Goal: Task Accomplishment & Management: Manage account settings

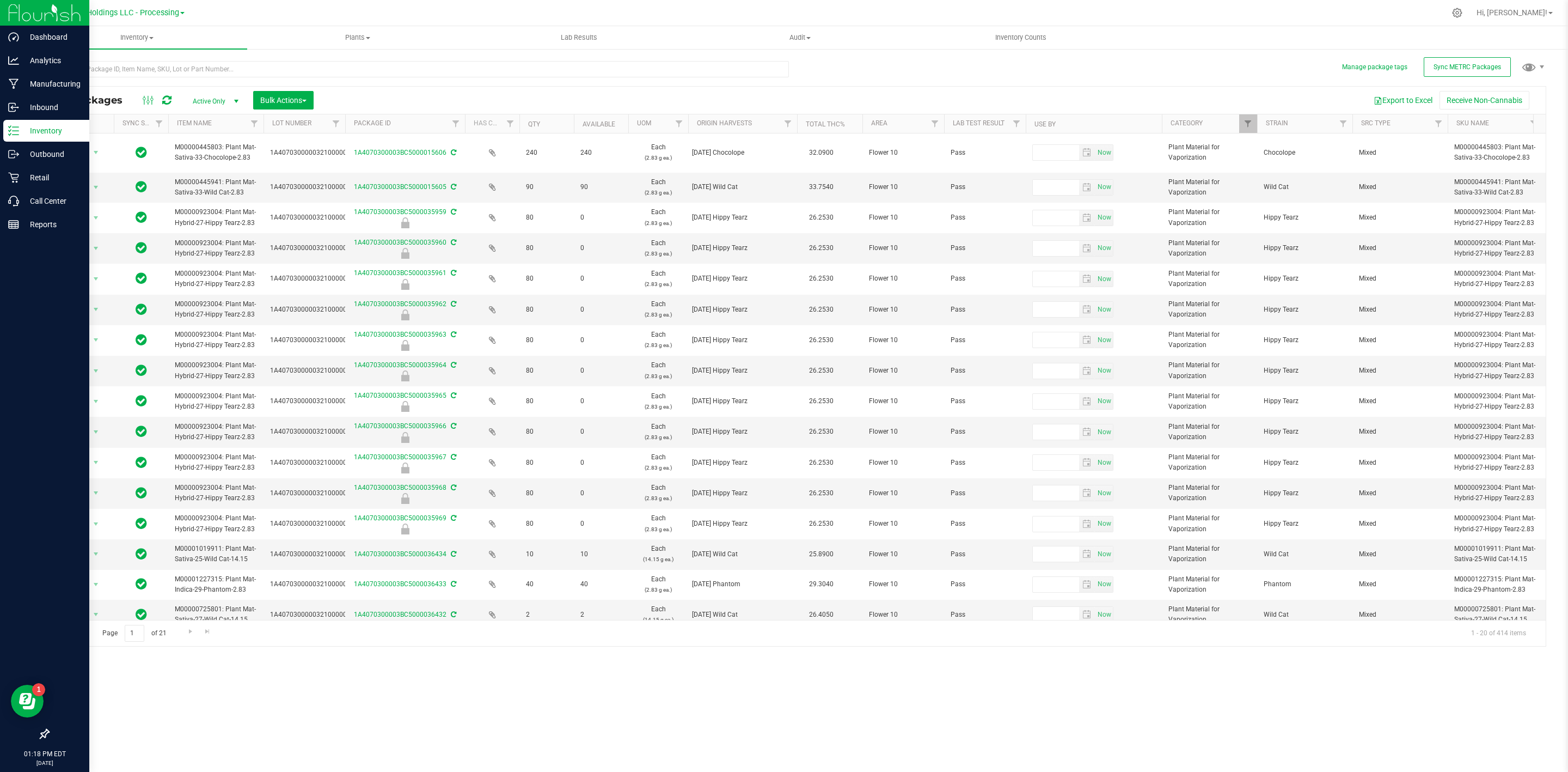
scroll to position [0, 1717]
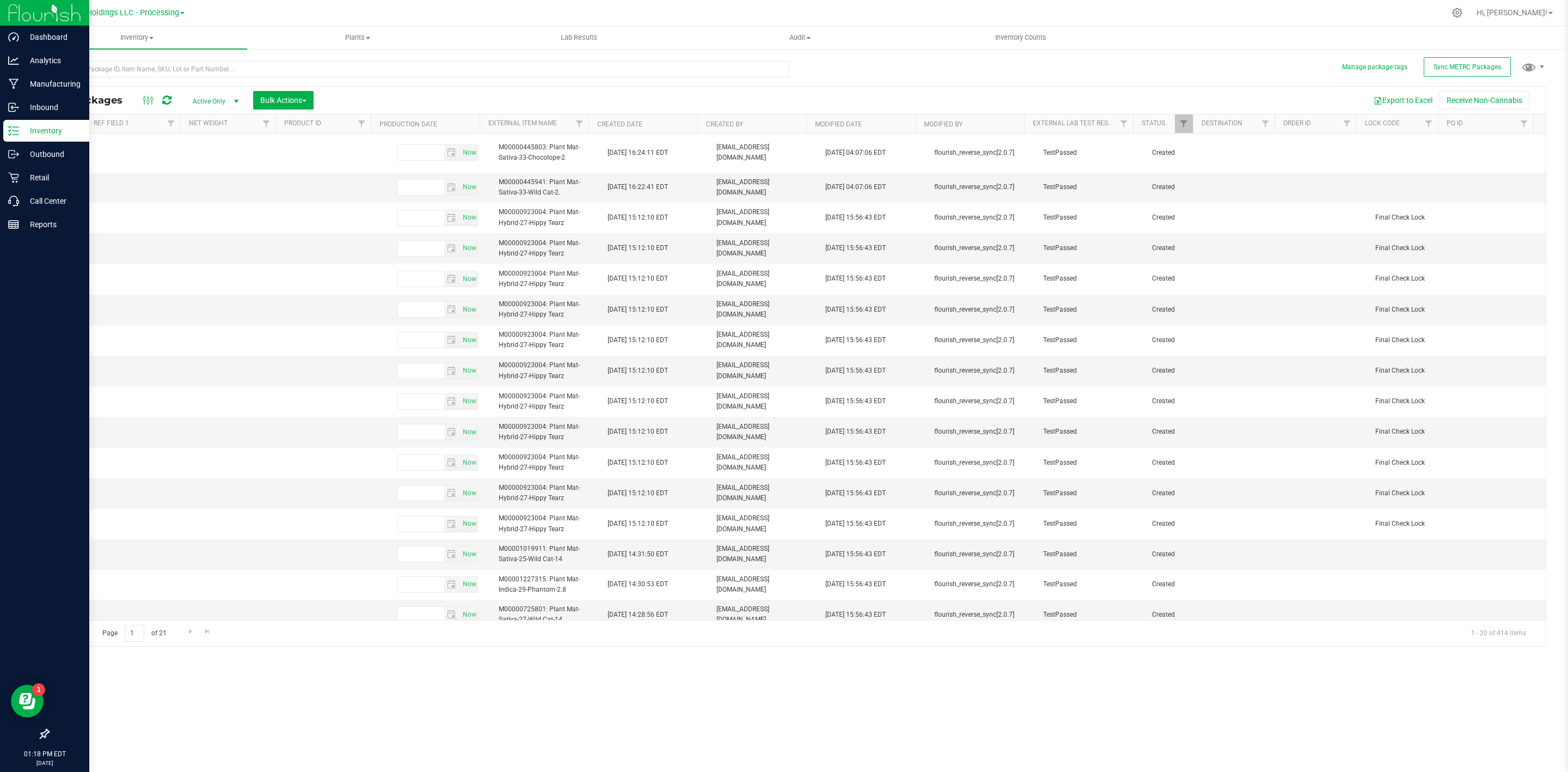
click at [13, 129] on icon at bounding box center [13, 130] width 11 height 11
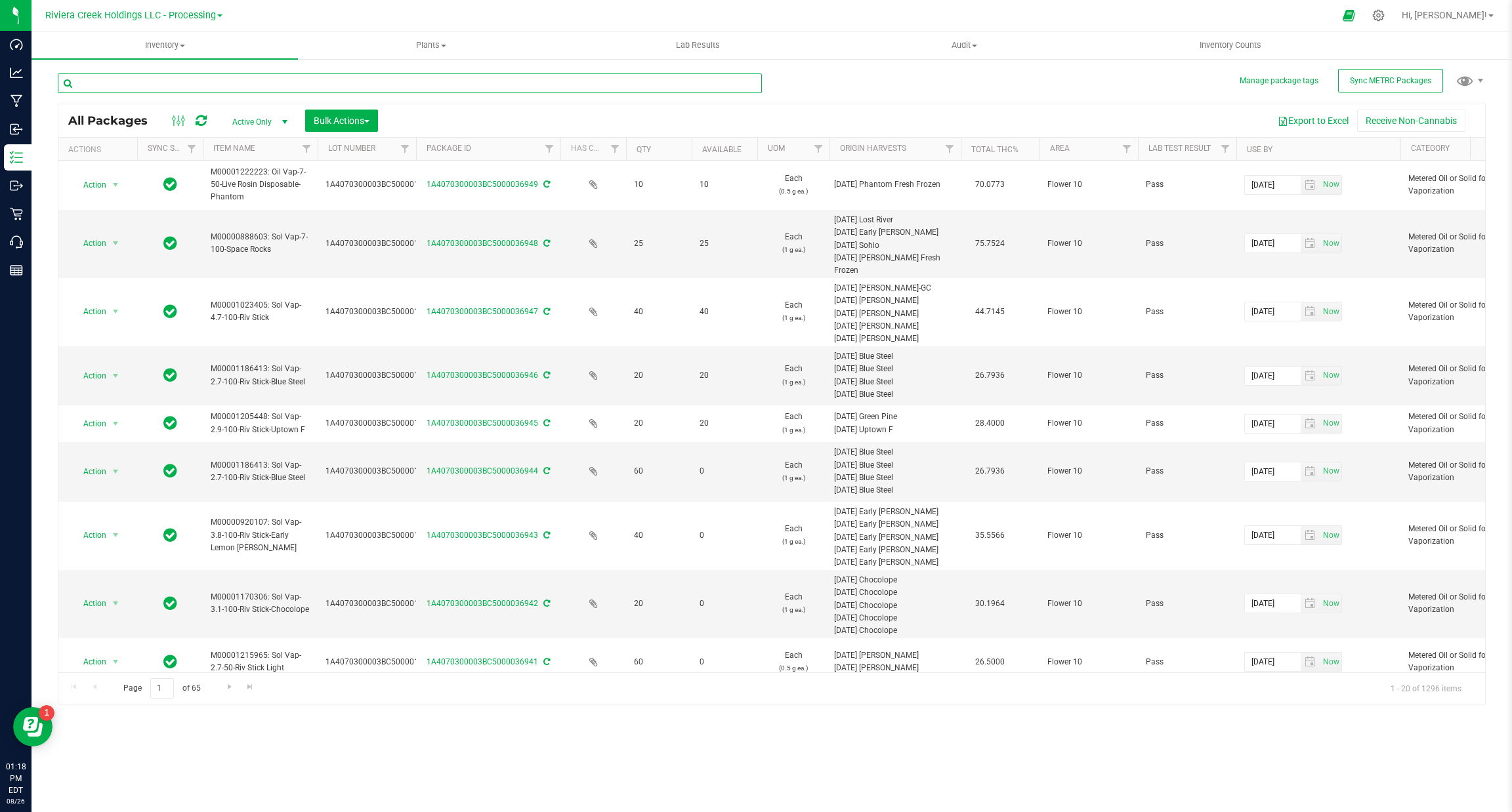
click at [167, 84] on input "text" at bounding box center [410, 83] width 704 height 20
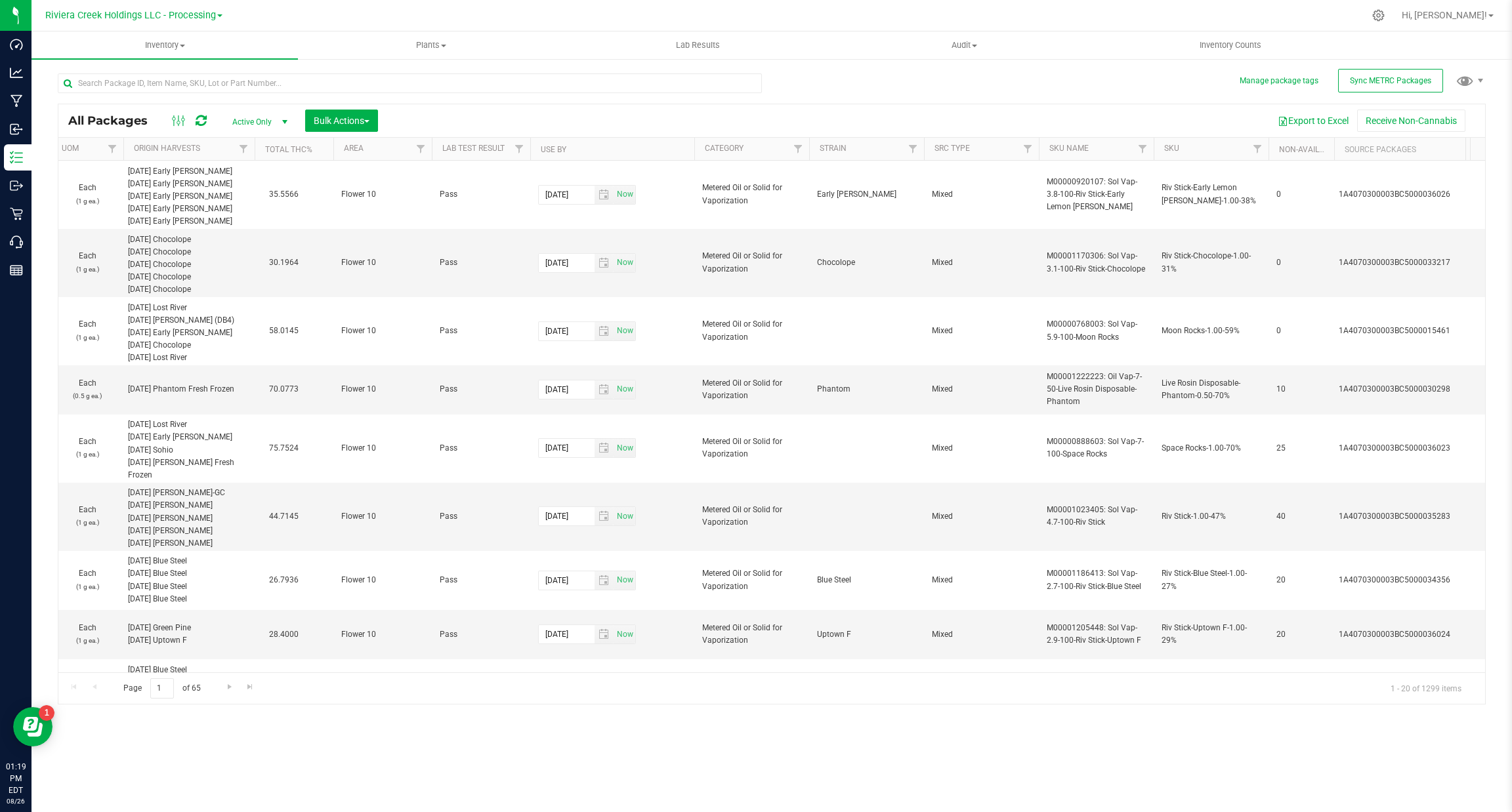
scroll to position [0, 850]
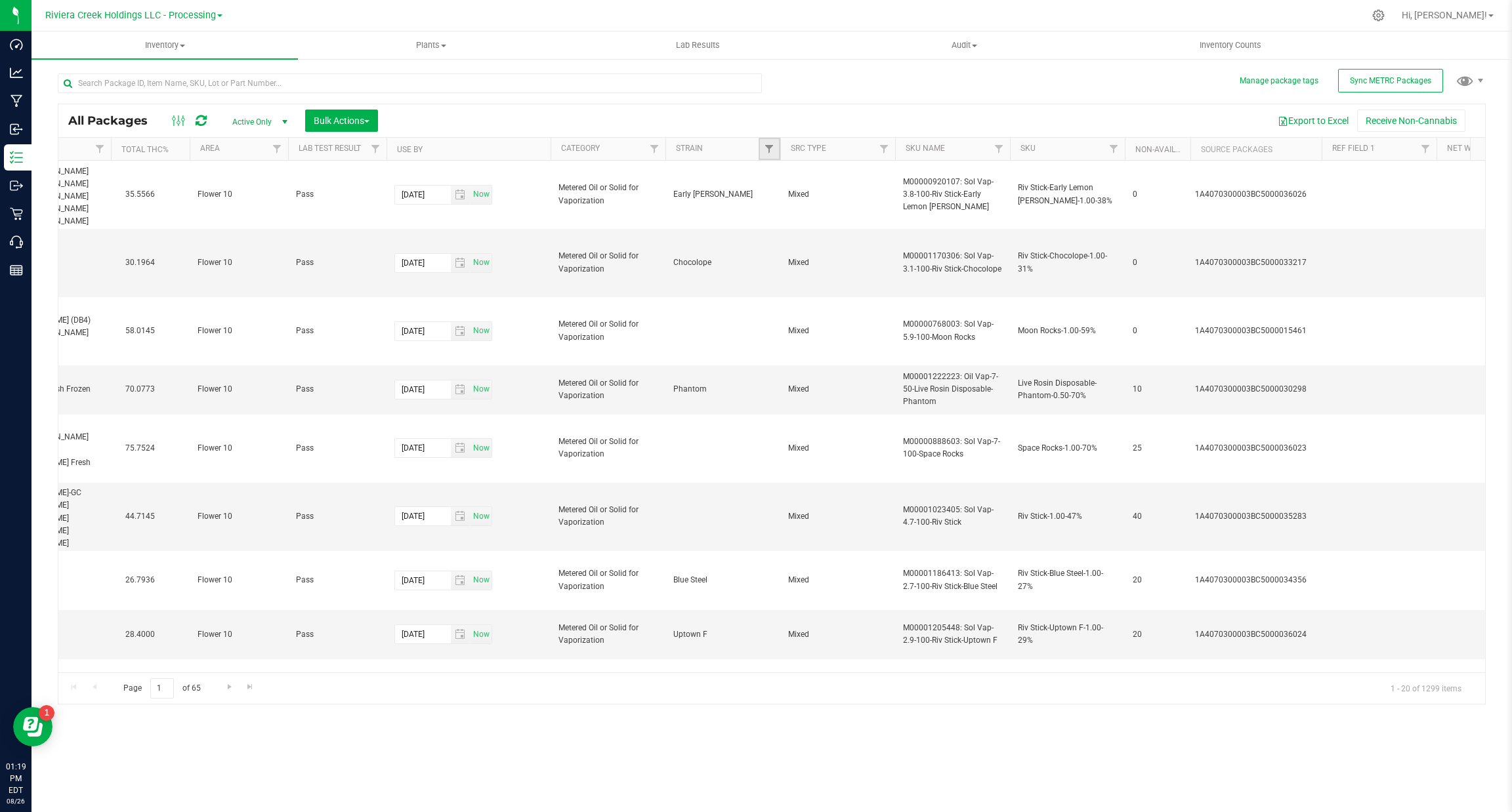
click at [764, 151] on span "Filter" at bounding box center [769, 149] width 10 height 10
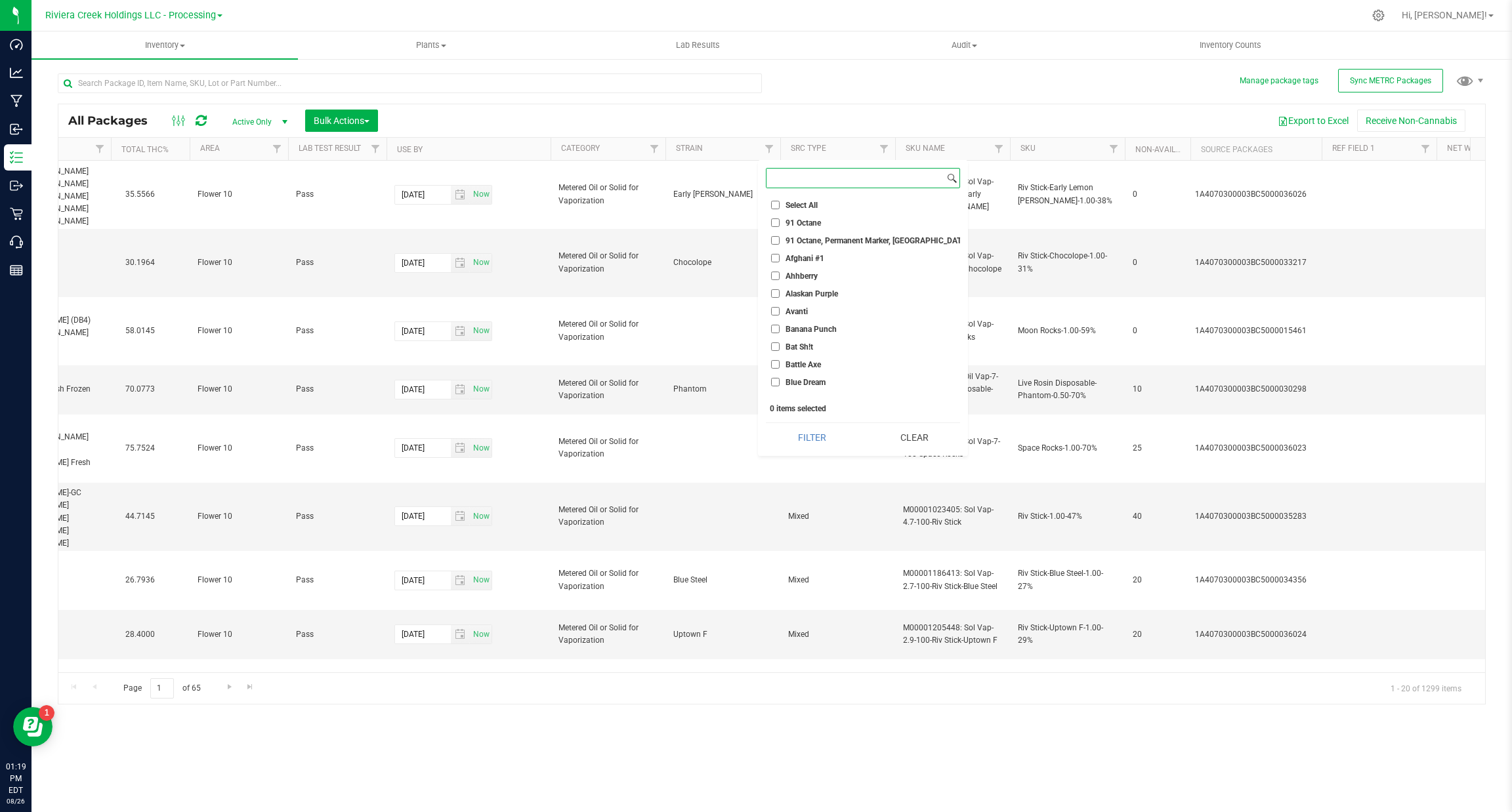
click at [842, 181] on input at bounding box center [855, 178] width 178 height 19
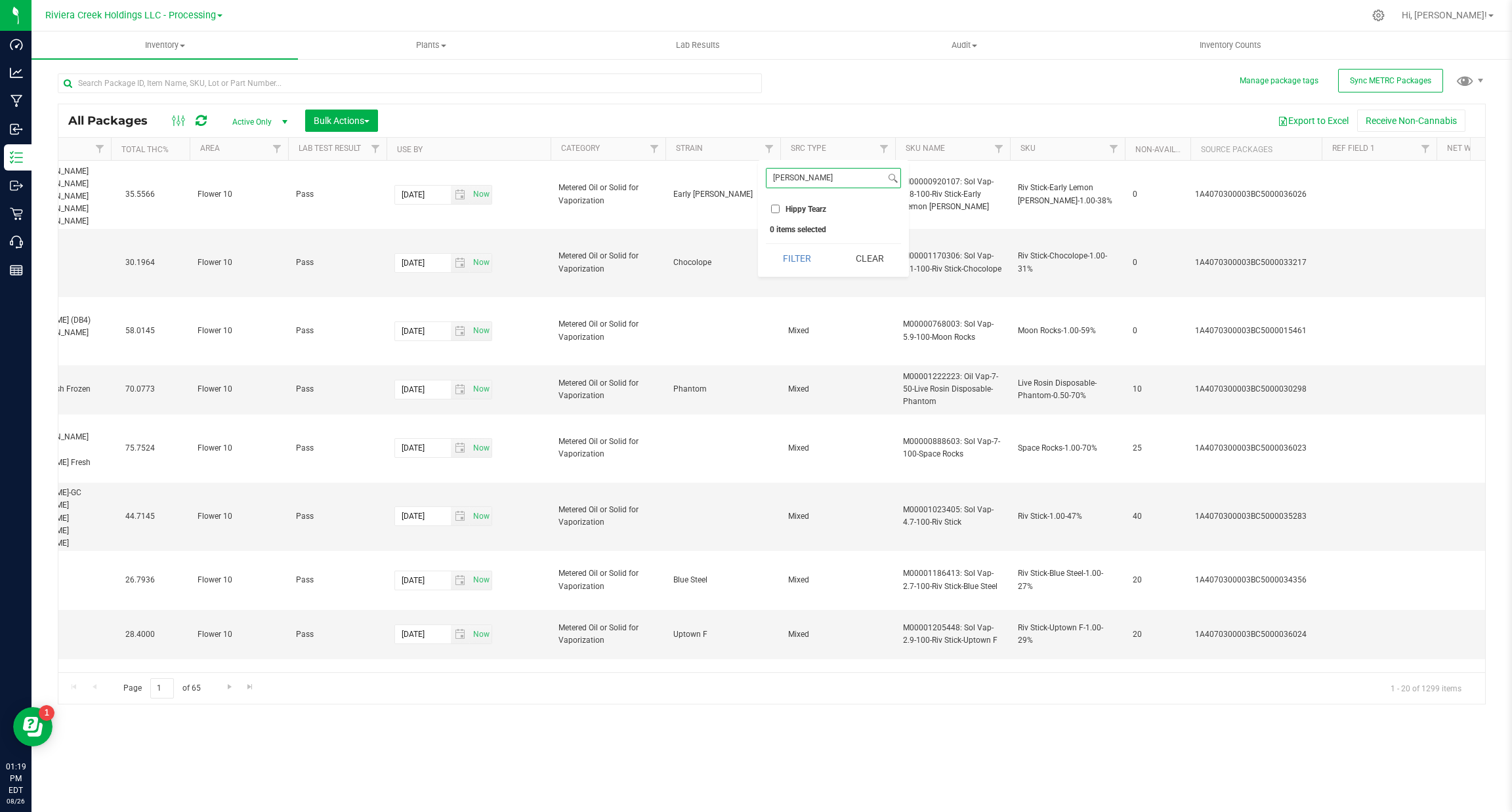
type input "hipp"
click at [818, 208] on span "Hippy Tearz" at bounding box center [805, 209] width 40 height 8
click at [780, 208] on input "Hippy Tearz" at bounding box center [775, 209] width 9 height 9
checkbox input "true"
click at [806, 263] on button "Filter" at bounding box center [797, 259] width 63 height 29
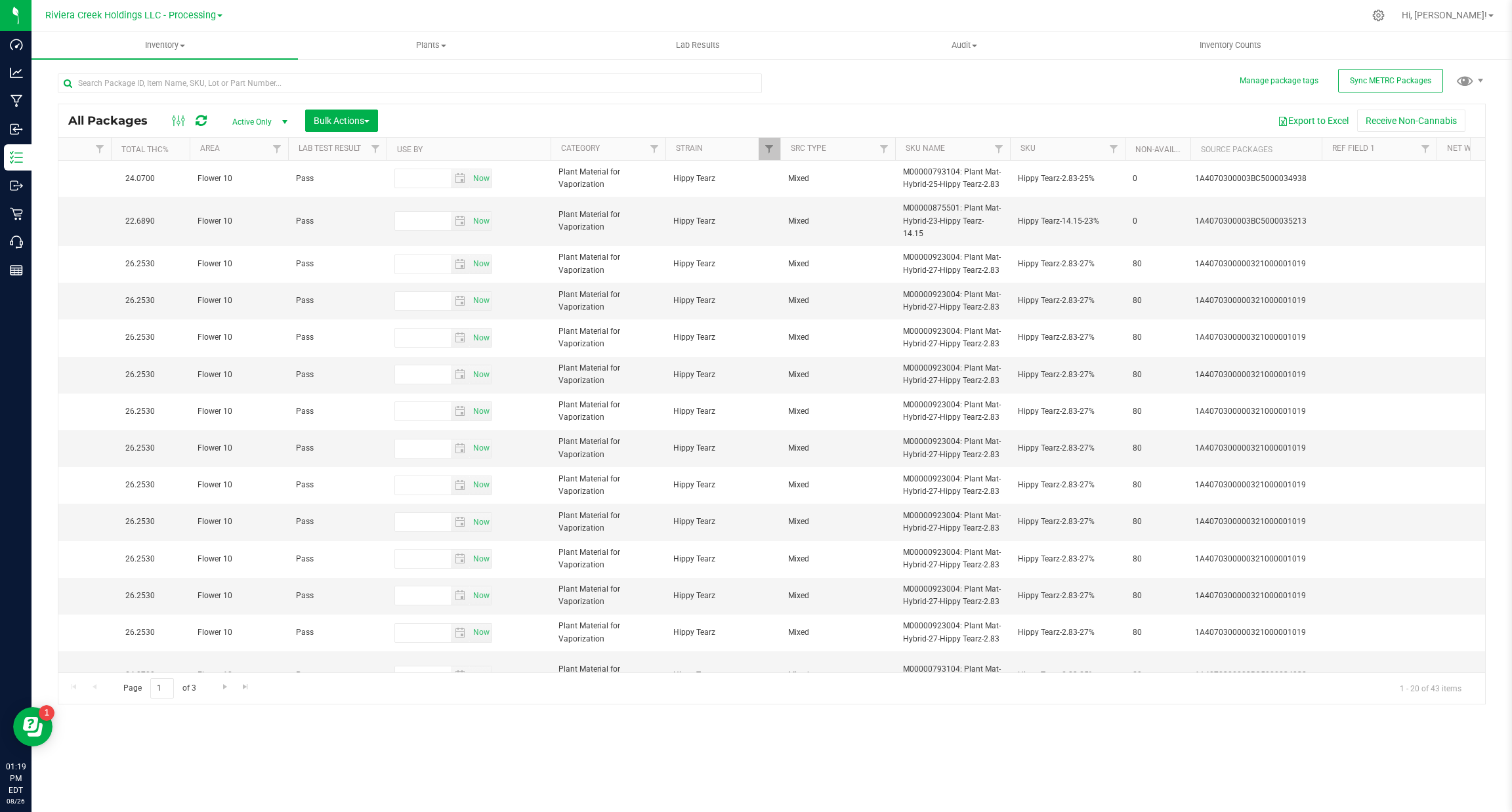
scroll to position [0, 637]
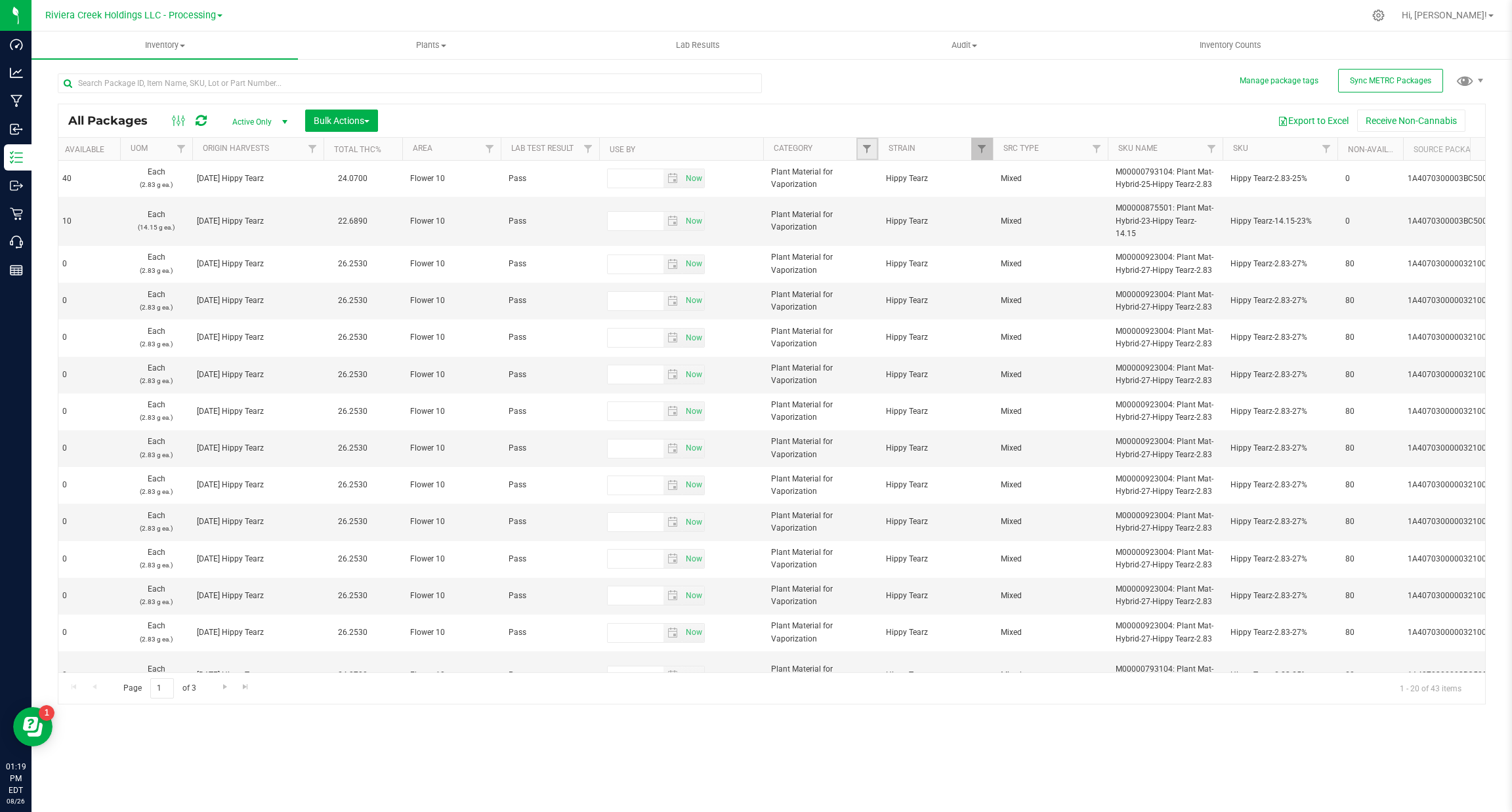
click at [868, 142] on link "Filter" at bounding box center [867, 149] width 22 height 22
click at [140, 80] on input "text" at bounding box center [410, 83] width 704 height 20
type input "hippy tear"
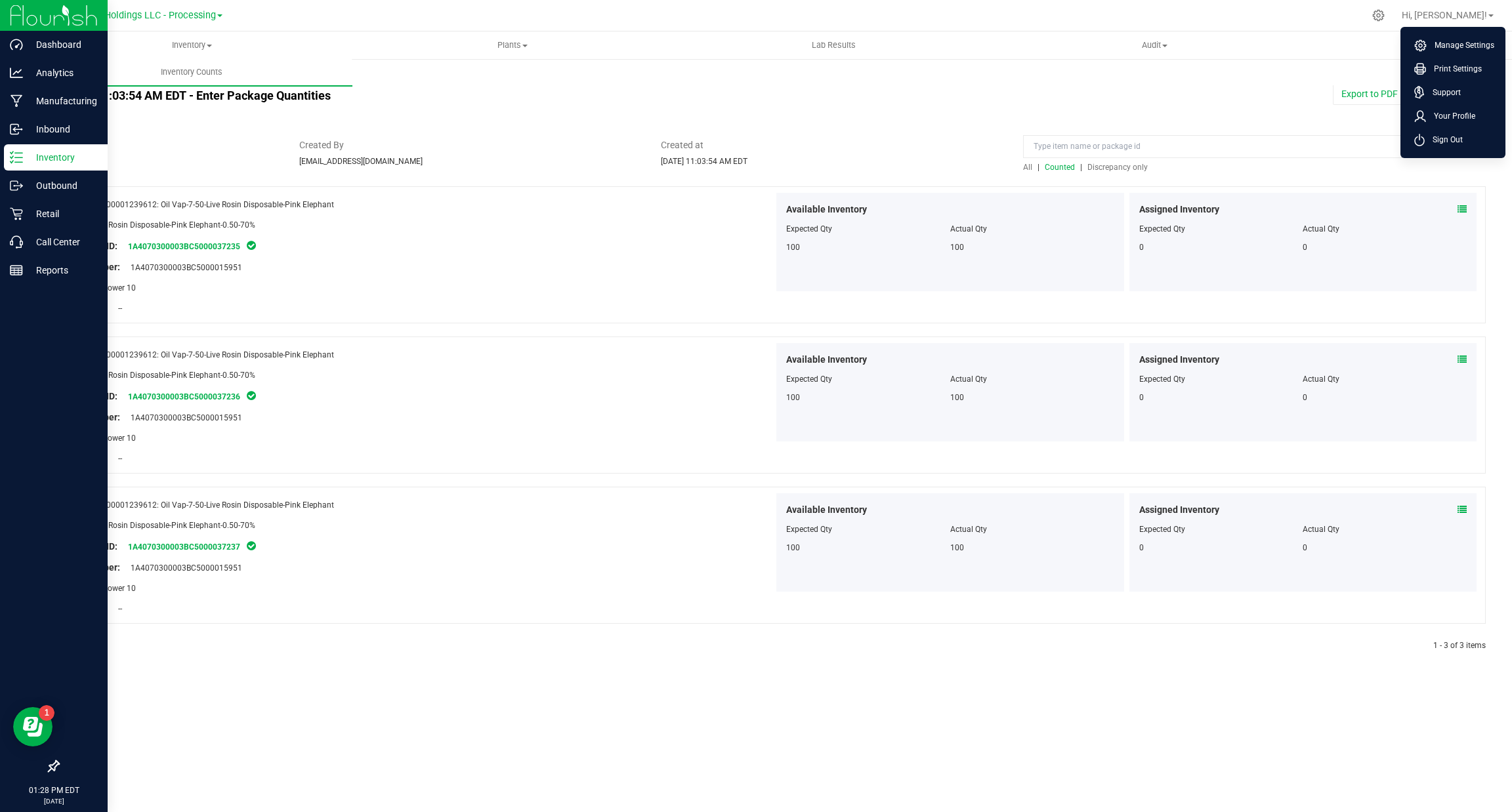
click at [46, 162] on p "Inventory" at bounding box center [63, 157] width 79 height 15
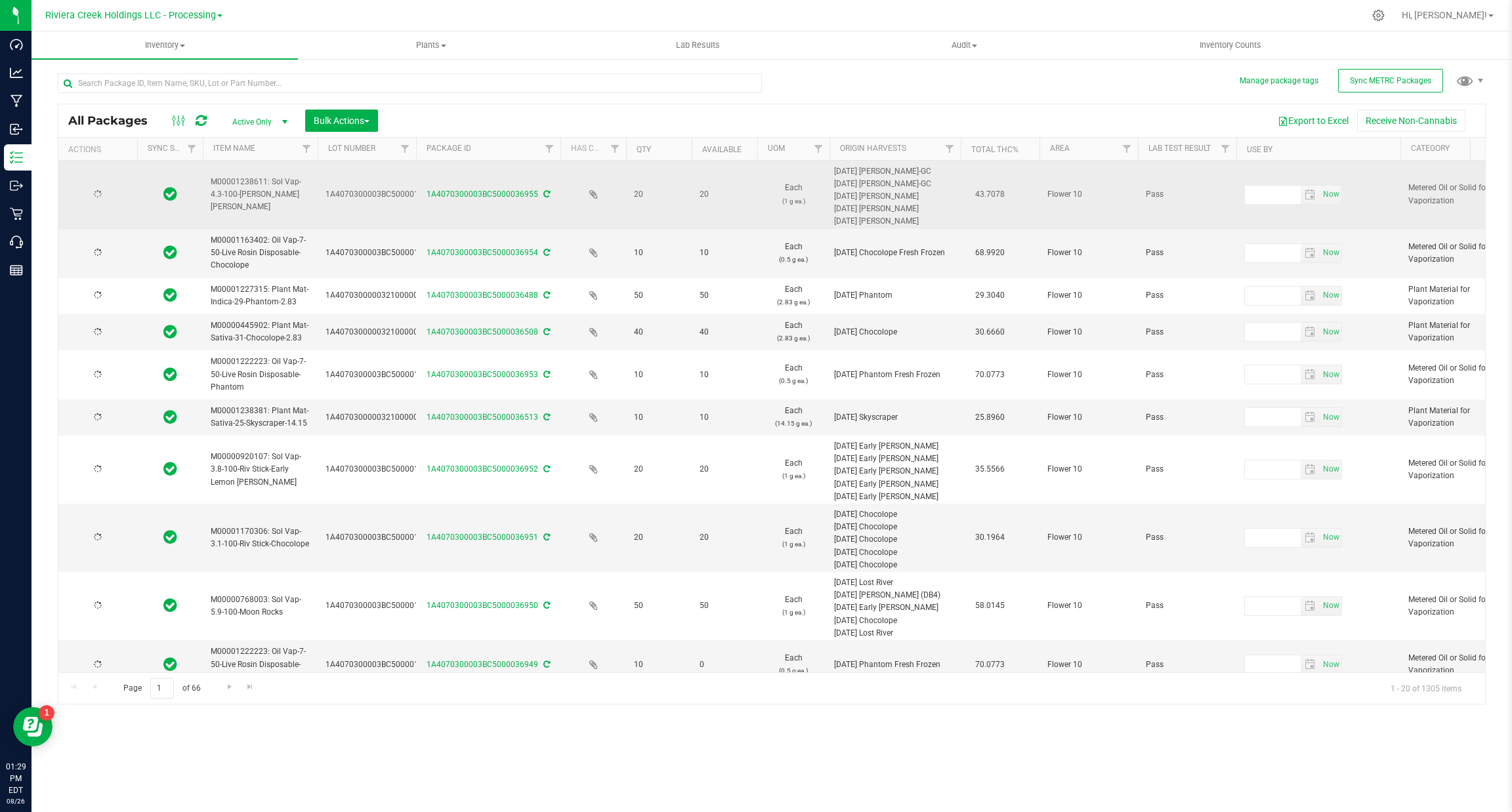
type input "[DATE]"
type input "2026-07-06"
type input "2026-06-17"
type input "2026-04-03"
type input "2026-02-23"
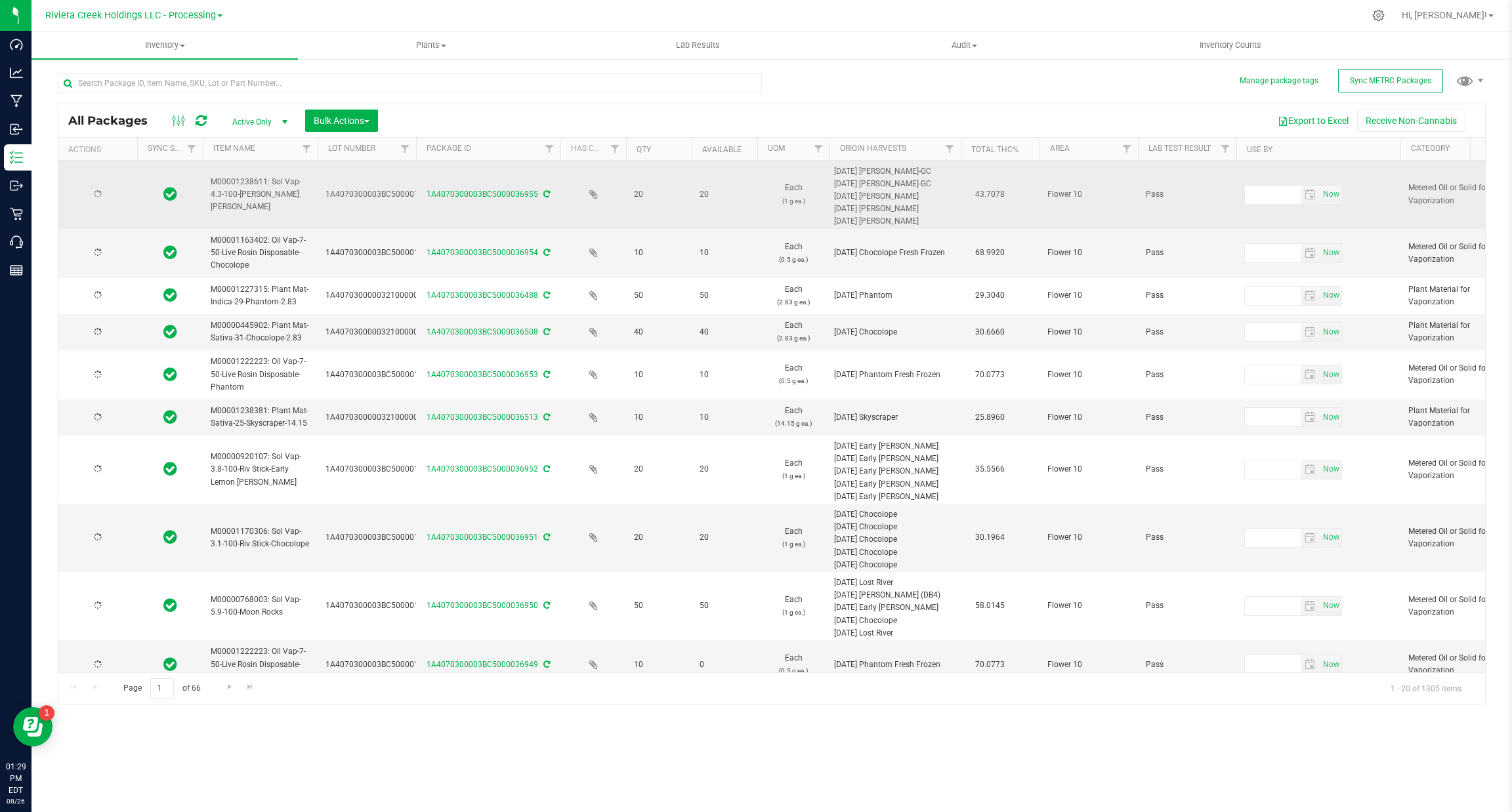
type input "2026-06-26"
type input "2026-06-17"
type input "2026-07-26"
type input "2026-04-03"
type input "2026-03-16"
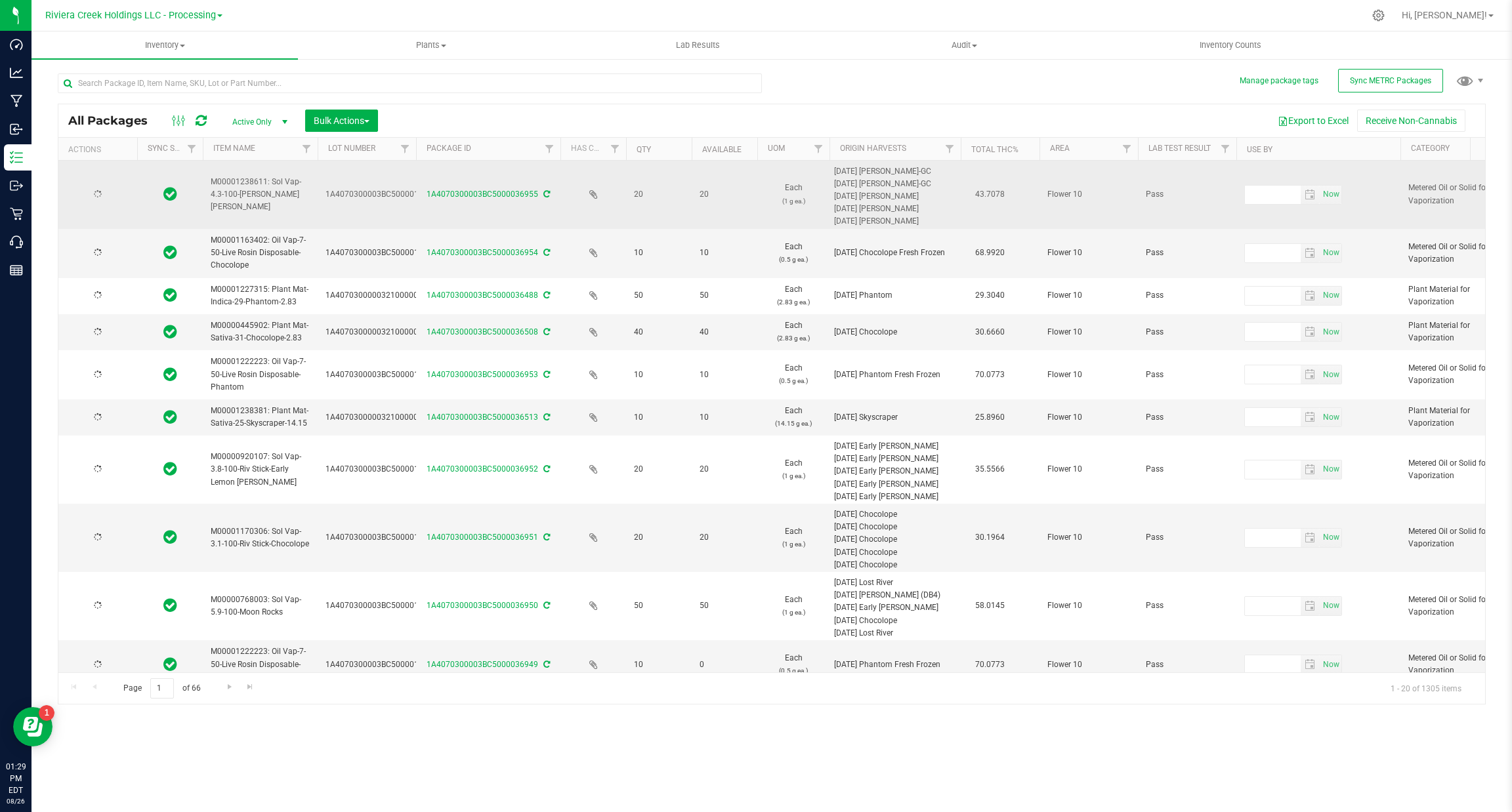
type input "2026-04-21"
type input "2026-03-16"
type input "2026-04-03"
type input "2026-02-23"
type input "2026-05-22"
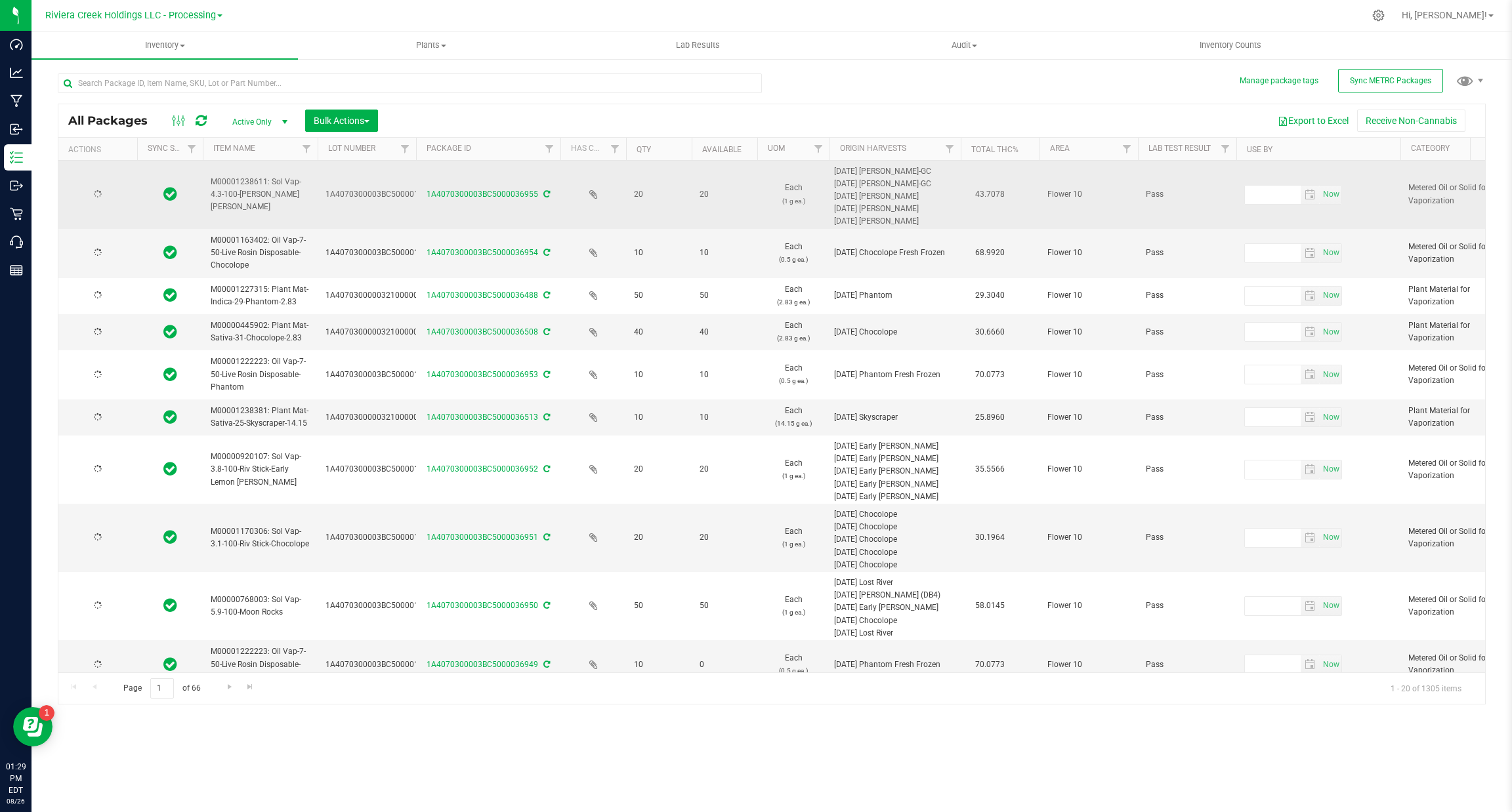
type input "2026-04-21"
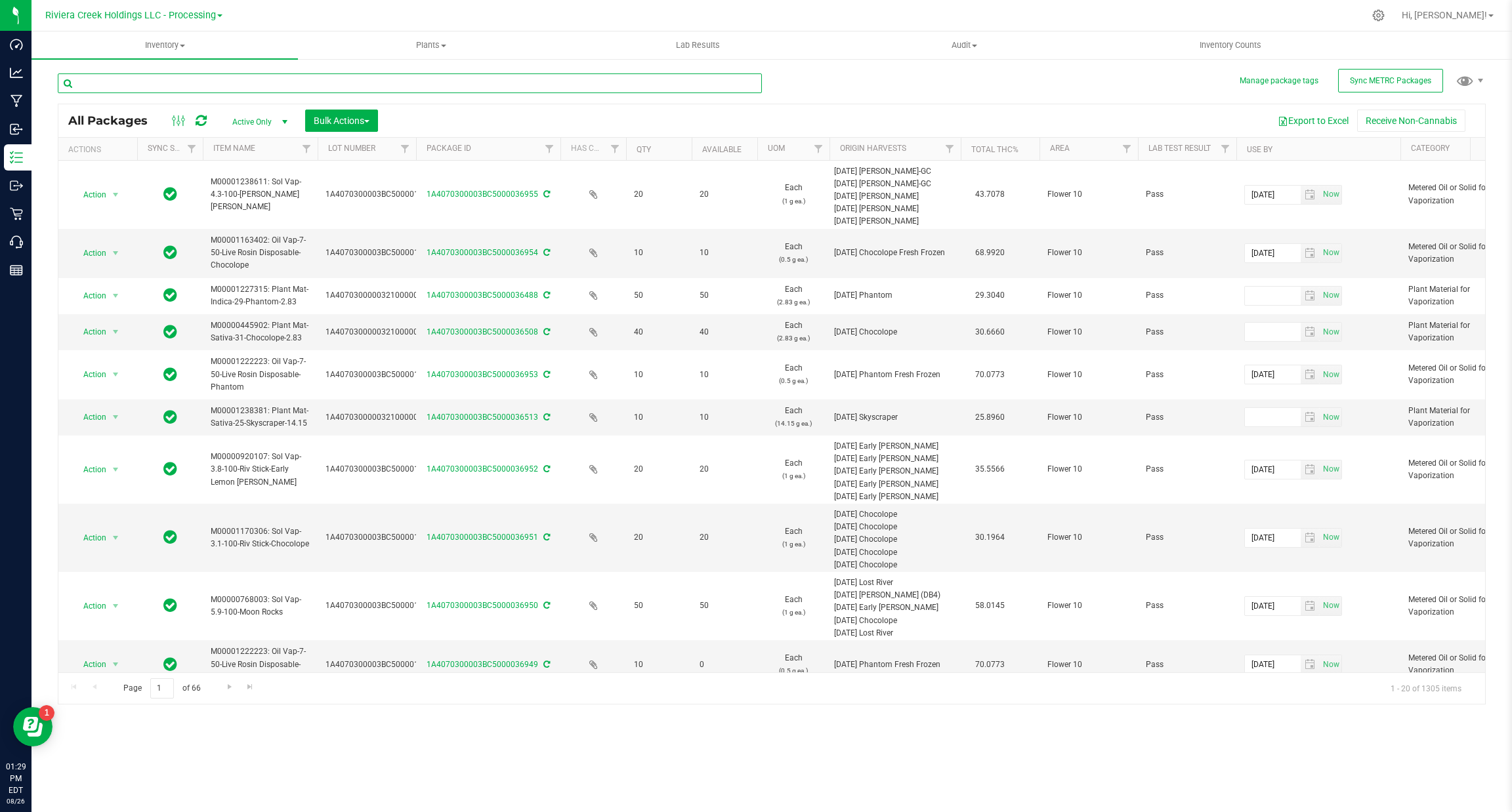
click at [229, 81] on input "text" at bounding box center [410, 83] width 704 height 20
drag, startPoint x: 414, startPoint y: 144, endPoint x: 319, endPoint y: 151, distance: 95.3
click at [499, 157] on div "Actions Sync Status Item Name Lot Number Package ID Has COA Qty Available UOM O…" at bounding box center [764, 149] width 1412 height 22
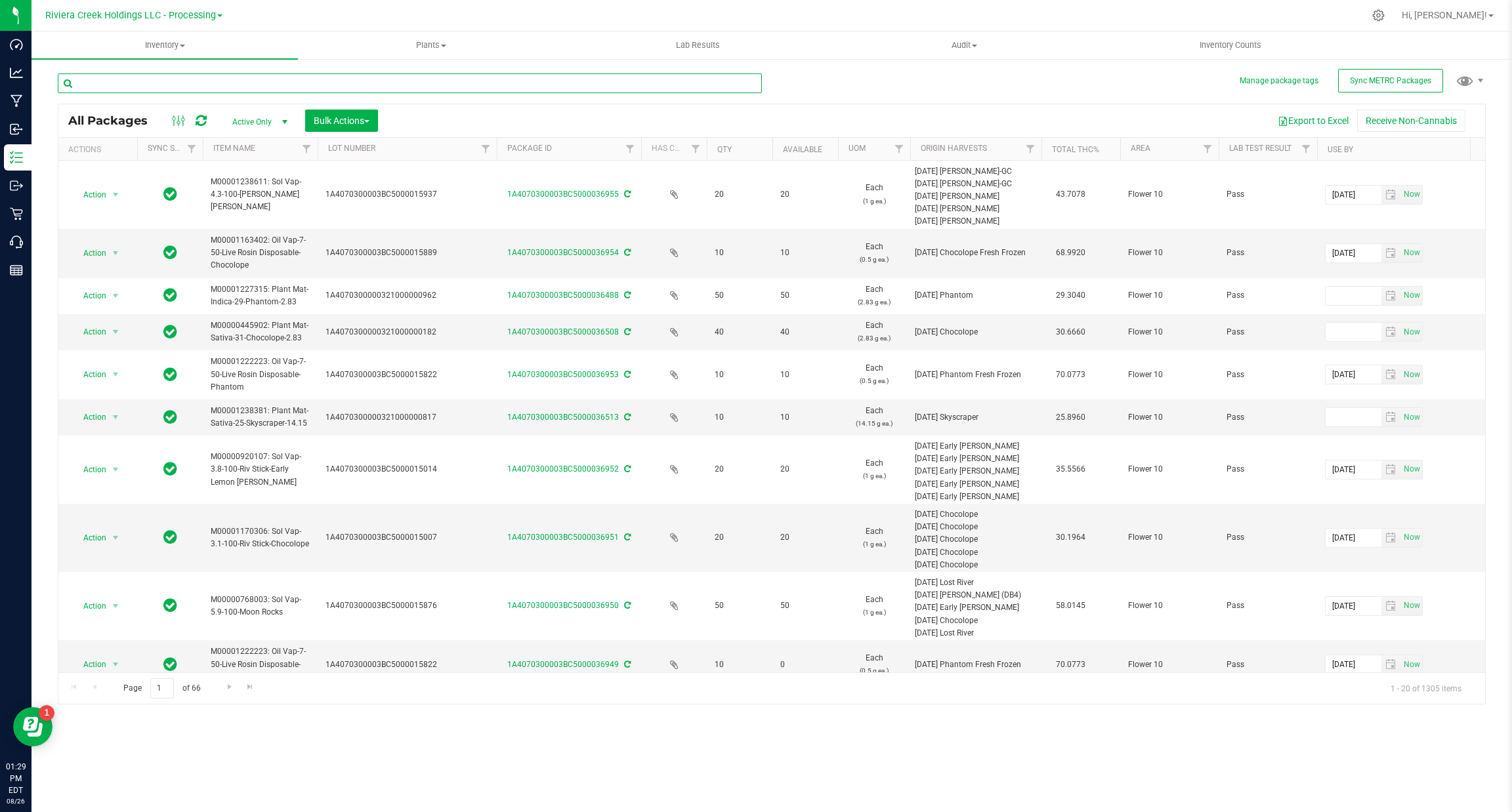
click at [298, 76] on input "text" at bounding box center [410, 83] width 704 height 20
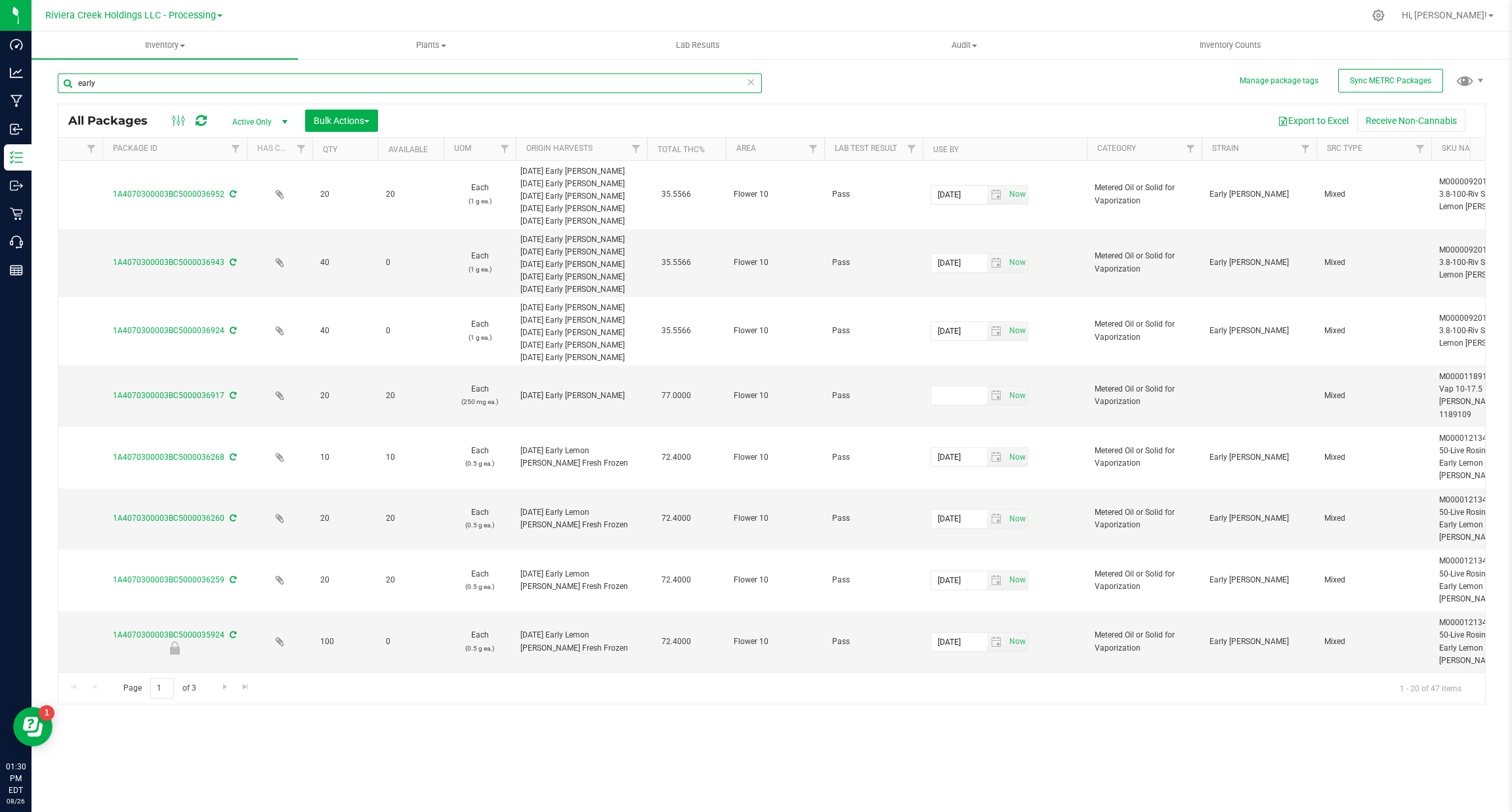
scroll to position [0, 397]
type input "early"
click at [1193, 153] on span "Filter" at bounding box center [1188, 149] width 10 height 10
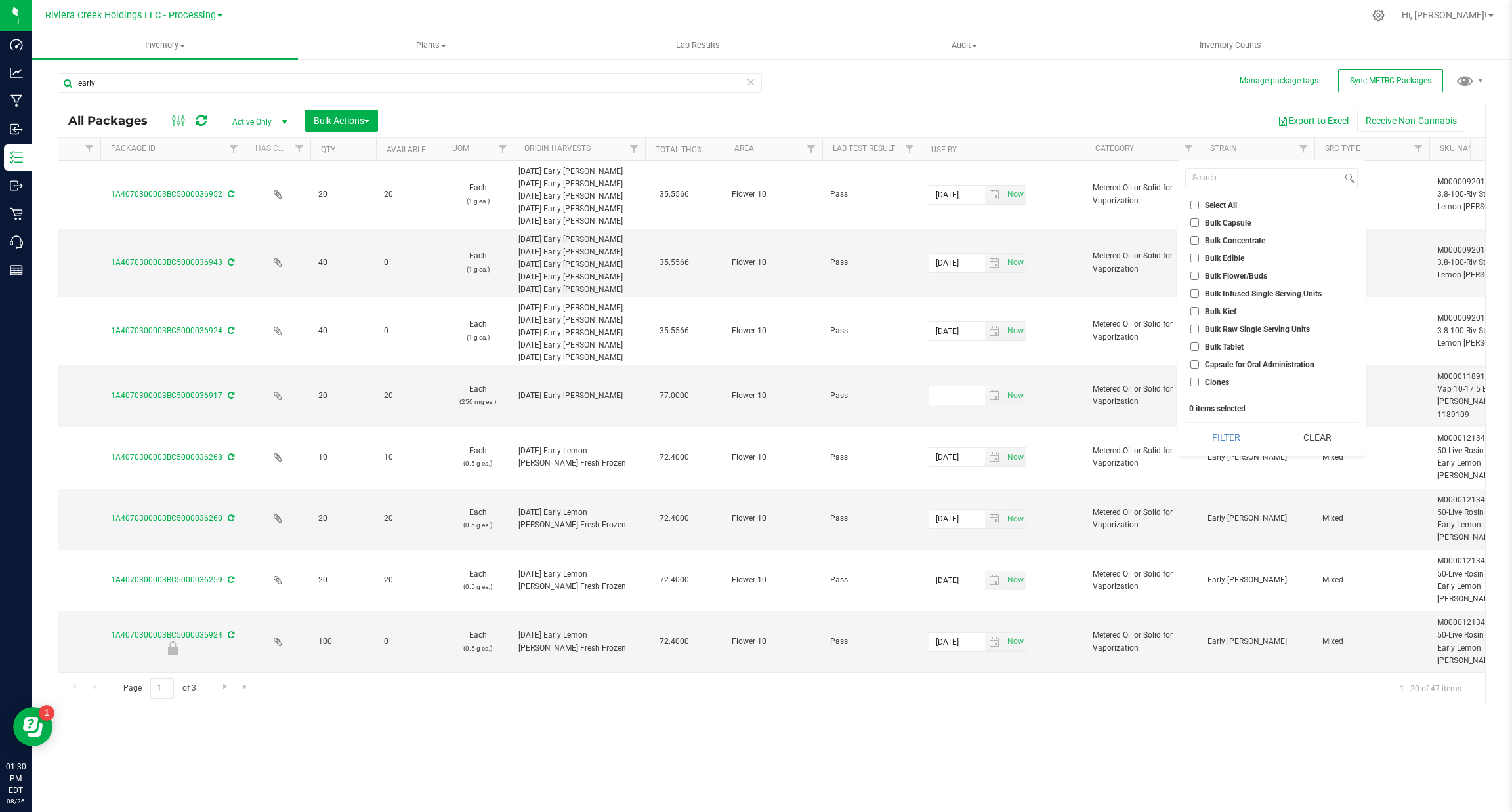
click at [1244, 231] on ul "Select All Bulk Capsule Bulk Concentrate Bulk Edible Bulk Flower/Buds Bulk Infu…" at bounding box center [1271, 296] width 173 height 197
click at [1244, 237] on span "Bulk Concentrate" at bounding box center [1235, 240] width 60 height 8
click at [1199, 237] on input "Bulk Concentrate" at bounding box center [1194, 241] width 9 height 9
checkbox input "true"
click at [1214, 444] on button "Filter" at bounding box center [1225, 438] width 82 height 29
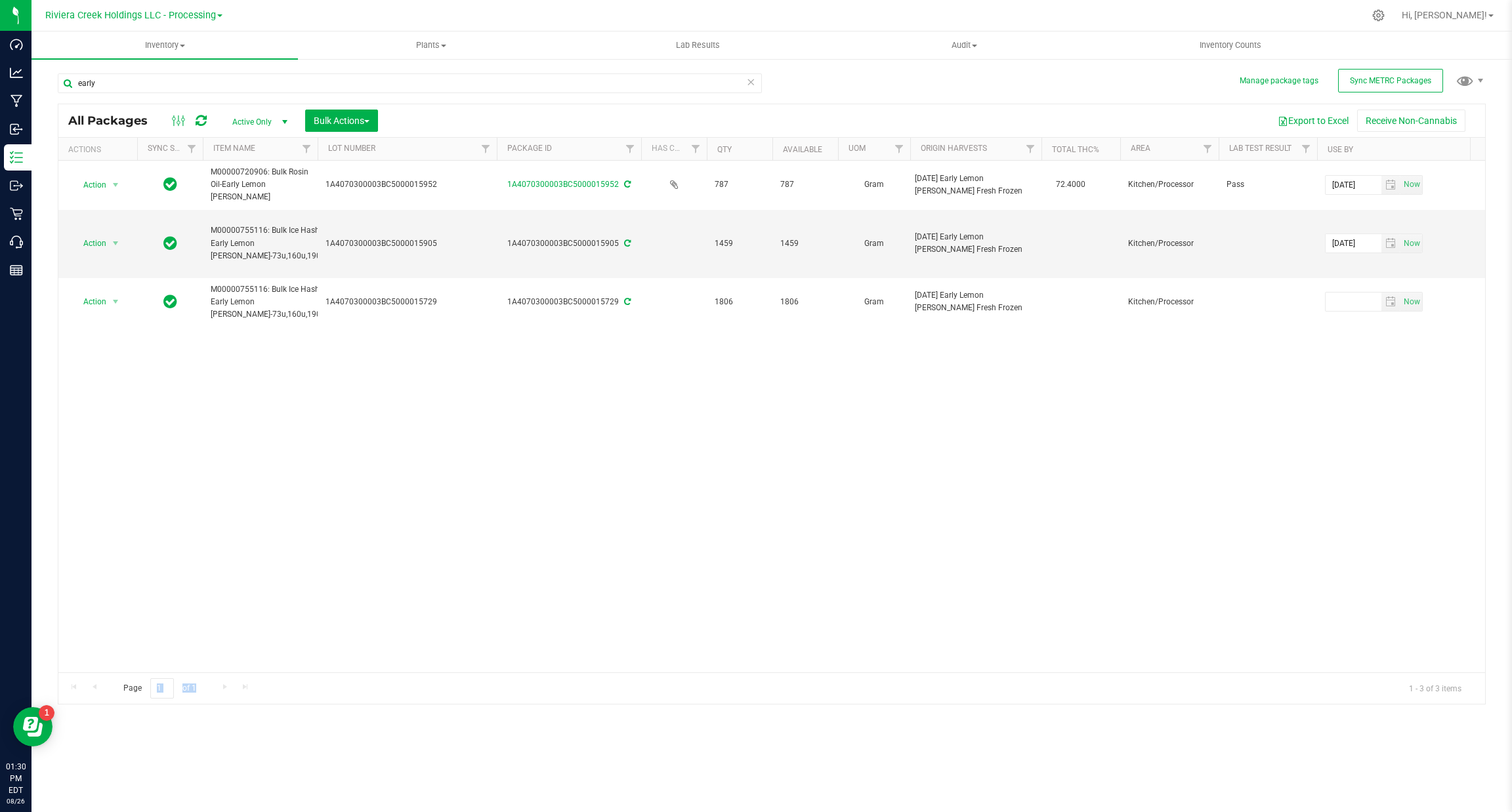
drag, startPoint x: 178, startPoint y: 673, endPoint x: 215, endPoint y: 674, distance: 37.0
click at [215, 674] on div "Page 1 of 1 1 - 3 of 3 items" at bounding box center [772, 688] width 1427 height 32
click at [215, 684] on div "Page 1 of 1 1 - 3 of 3 items" at bounding box center [772, 688] width 1427 height 32
drag, startPoint x: 703, startPoint y: 145, endPoint x: 721, endPoint y: 147, distance: 18.1
click at [721, 147] on div "Actions Sync Status Item Name Lot Number Package ID Has COA Qty Available UOM O…" at bounding box center [764, 149] width 1412 height 22
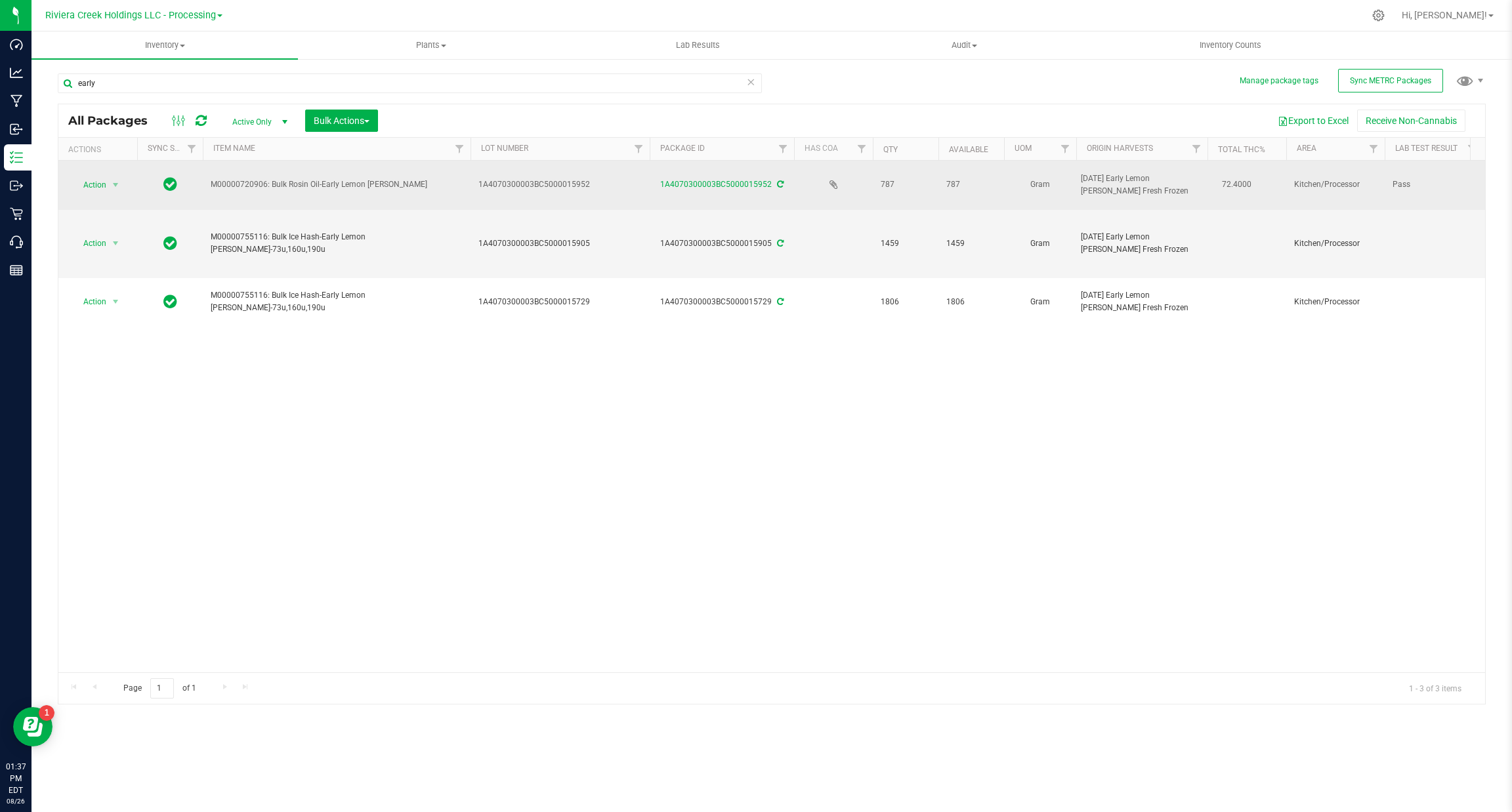
drag, startPoint x: 316, startPoint y: 147, endPoint x: 475, endPoint y: 175, distance: 161.4
click at [475, 175] on div "All Packages Active Only Active Only Lab Samples Locked All External Internal B…" at bounding box center [771, 403] width 1428 height 600
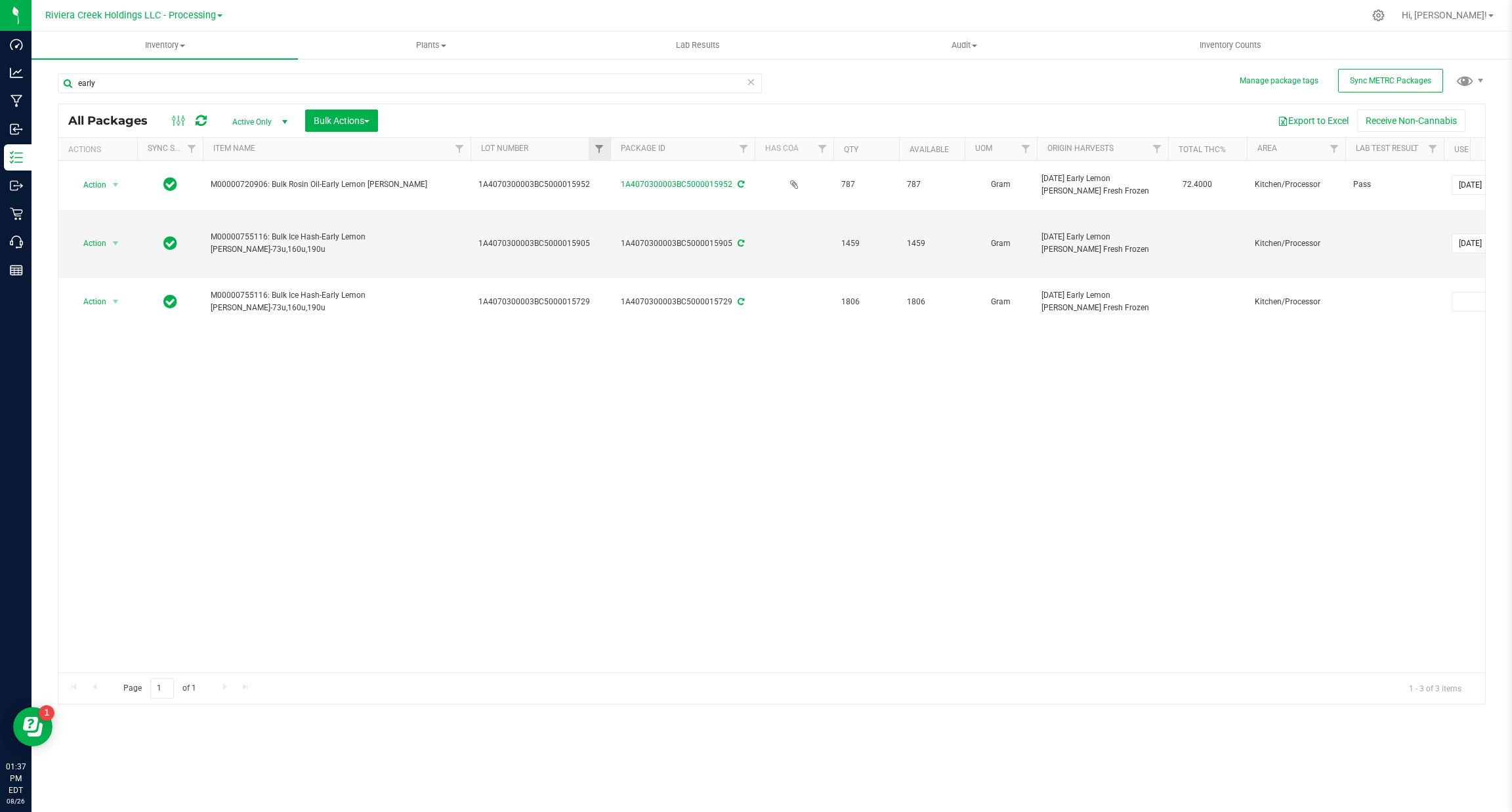
drag, startPoint x: 648, startPoint y: 146, endPoint x: 604, endPoint y: 142, distance: 44.2
click at [604, 142] on div "Actions Sync Status Item Name Lot Number Package ID Has COA Qty Available UOM O…" at bounding box center [764, 149] width 1412 height 22
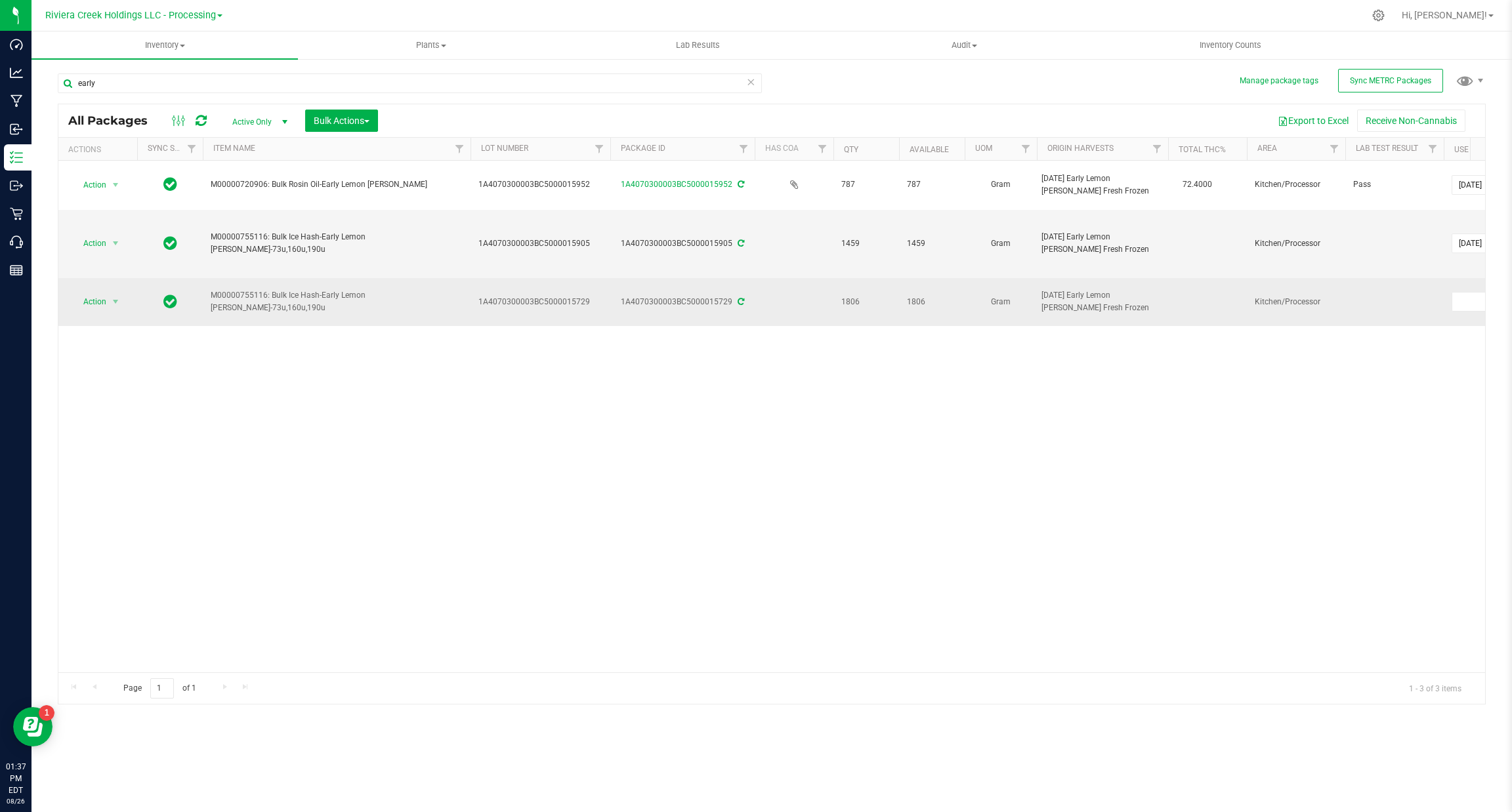
drag, startPoint x: 467, startPoint y: 287, endPoint x: 199, endPoint y: 295, distance: 268.1
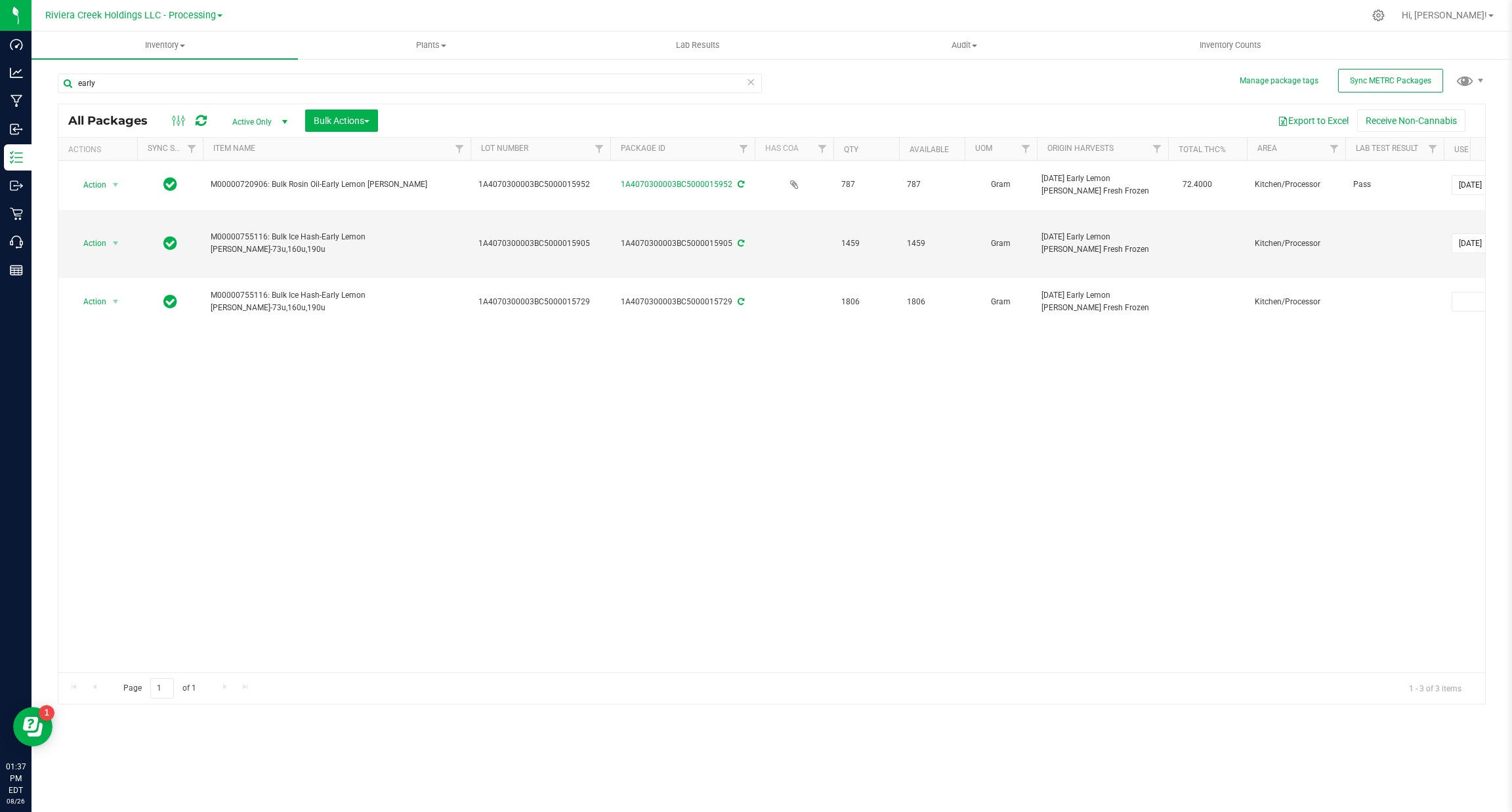
click at [227, 315] on div "Action Action Adjust qty Create package Edit attributes Global inventory Locate…" at bounding box center [772, 416] width 1427 height 512
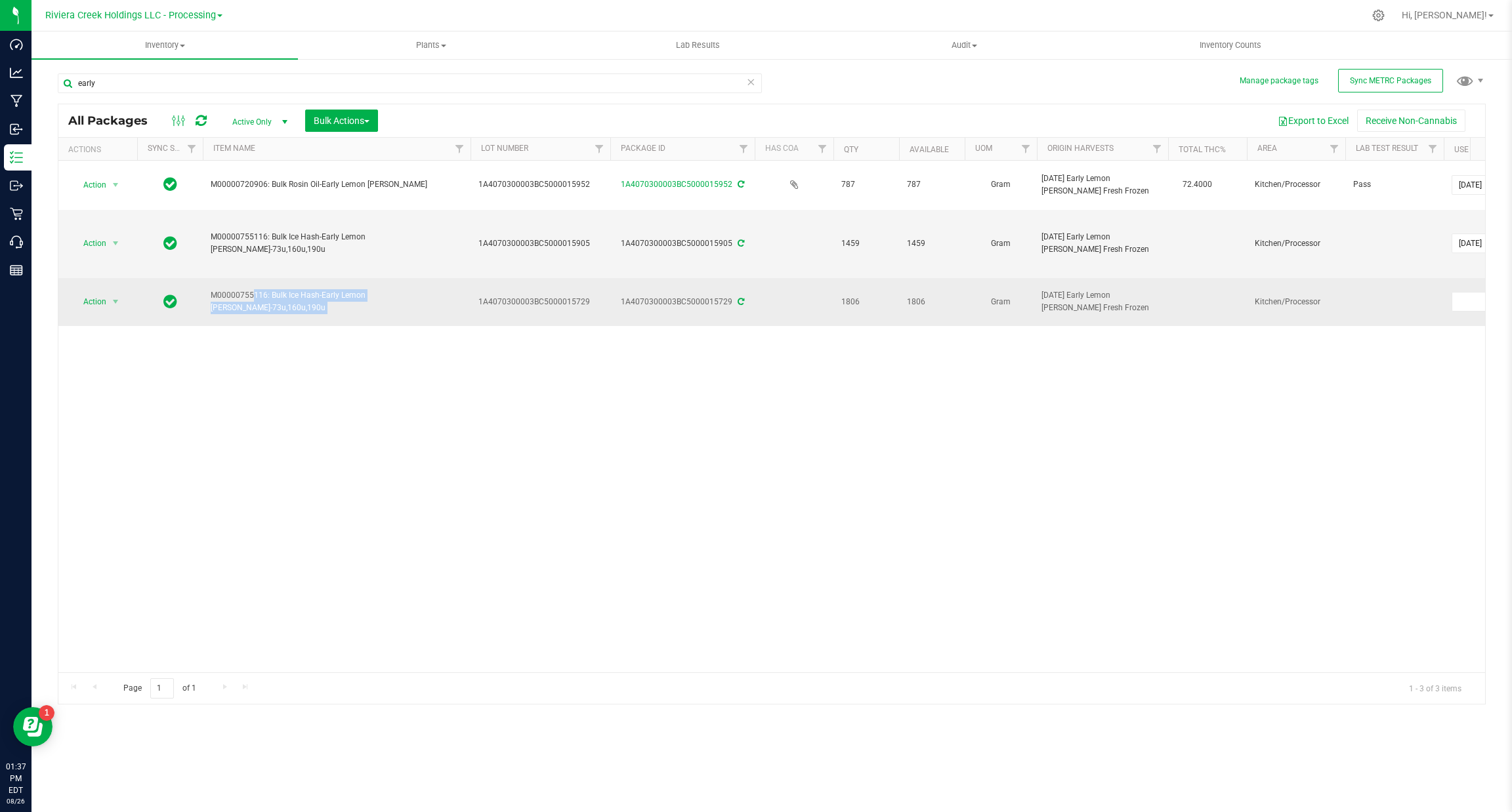
drag, startPoint x: 211, startPoint y: 289, endPoint x: 475, endPoint y: 289, distance: 264.0
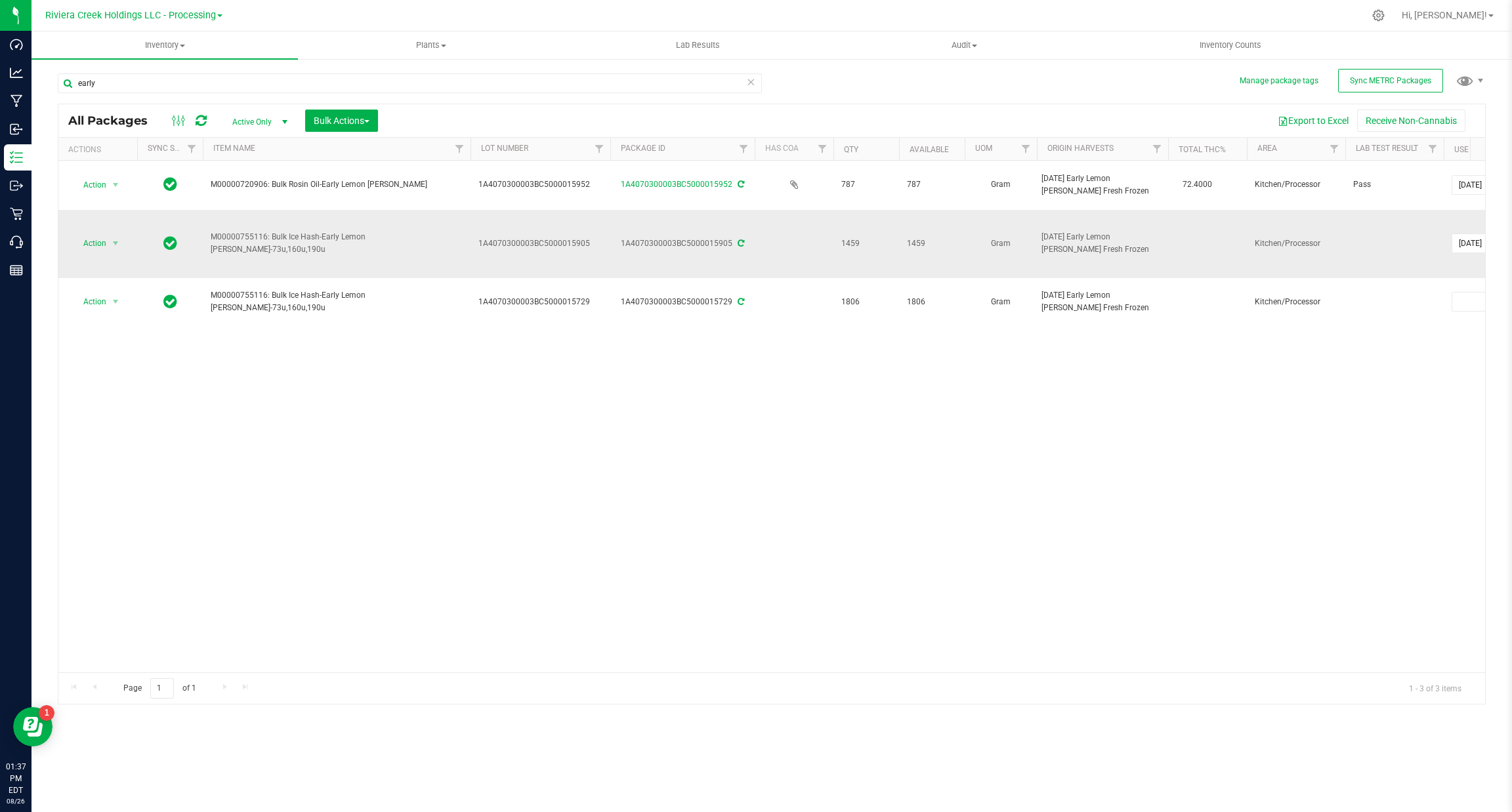
click at [421, 231] on span "M00000755116: Bulk Ice Hash-Early Lemon Berry-73u,160u,190u" at bounding box center [336, 243] width 252 height 25
drag, startPoint x: 436, startPoint y: 230, endPoint x: 209, endPoint y: 228, distance: 227.0
click at [206, 230] on td "M00000755116: Bulk Ice Hash-Early Lemon Berry-73u,160u,190u" at bounding box center [336, 243] width 268 height 68
click at [221, 231] on span "M00000755116: Bulk Ice Hash-Early Lemon Berry-73u,160u,190u" at bounding box center [336, 243] width 252 height 25
drag, startPoint x: 207, startPoint y: 230, endPoint x: 481, endPoint y: 233, distance: 274.0
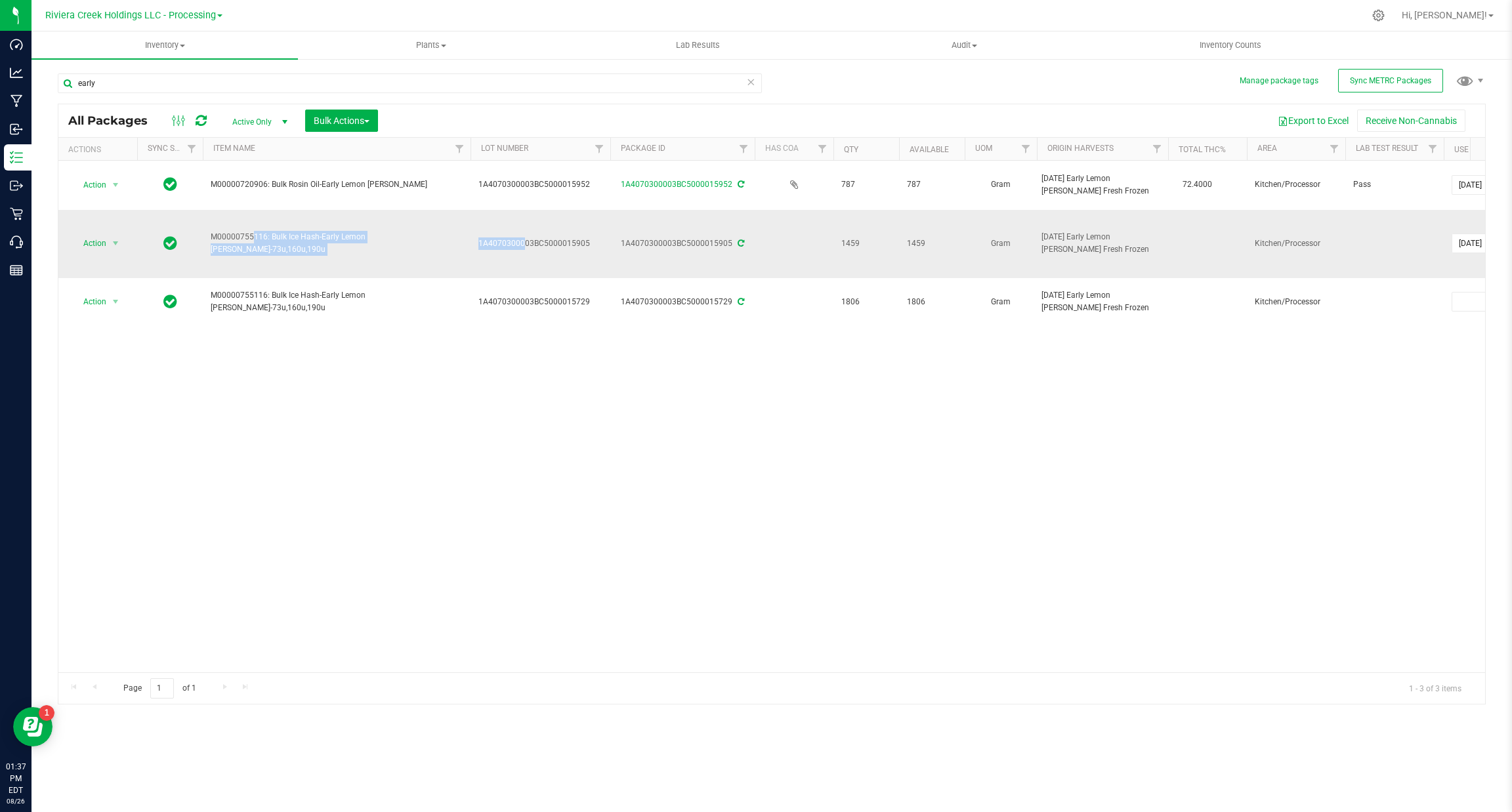
click at [463, 244] on td "M00000755116: Bulk Ice Hash-Early Lemon Berry-73u,160u,190u" at bounding box center [336, 243] width 268 height 68
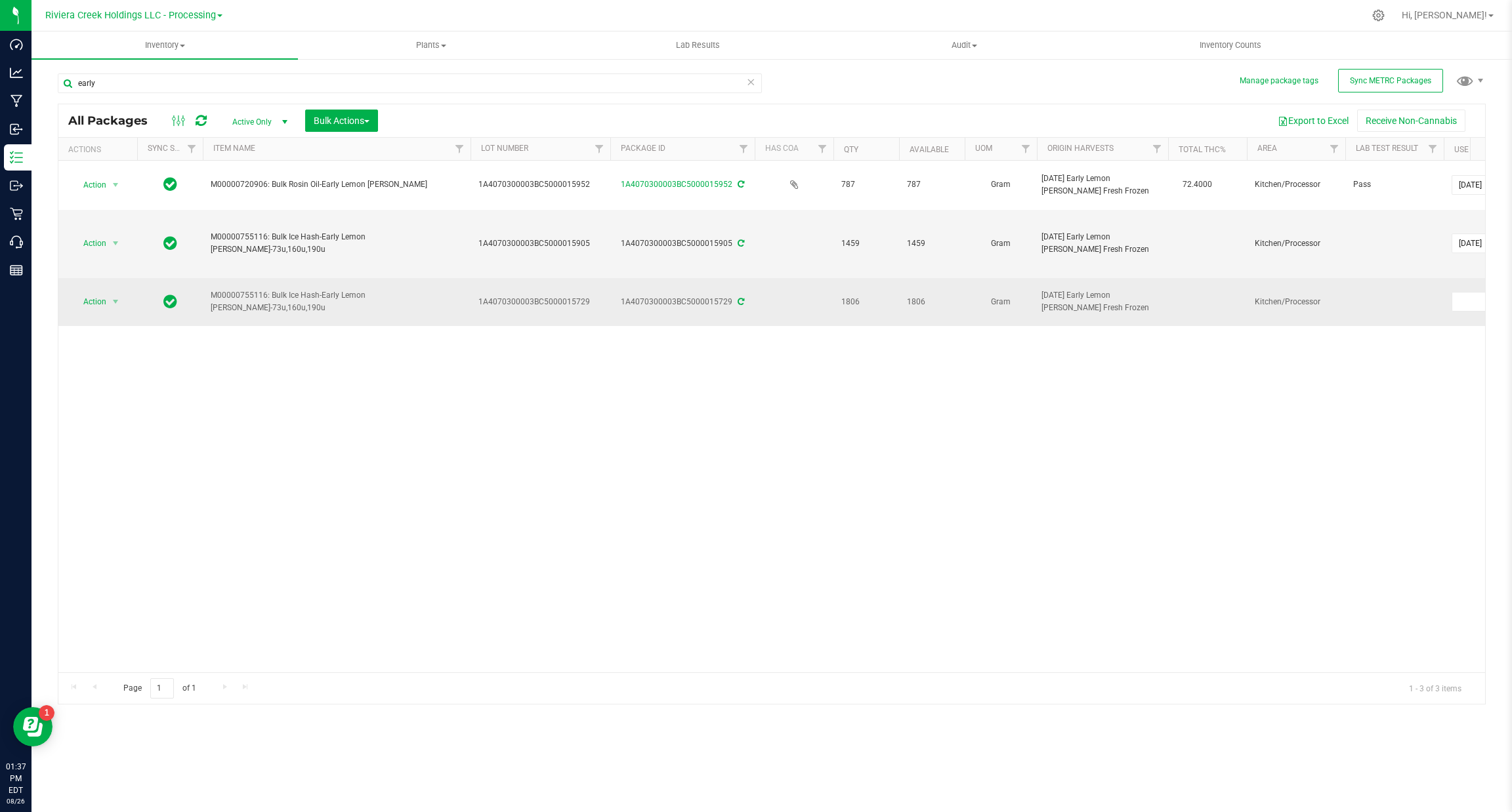
drag, startPoint x: 455, startPoint y: 289, endPoint x: 210, endPoint y: 292, distance: 245.0
click at [211, 292] on span "M00000755116: Bulk Ice Hash-Early Lemon Berry-73u,160u,190u" at bounding box center [336, 301] width 252 height 25
click at [219, 300] on td "M00000755116: Bulk Ice Hash-Early Lemon Berry-73u,160u,190u" at bounding box center [336, 302] width 268 height 48
drag, startPoint x: 212, startPoint y: 292, endPoint x: 438, endPoint y: 296, distance: 226.0
click at [431, 278] on td "M00000755116: Bulk Ice Hash-Early Lemon Berry-73u,160u,190u" at bounding box center [336, 302] width 268 height 48
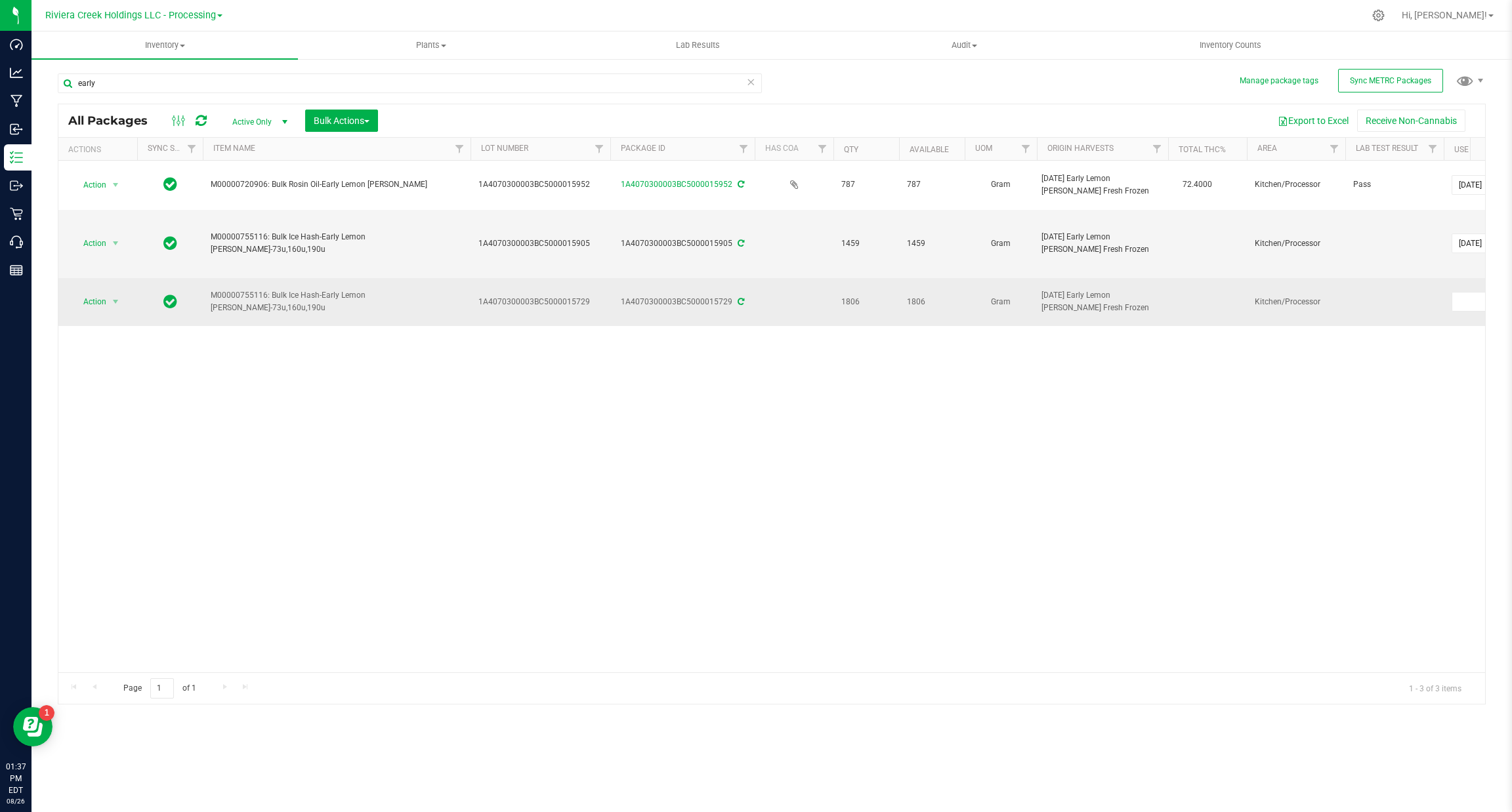
click at [438, 296] on span "M00000755116: Bulk Ice Hash-Early Lemon Berry-73u,160u,190u" at bounding box center [336, 301] width 252 height 25
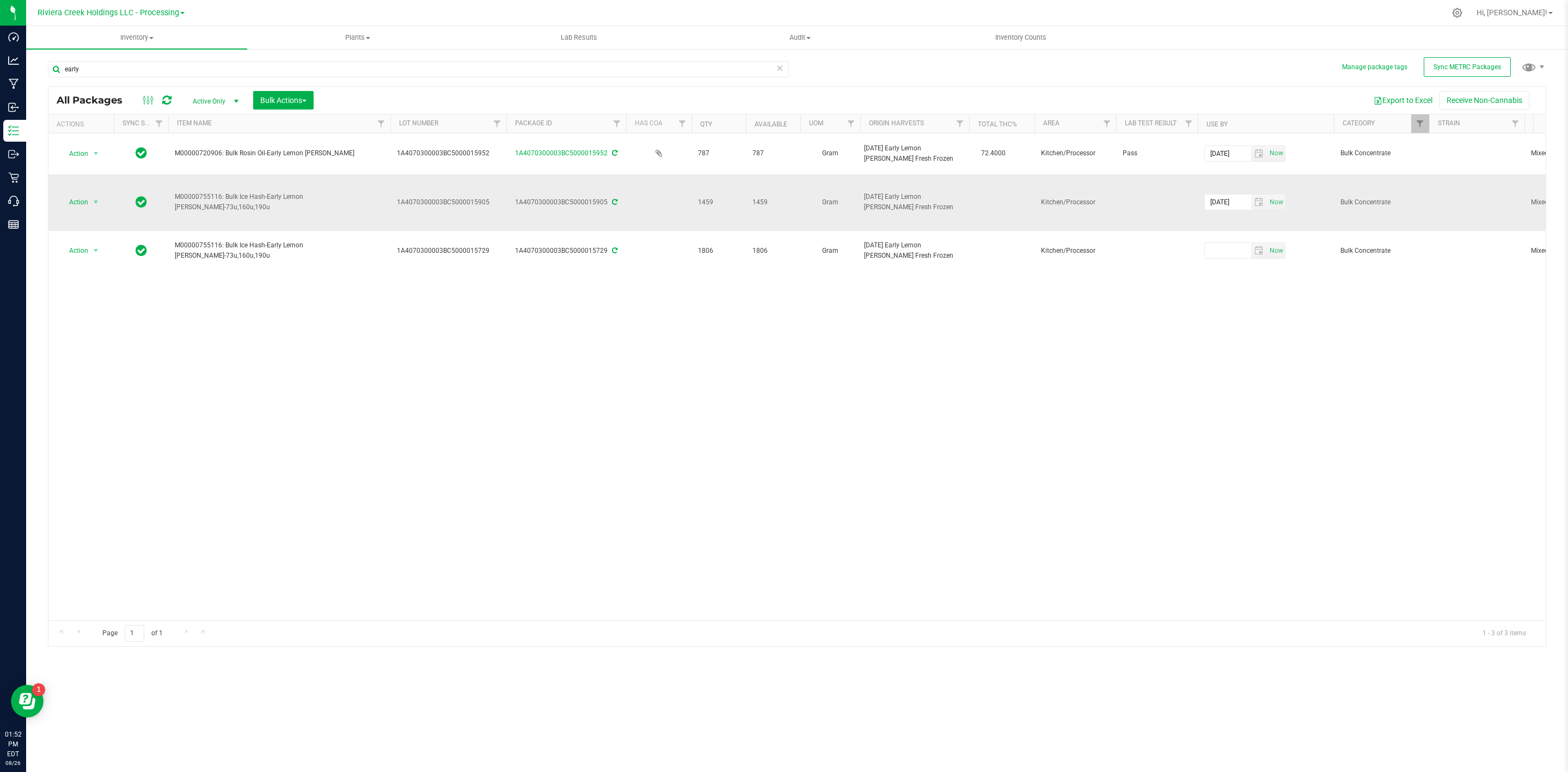
click at [1150, 206] on td at bounding box center [1157, 202] width 81 height 56
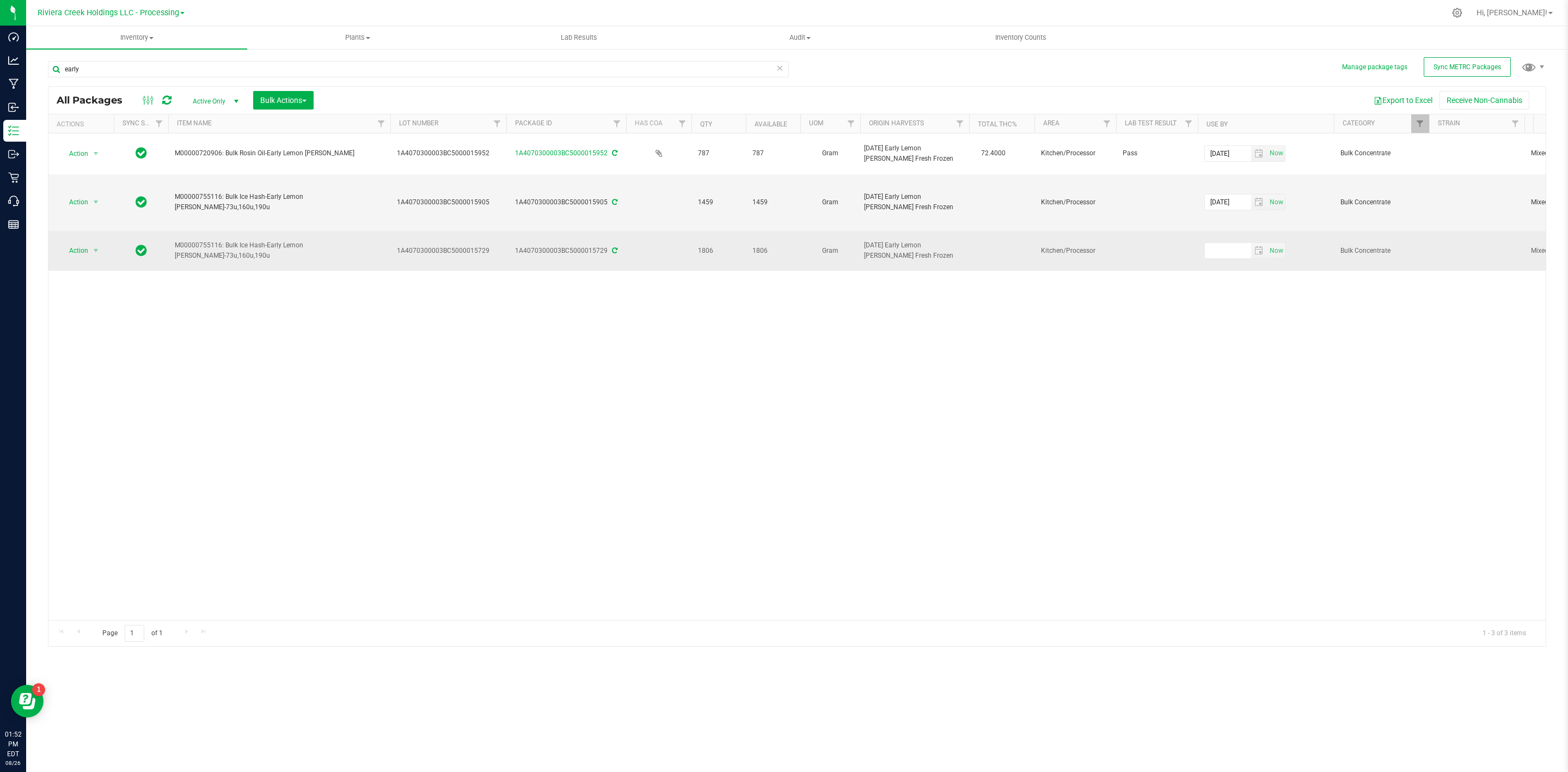
click at [1147, 249] on td at bounding box center [1157, 251] width 81 height 40
drag, startPoint x: 1127, startPoint y: 194, endPoint x: 1149, endPoint y: 255, distance: 64.8
click at [1040, 254] on td "Kitchen/Processor" at bounding box center [1075, 251] width 81 height 40
drag, startPoint x: 1120, startPoint y: 235, endPoint x: 1024, endPoint y: 252, distance: 97.5
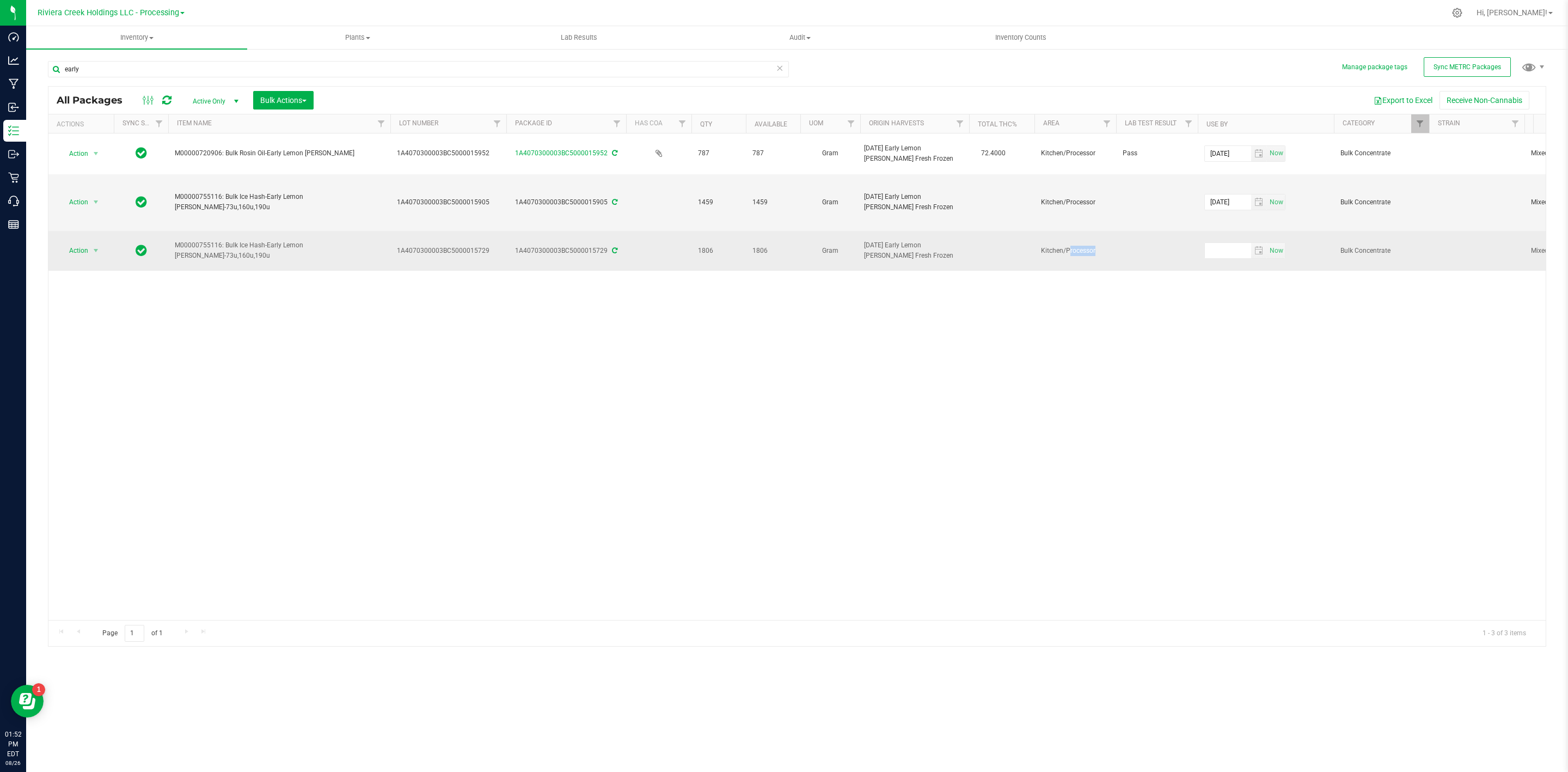
drag, startPoint x: 1031, startPoint y: 252, endPoint x: 1105, endPoint y: 260, distance: 74.4
click at [1031, 252] on td at bounding box center [1002, 251] width 66 height 40
drag, startPoint x: 1145, startPoint y: 267, endPoint x: 950, endPoint y: 231, distance: 198.3
click at [968, 229] on div "Action Action Adjust qty Create package Edit attributes Global inventory Locate…" at bounding box center [797, 376] width 1497 height 486
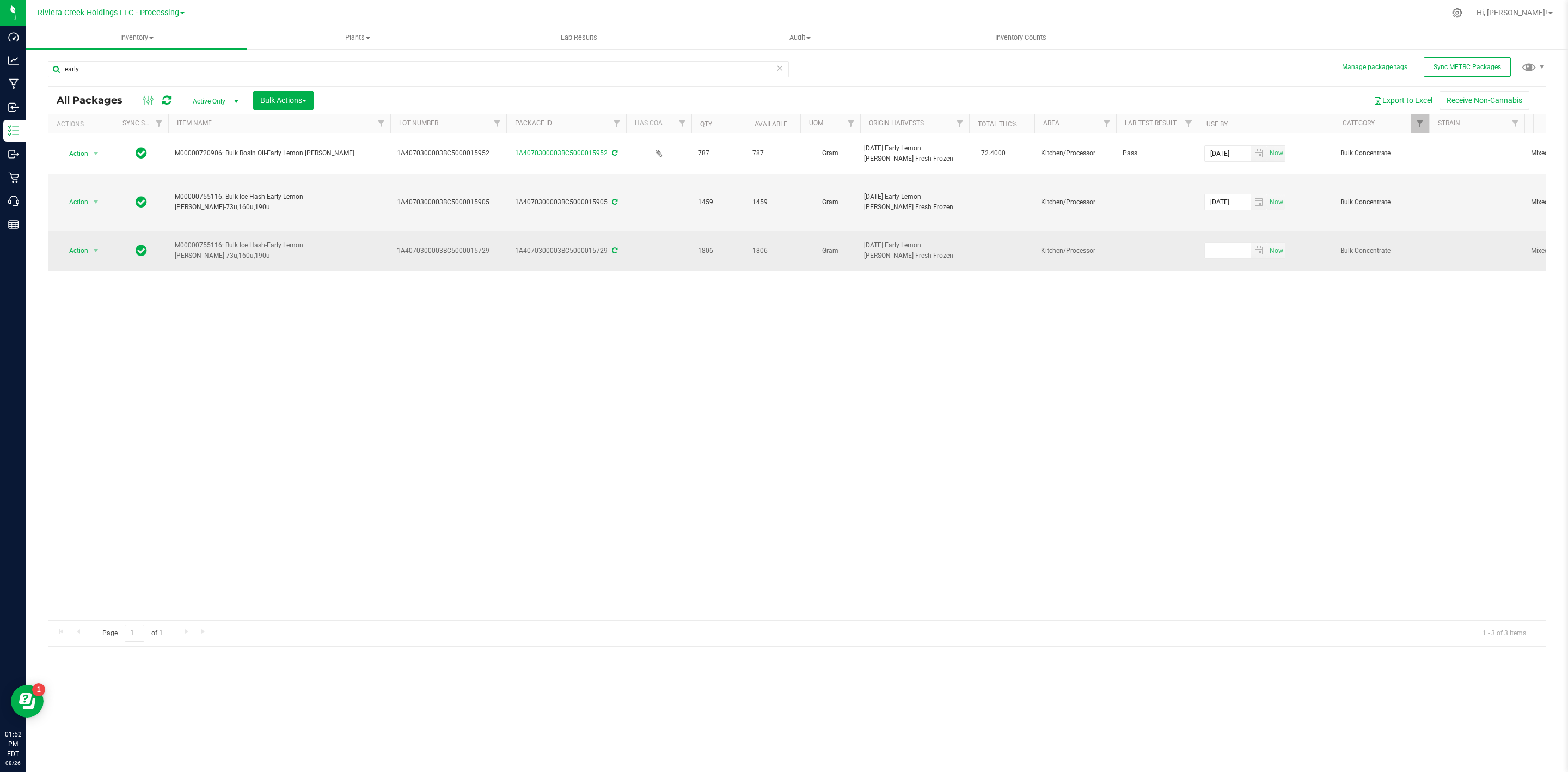
click at [1022, 231] on td at bounding box center [1002, 251] width 66 height 40
drag, startPoint x: 1080, startPoint y: 245, endPoint x: 971, endPoint y: 239, distance: 109.2
click at [969, 239] on td at bounding box center [1002, 251] width 66 height 40
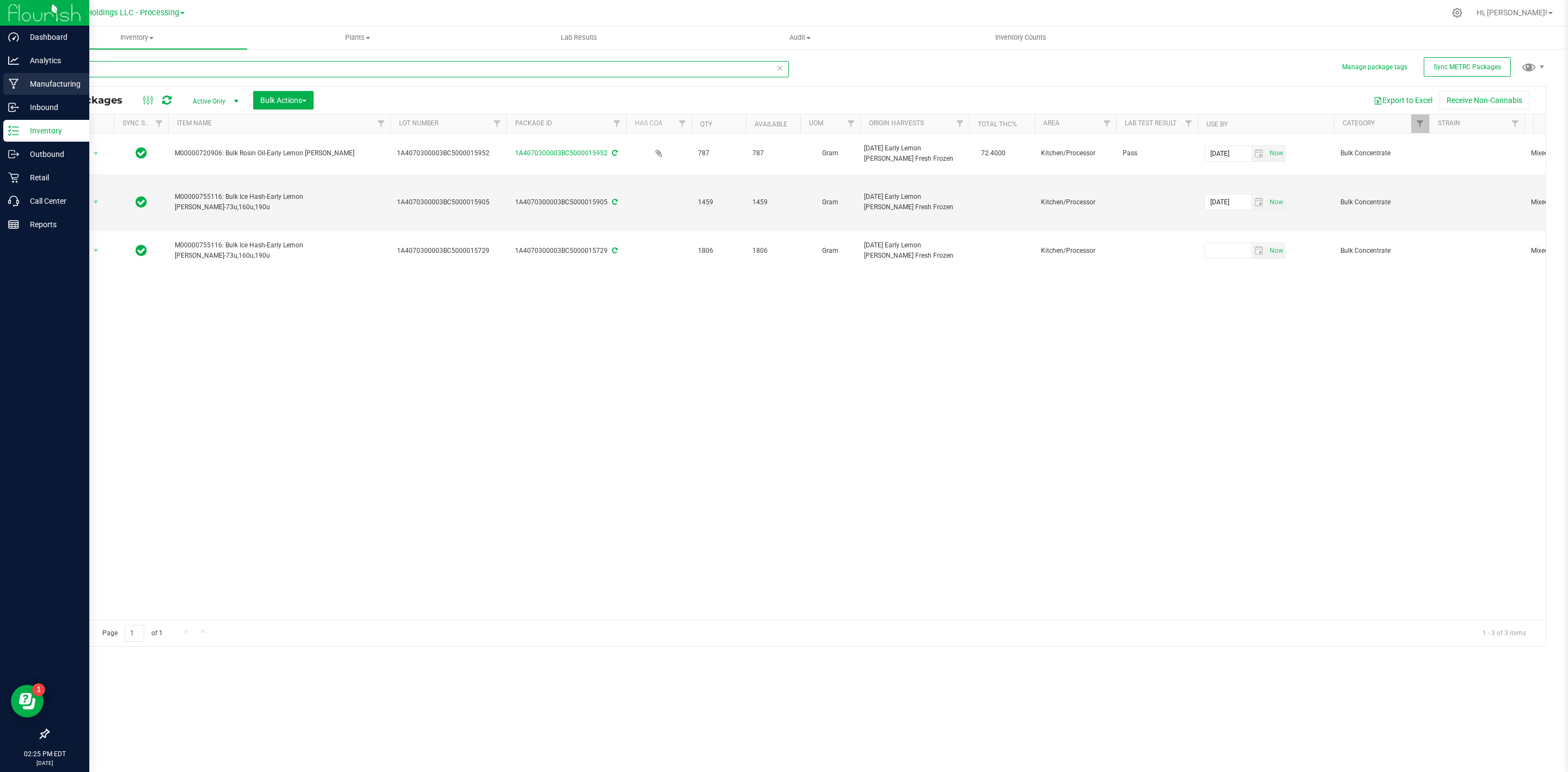
drag, startPoint x: 76, startPoint y: 72, endPoint x: 24, endPoint y: 75, distance: 52.1
click at [31, 75] on div "Manage package tags Sync METRC Packages early All Packages Active Only Active O…" at bounding box center [798, 214] width 1542 height 332
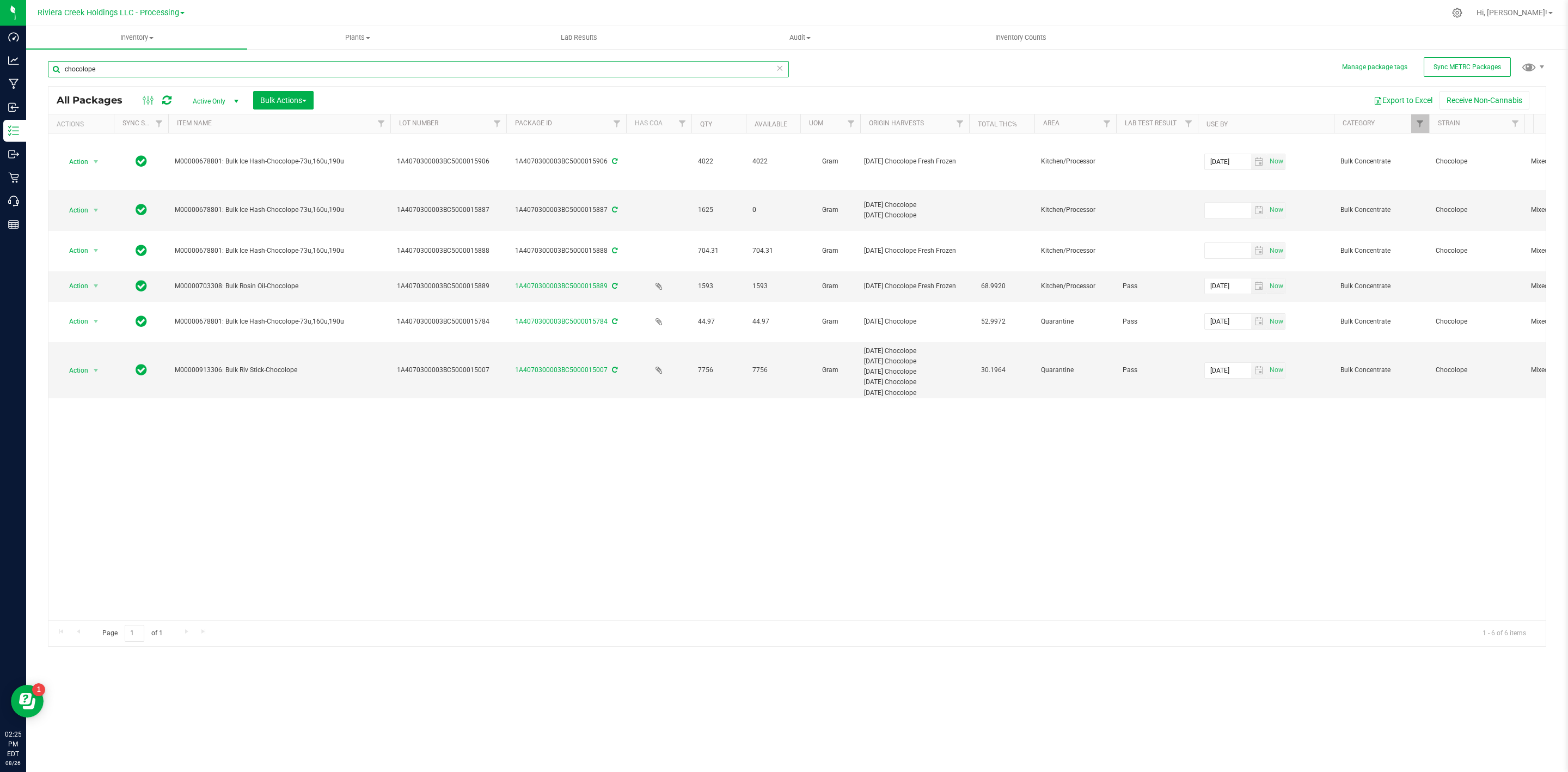
type input "chocolope"
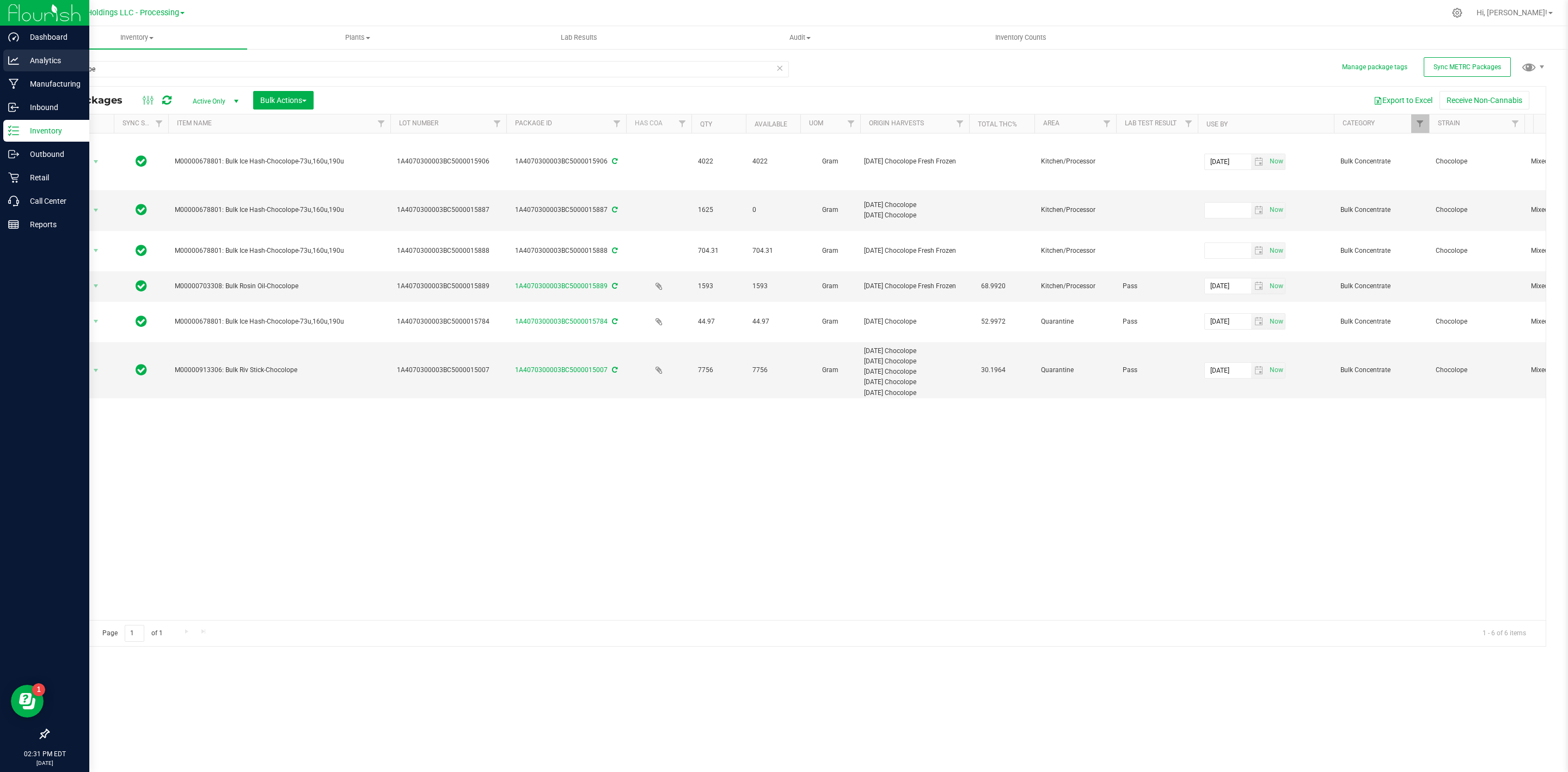
click at [10, 61] on icon at bounding box center [13, 60] width 11 height 11
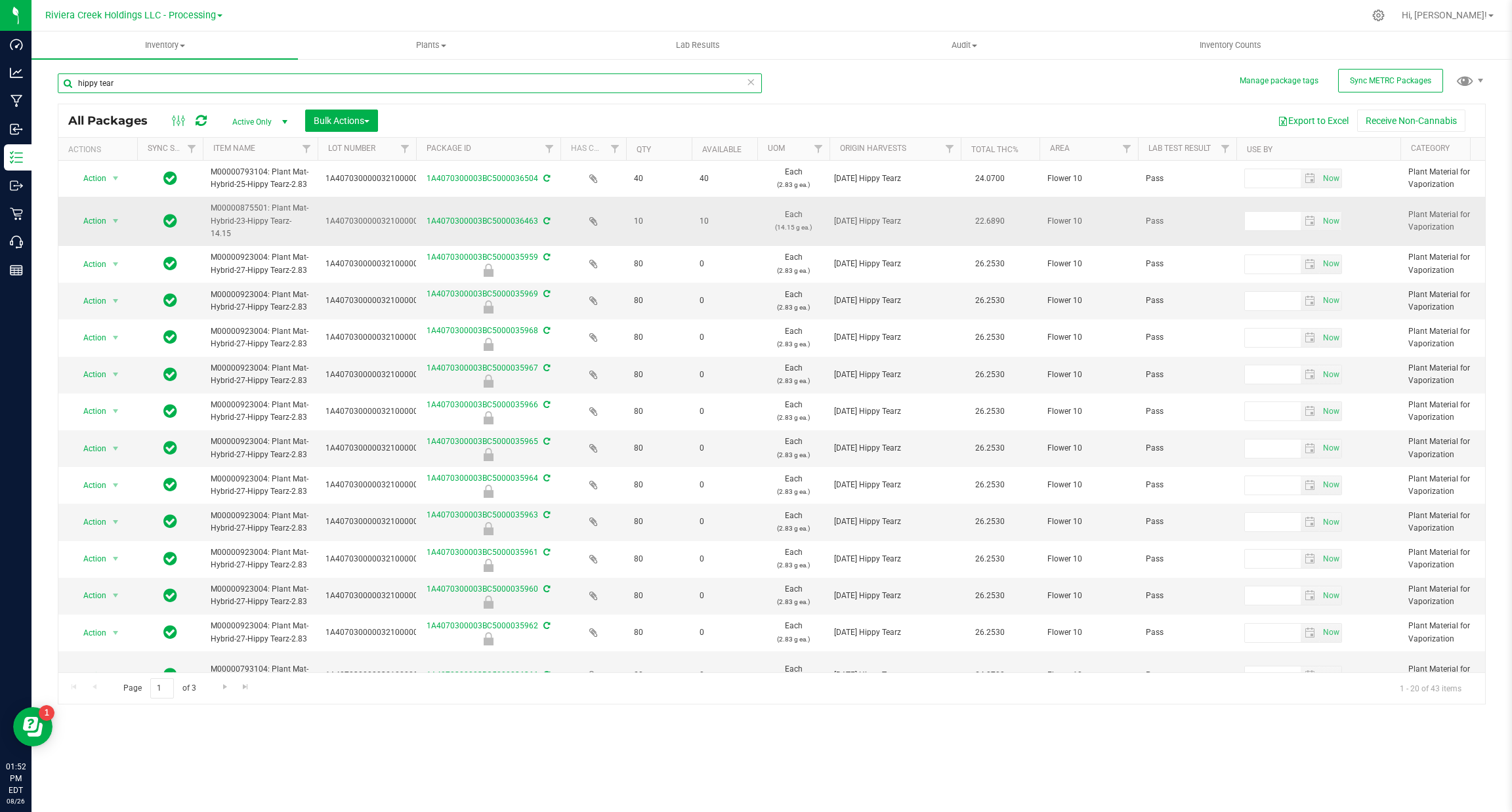
scroll to position [0, 637]
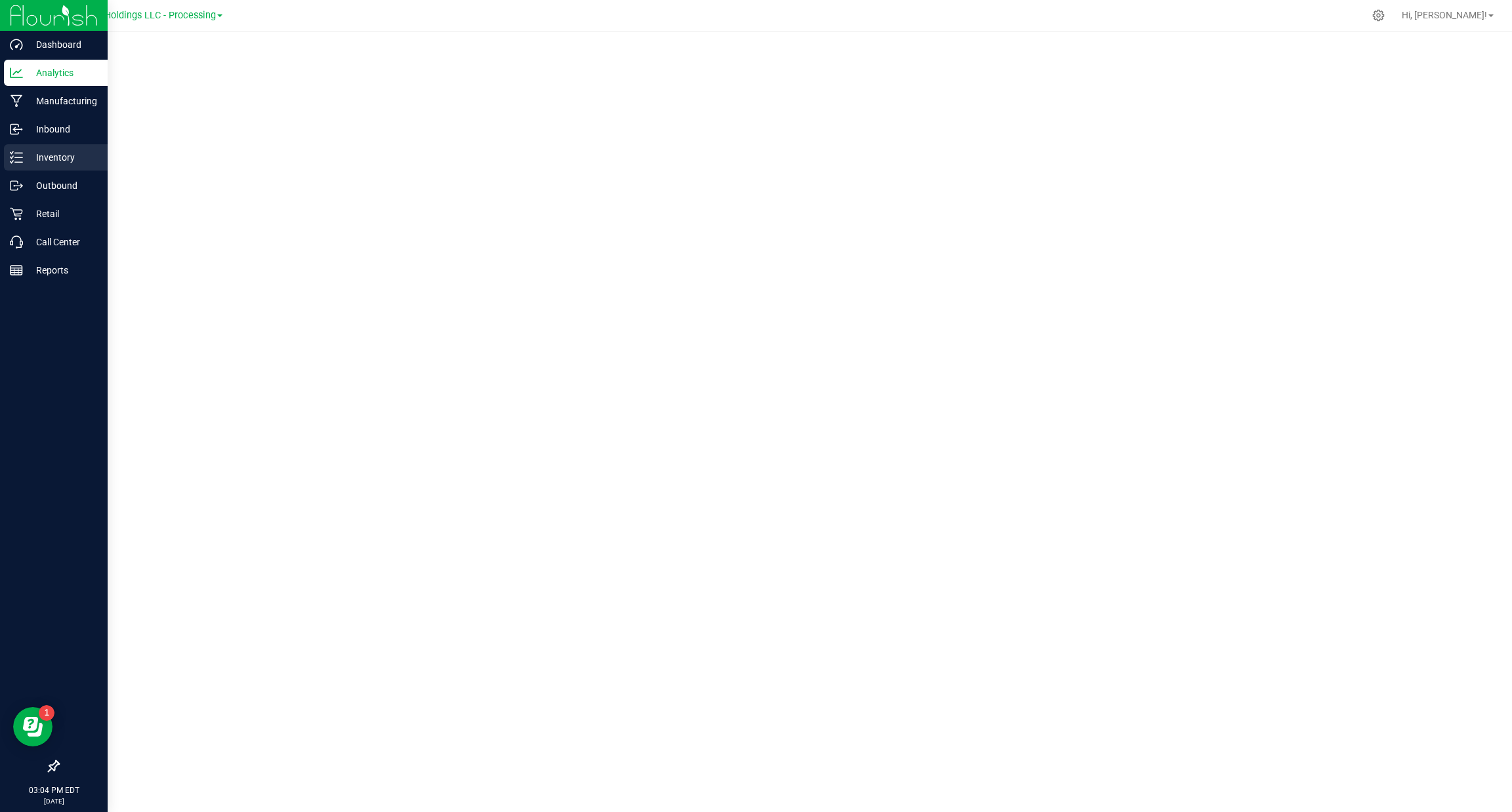
click at [40, 157] on p "Inventory" at bounding box center [63, 157] width 79 height 15
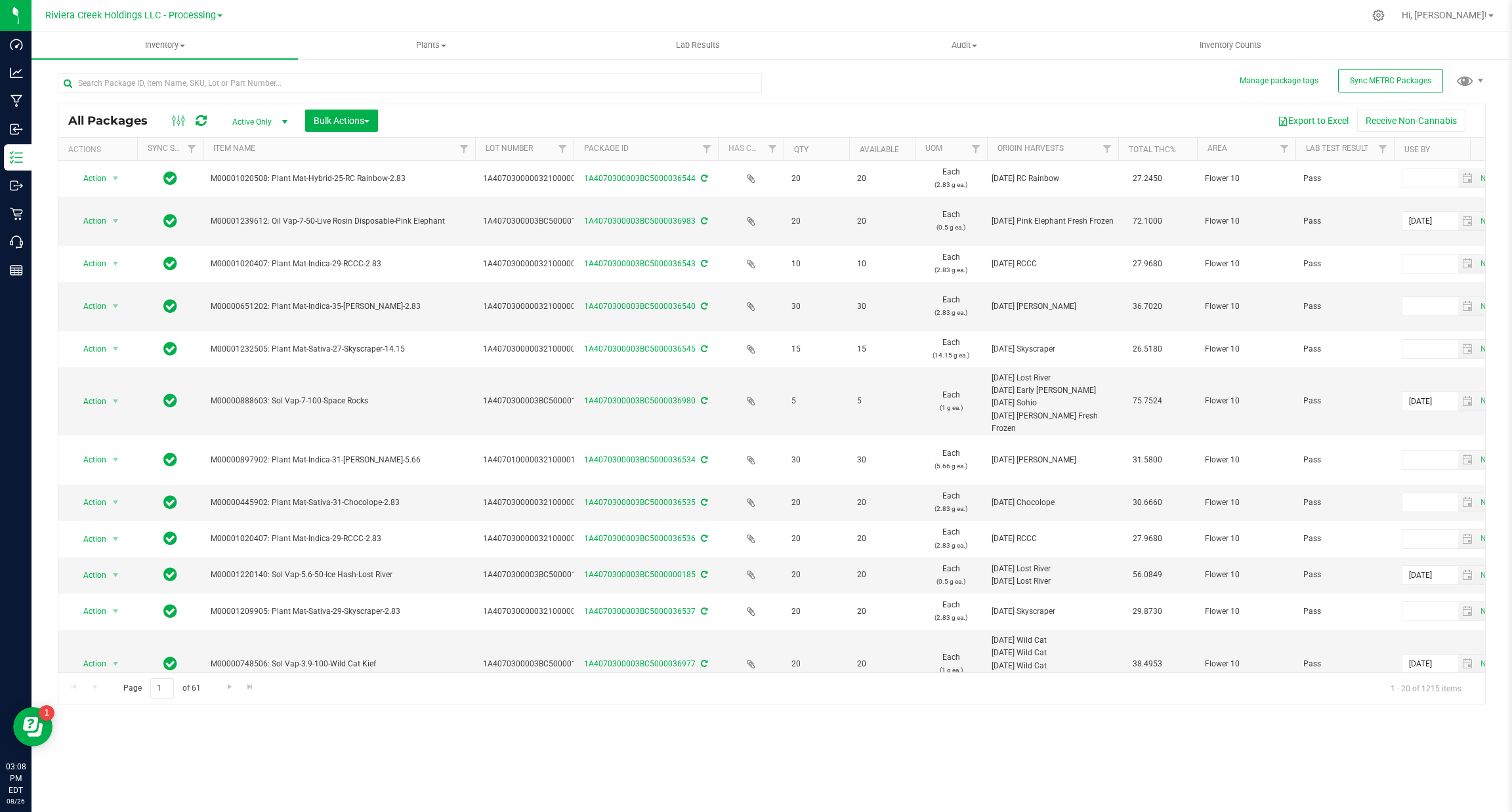
drag, startPoint x: 317, startPoint y: 144, endPoint x: 476, endPoint y: 159, distance: 159.7
click at [476, 159] on div "Actions Sync Status Item Name Lot Number Package ID Has COA Qty Available UOM O…" at bounding box center [764, 149] width 1412 height 22
click at [324, 16] on div at bounding box center [799, 15] width 1129 height 26
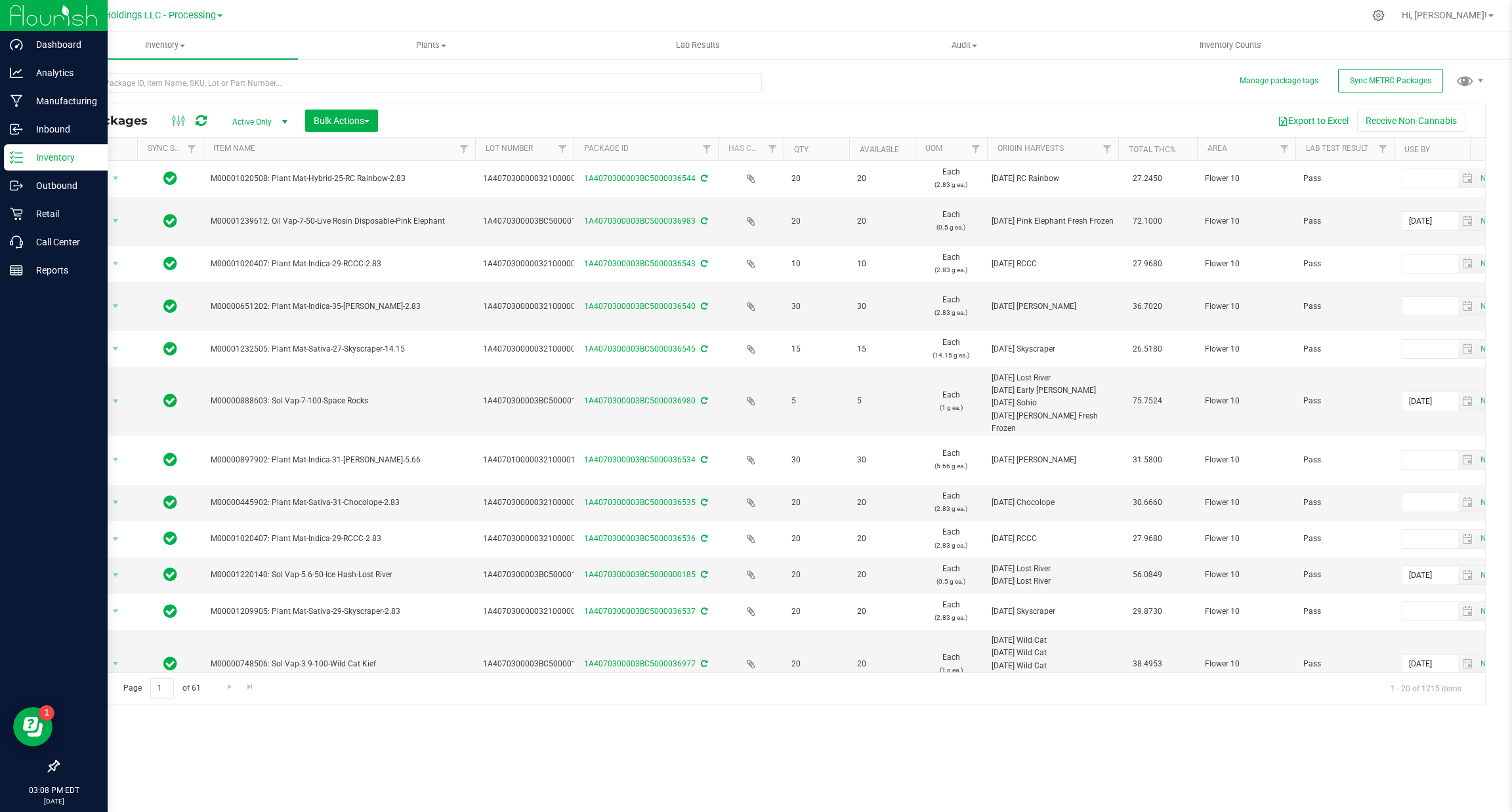
click at [23, 162] on p "Inventory" at bounding box center [63, 157] width 79 height 15
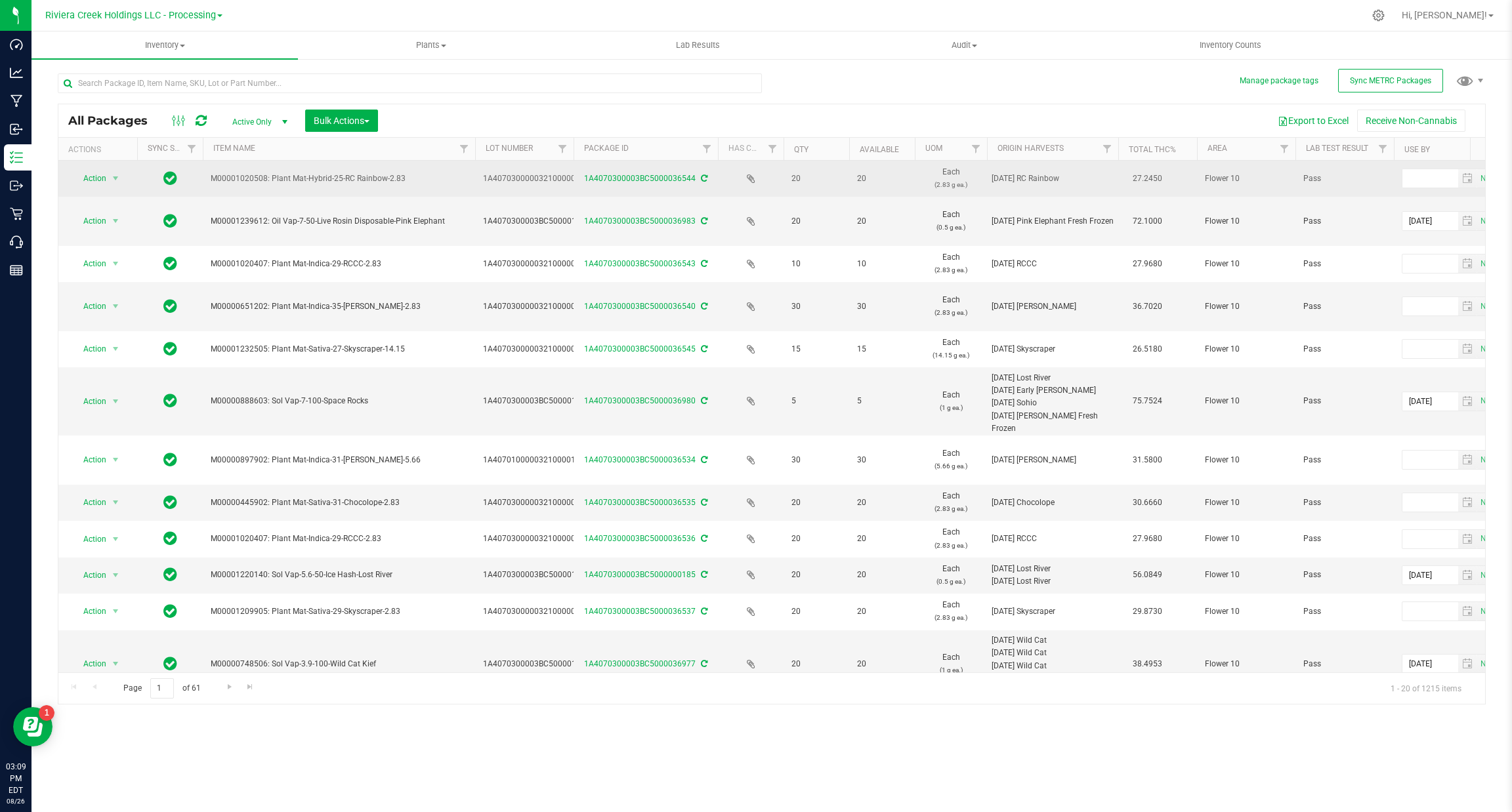
drag, startPoint x: 883, startPoint y: 181, endPoint x: 824, endPoint y: 171, distance: 59.8
click at [879, 181] on span "20" at bounding box center [882, 179] width 50 height 12
drag, startPoint x: 860, startPoint y: 173, endPoint x: 814, endPoint y: 179, distance: 46.4
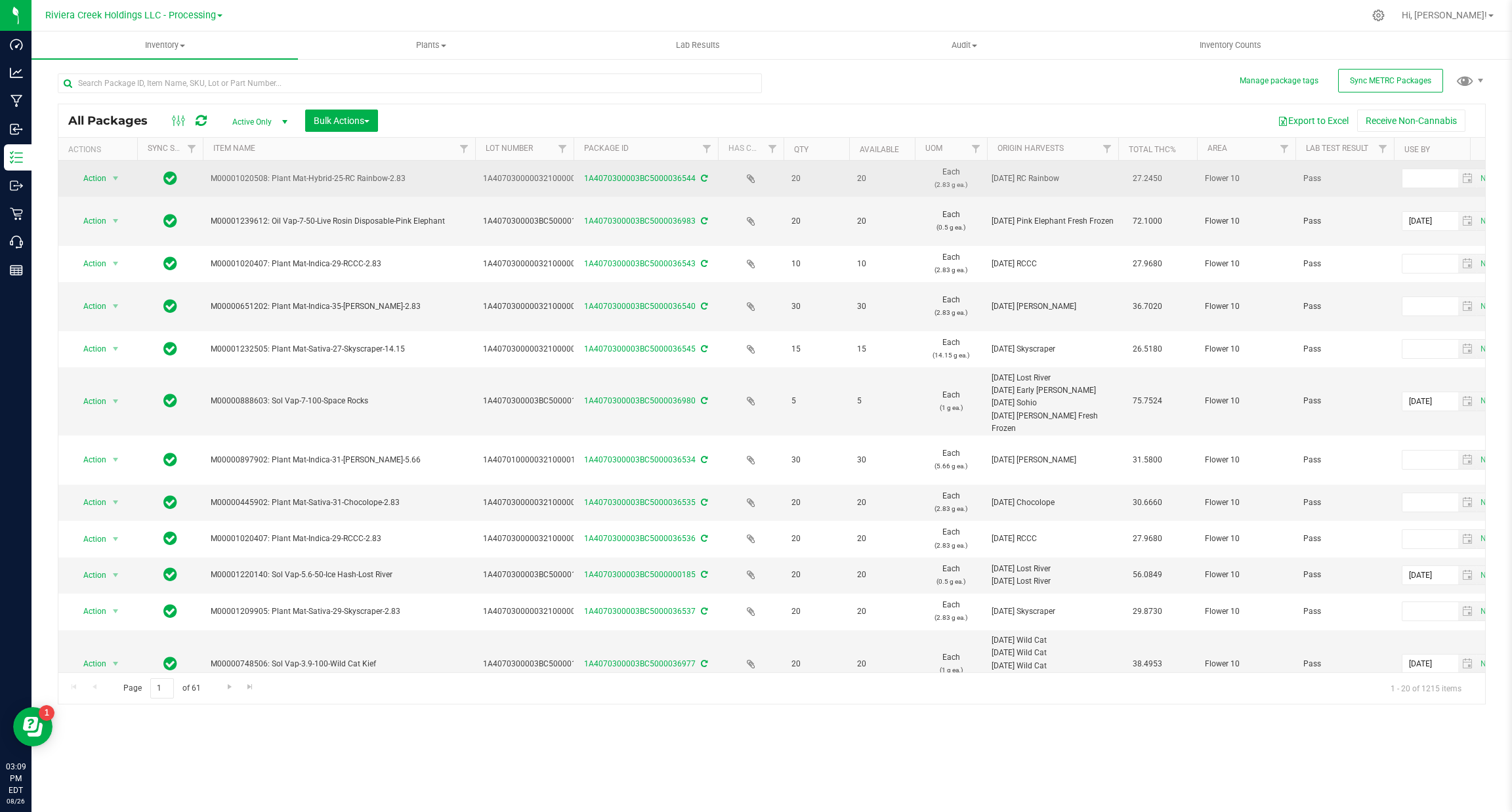
click at [828, 182] on span "20" at bounding box center [817, 179] width 50 height 12
drag, startPoint x: 880, startPoint y: 177, endPoint x: 829, endPoint y: 178, distance: 51.0
click at [869, 182] on span "20" at bounding box center [882, 179] width 50 height 12
drag, startPoint x: 887, startPoint y: 179, endPoint x: 830, endPoint y: 186, distance: 57.4
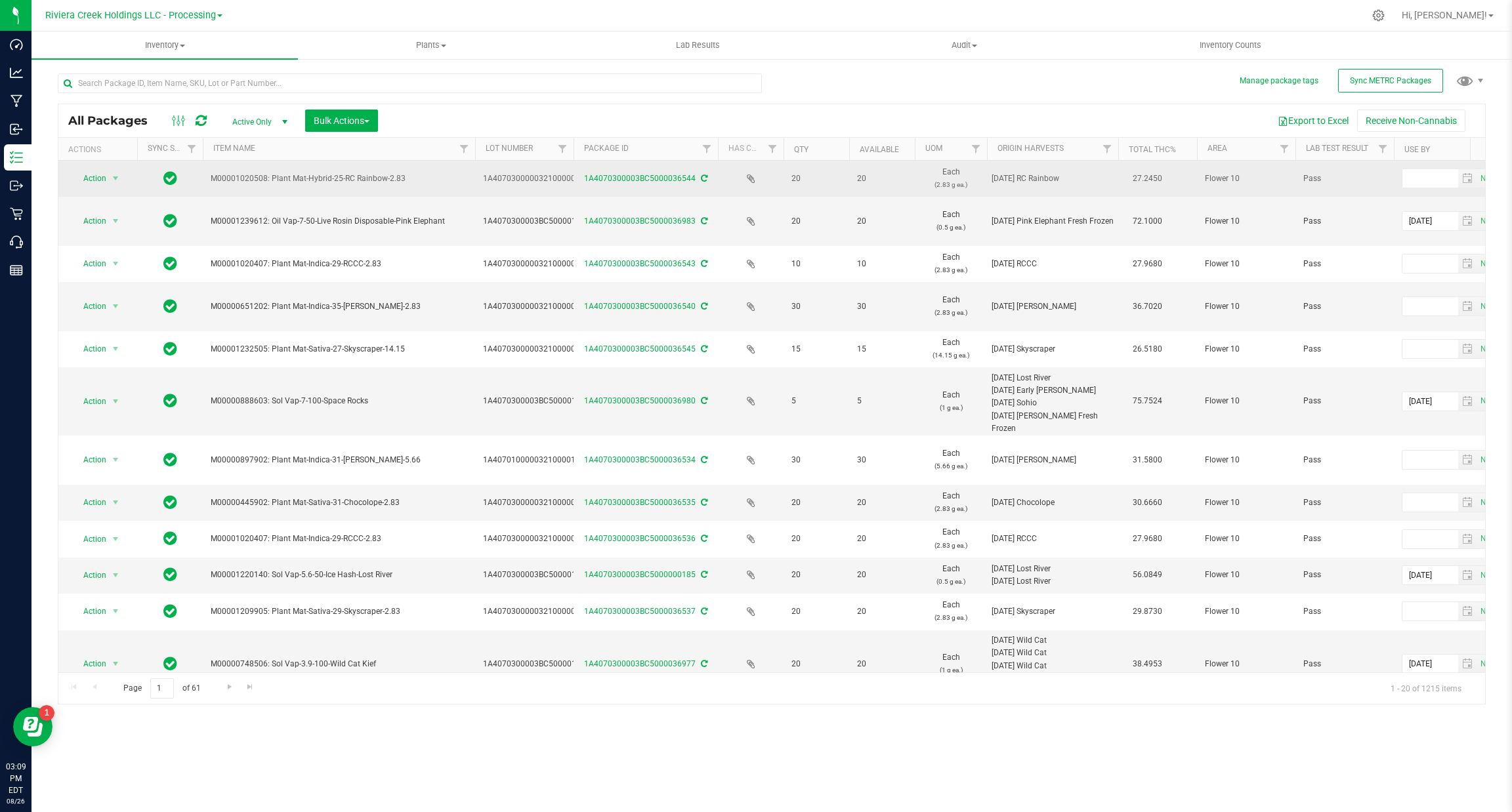
click at [830, 188] on td "20" at bounding box center [816, 179] width 65 height 36
drag, startPoint x: 797, startPoint y: 182, endPoint x: 804, endPoint y: 181, distance: 7.1
click at [783, 178] on td "20" at bounding box center [816, 179] width 65 height 36
click at [804, 181] on span "20" at bounding box center [817, 179] width 50 height 12
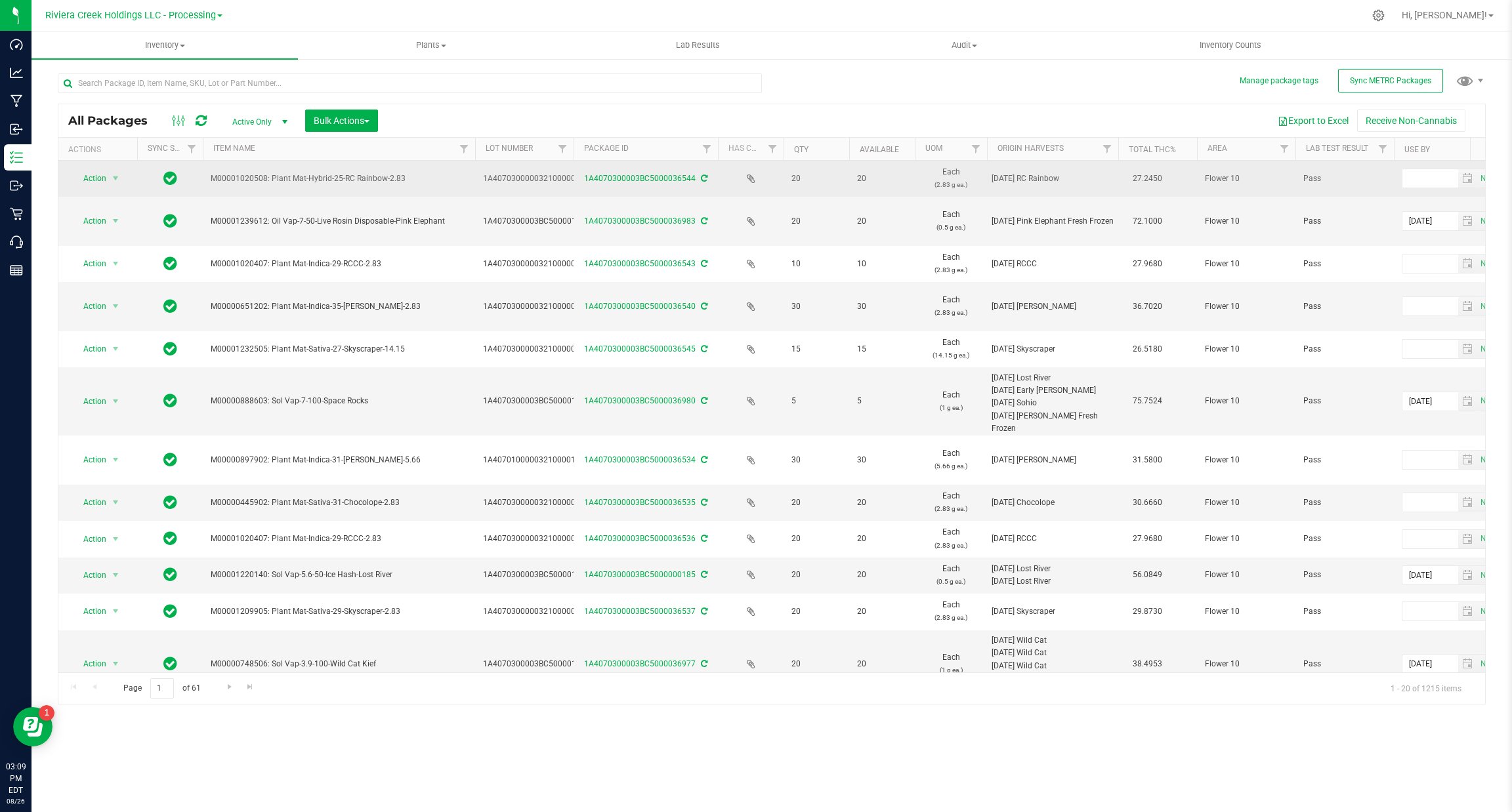
drag, startPoint x: 822, startPoint y: 185, endPoint x: 806, endPoint y: 187, distance: 16.1
click at [797, 187] on td "20" at bounding box center [816, 179] width 65 height 36
click at [812, 188] on td "20" at bounding box center [816, 179] width 65 height 36
drag, startPoint x: 878, startPoint y: 181, endPoint x: 824, endPoint y: 184, distance: 54.1
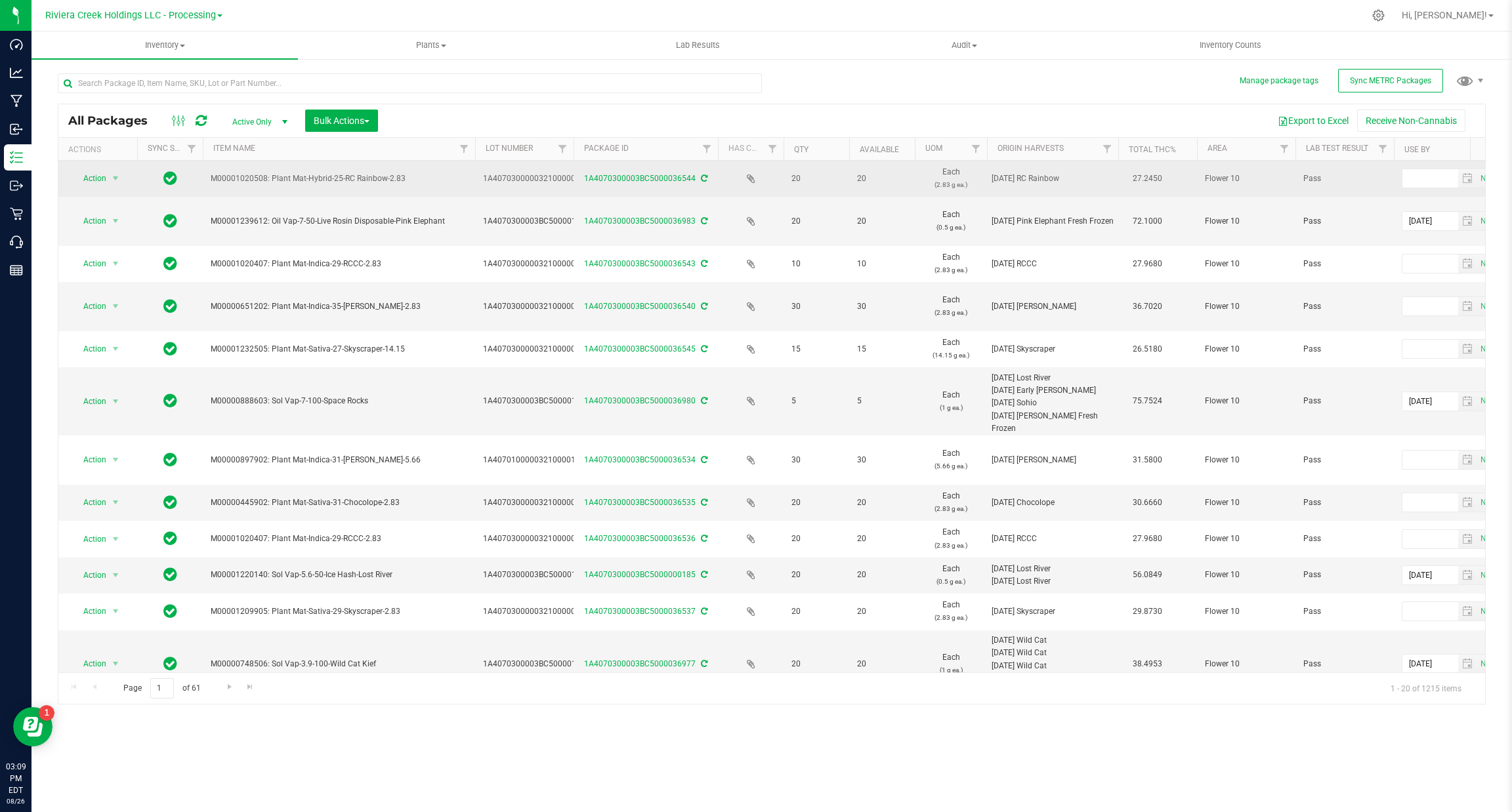
click at [822, 183] on span "20" at bounding box center [817, 179] width 50 height 12
drag, startPoint x: 800, startPoint y: 178, endPoint x: 771, endPoint y: 175, distance: 29.2
click at [797, 182] on span "20" at bounding box center [817, 179] width 50 height 12
drag, startPoint x: 806, startPoint y: 185, endPoint x: 781, endPoint y: 185, distance: 25.0
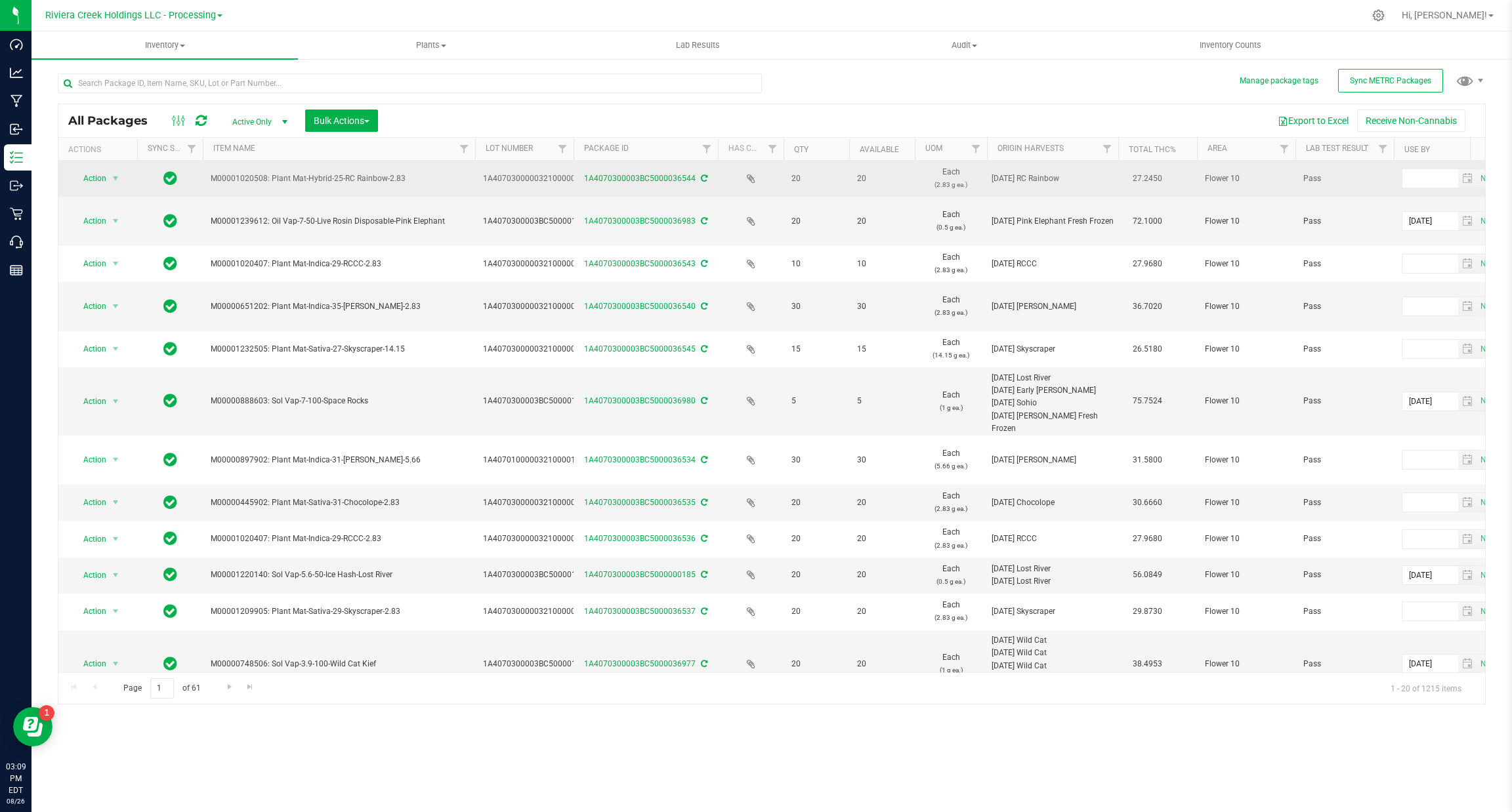
click at [805, 186] on td "20" at bounding box center [816, 179] width 65 height 36
drag, startPoint x: 812, startPoint y: 181, endPoint x: 769, endPoint y: 187, distance: 43.4
click at [808, 186] on td "20" at bounding box center [816, 179] width 65 height 36
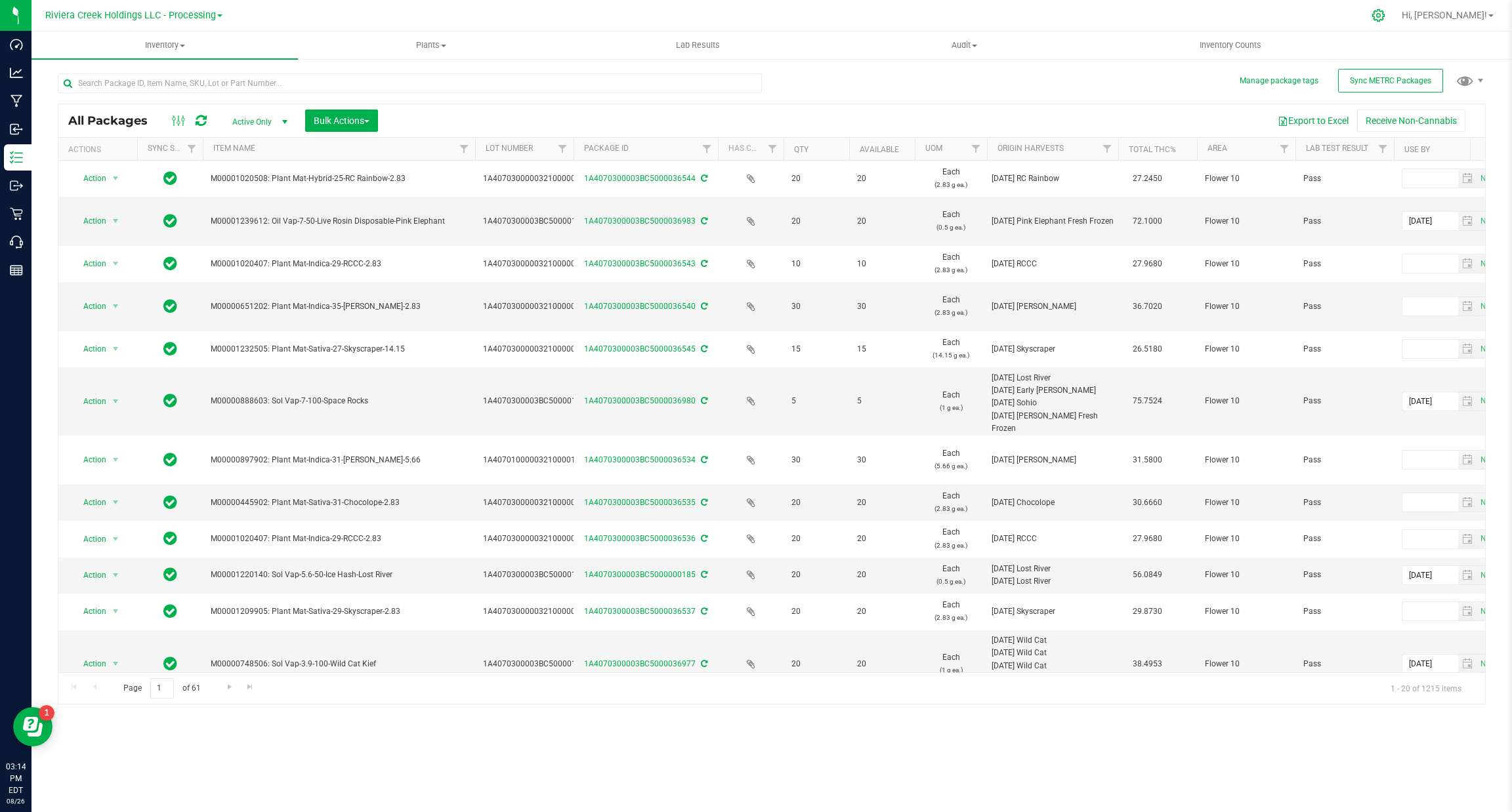
click at [1422, 28] on nav "Riviera Creek Holdings LLC - Processing Hi, Katie!" at bounding box center [772, 15] width 1480 height 32
click at [1385, 11] on icon at bounding box center [1378, 15] width 12 height 12
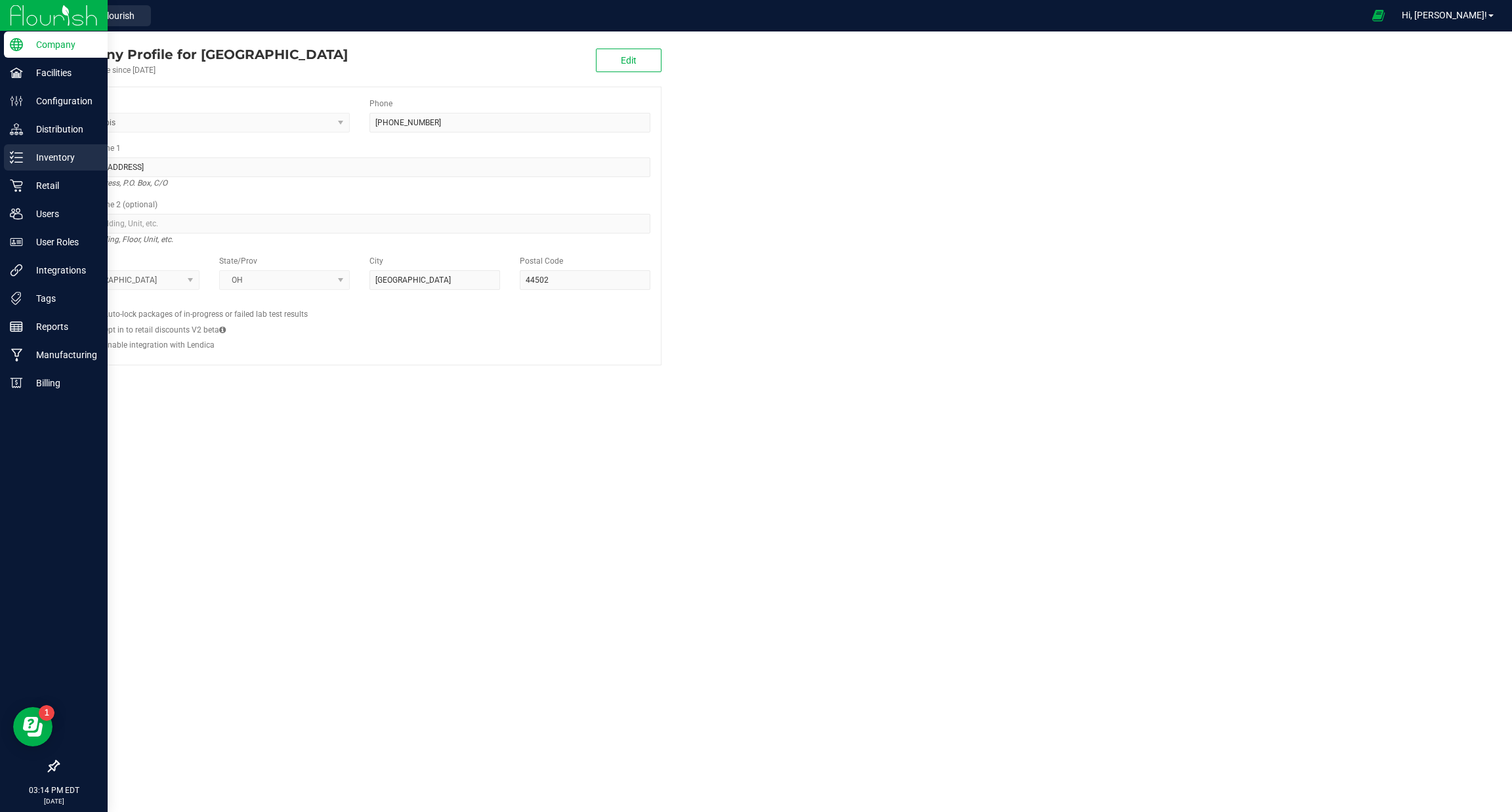
click at [52, 157] on p "Inventory" at bounding box center [63, 157] width 79 height 15
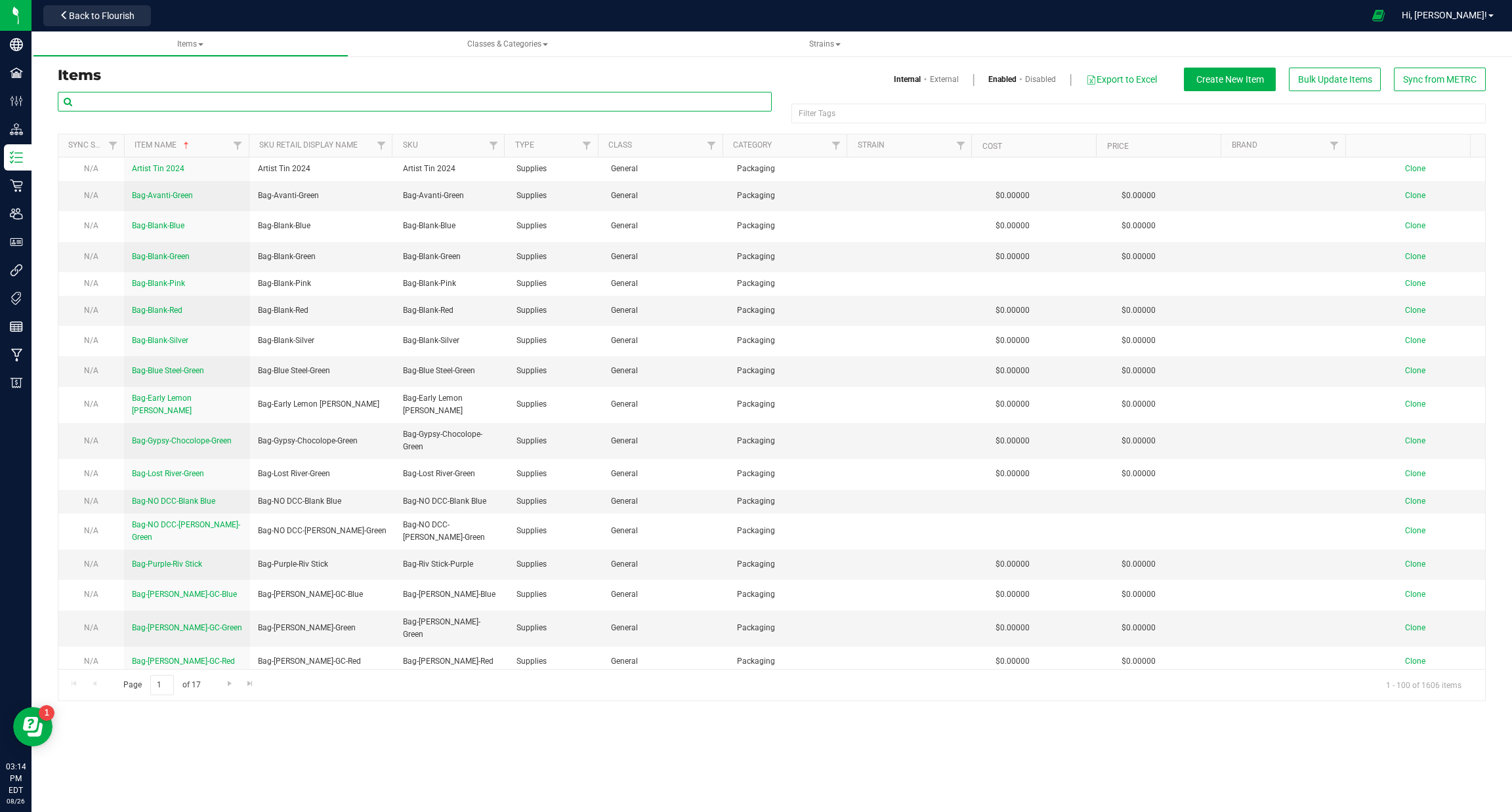
click at [132, 100] on input "text" at bounding box center [415, 102] width 714 height 20
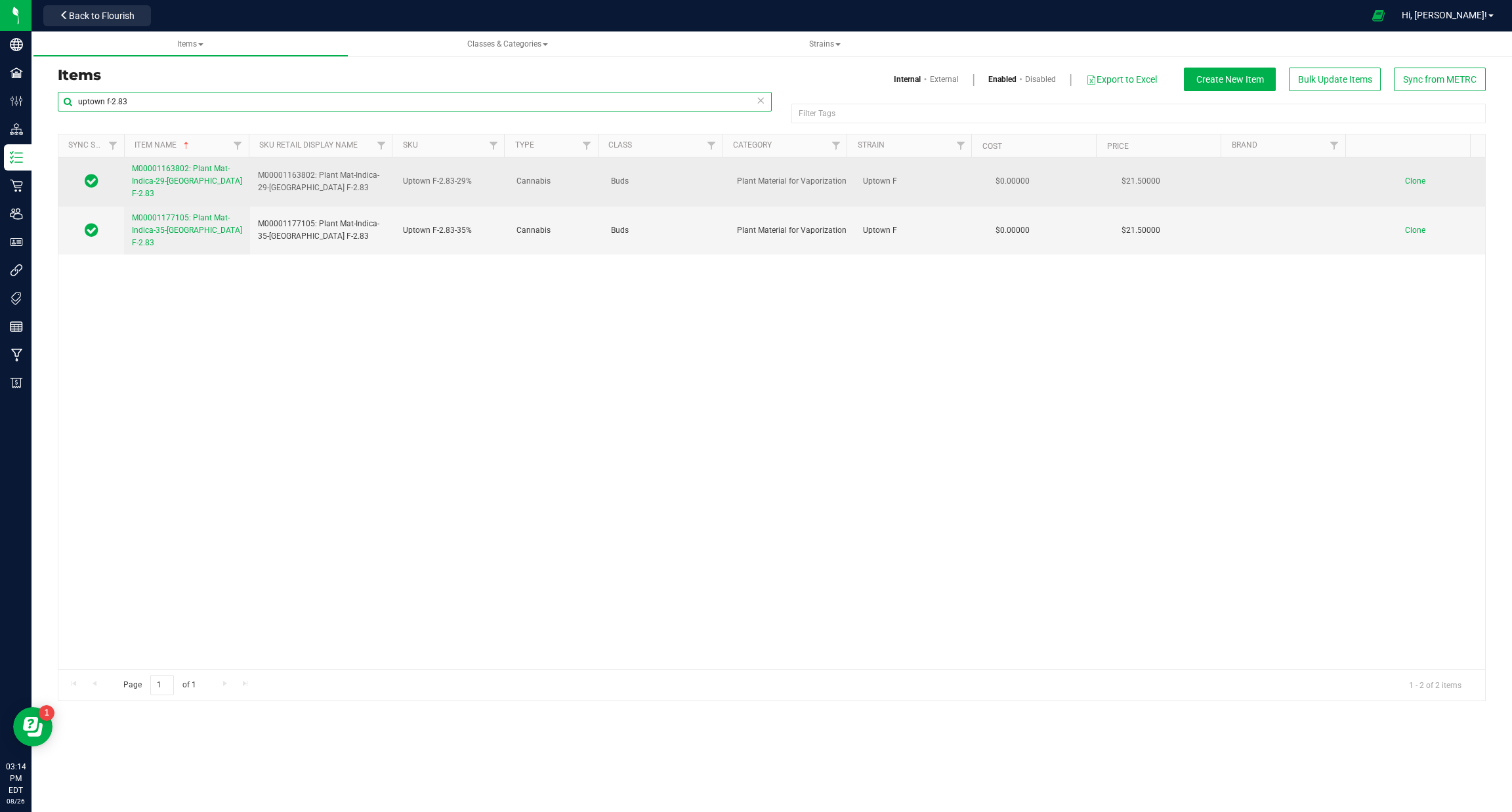
type input "uptown f-2.83"
click at [176, 170] on span "M00001163802: Plant Mat-Indica-29-Uptown F-2.83" at bounding box center [187, 181] width 110 height 34
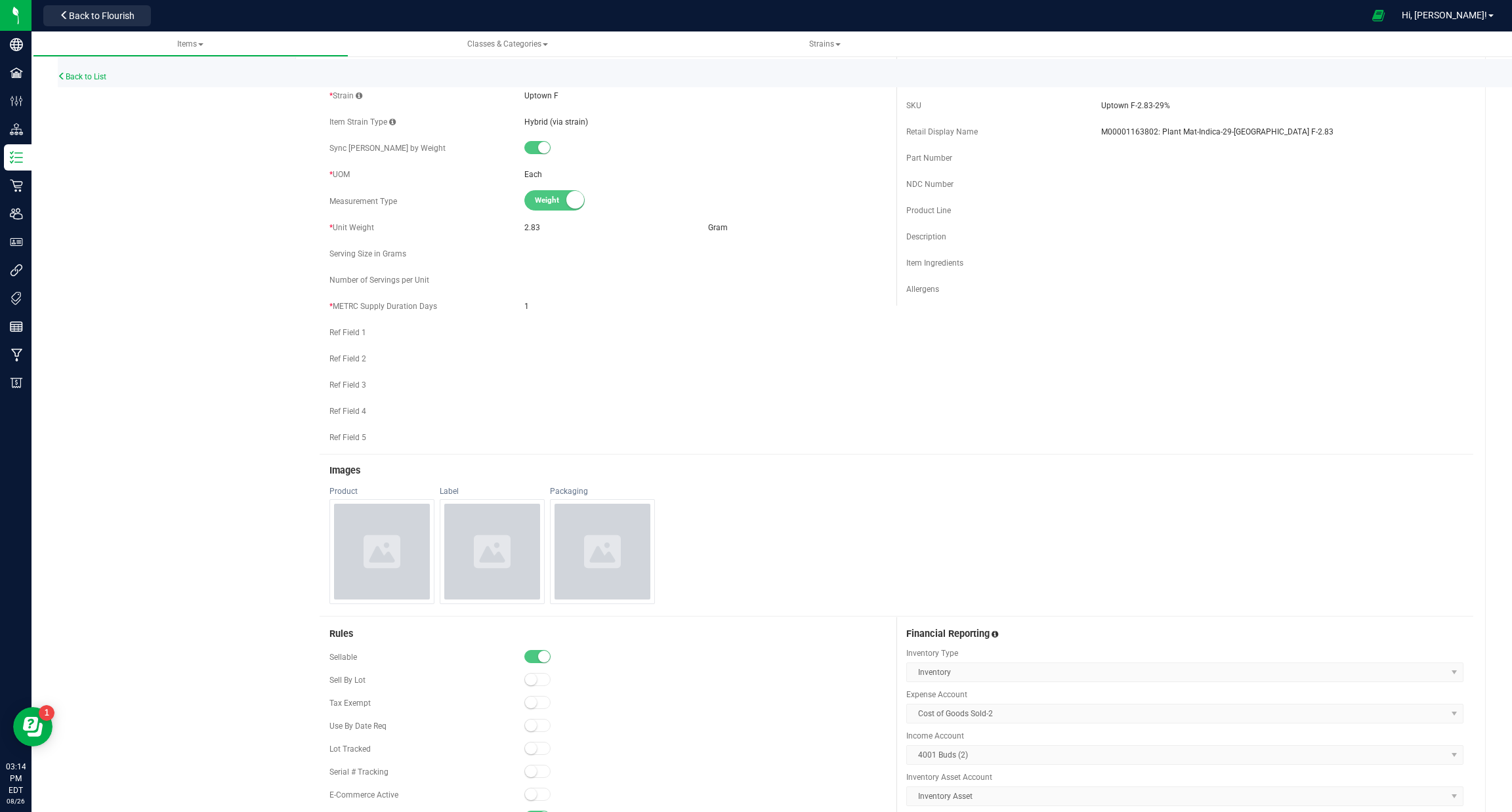
scroll to position [612, 0]
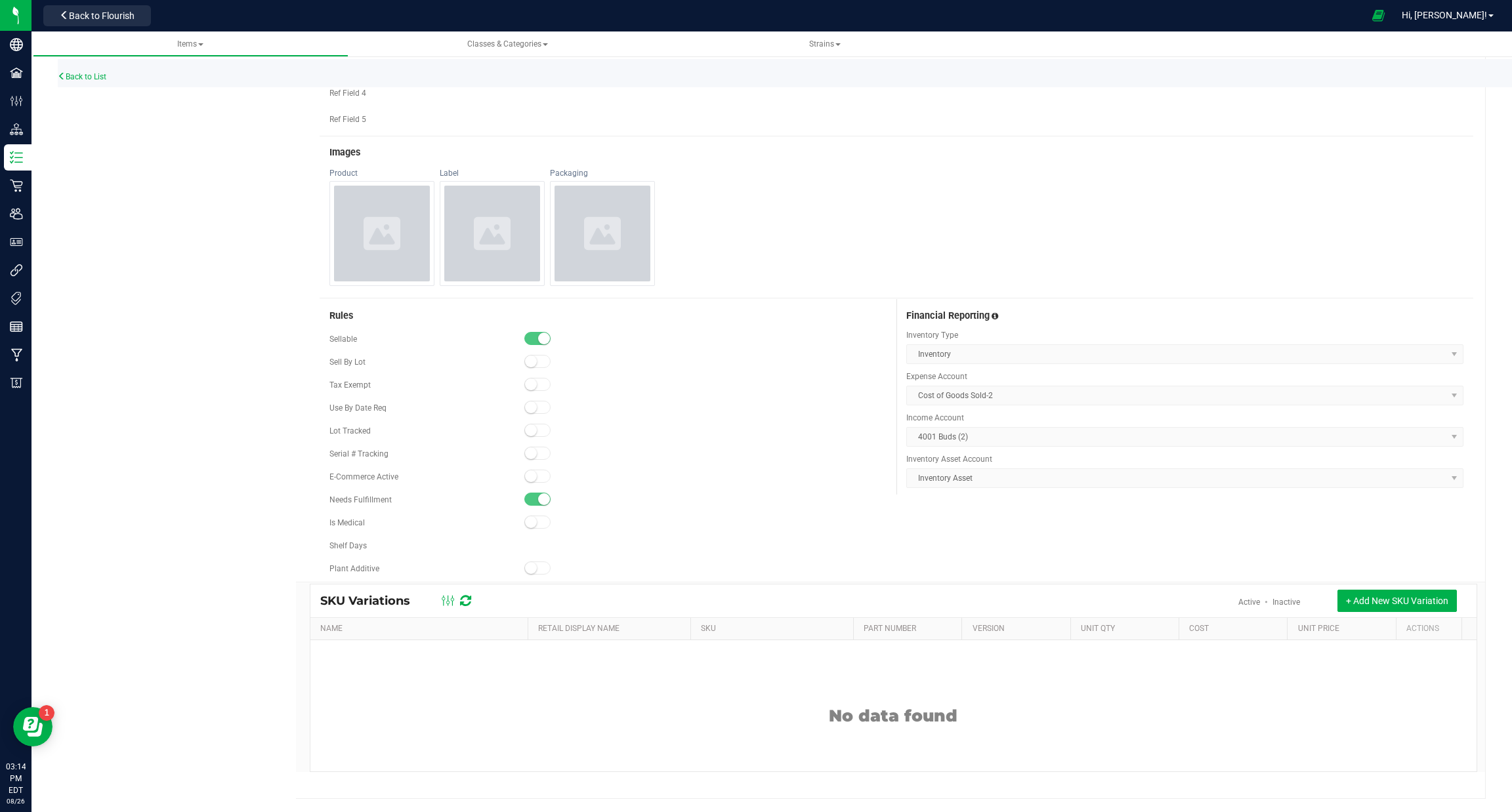
drag, startPoint x: 899, startPoint y: 311, endPoint x: 1021, endPoint y: 494, distance: 219.9
click at [1021, 494] on div "Rules Sellable Sell By Lot" at bounding box center [896, 440] width 1154 height 283
click at [1022, 519] on div "Rules Sellable Sell By Lot" at bounding box center [896, 440] width 1154 height 283
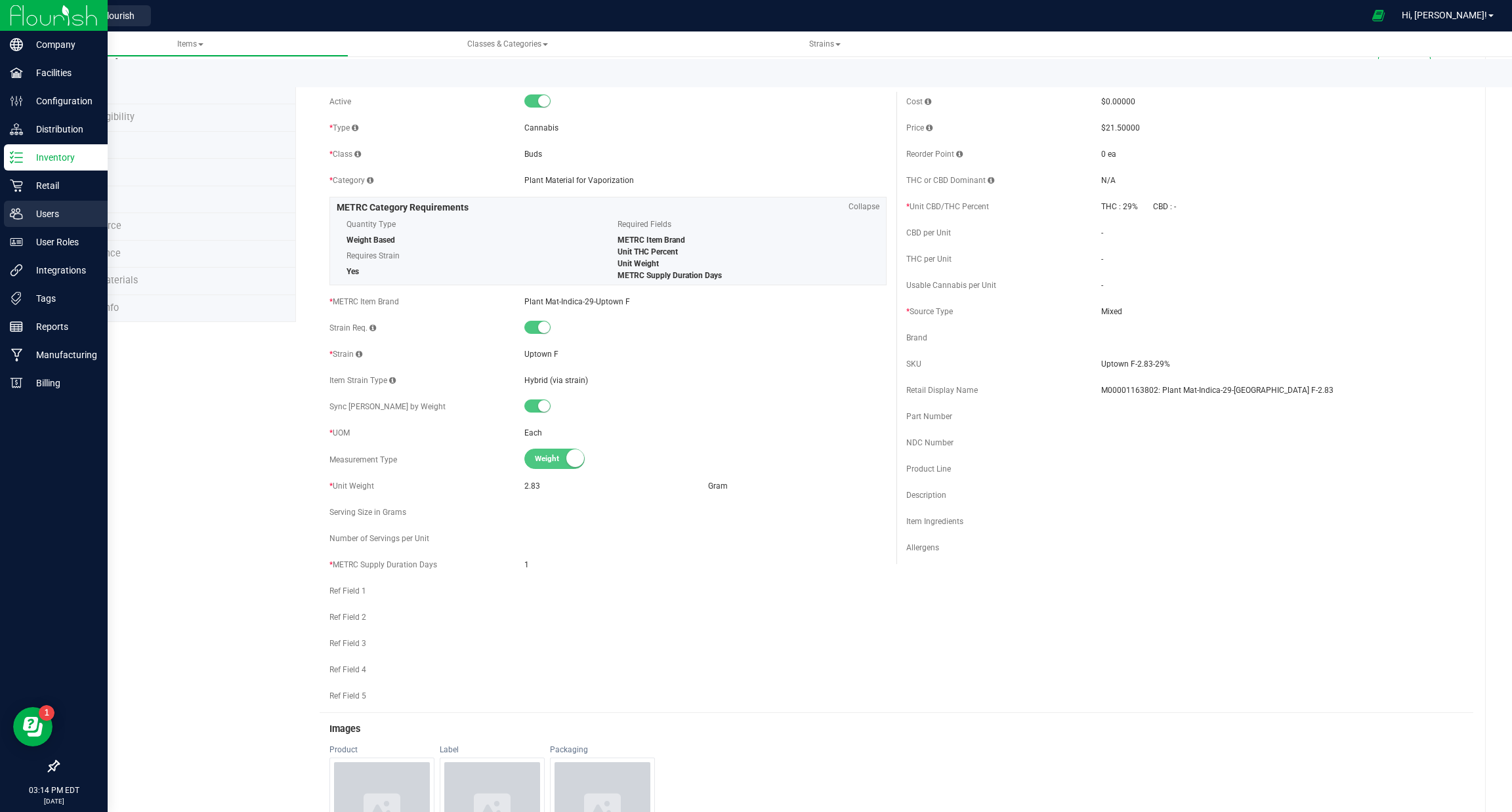
scroll to position [0, 0]
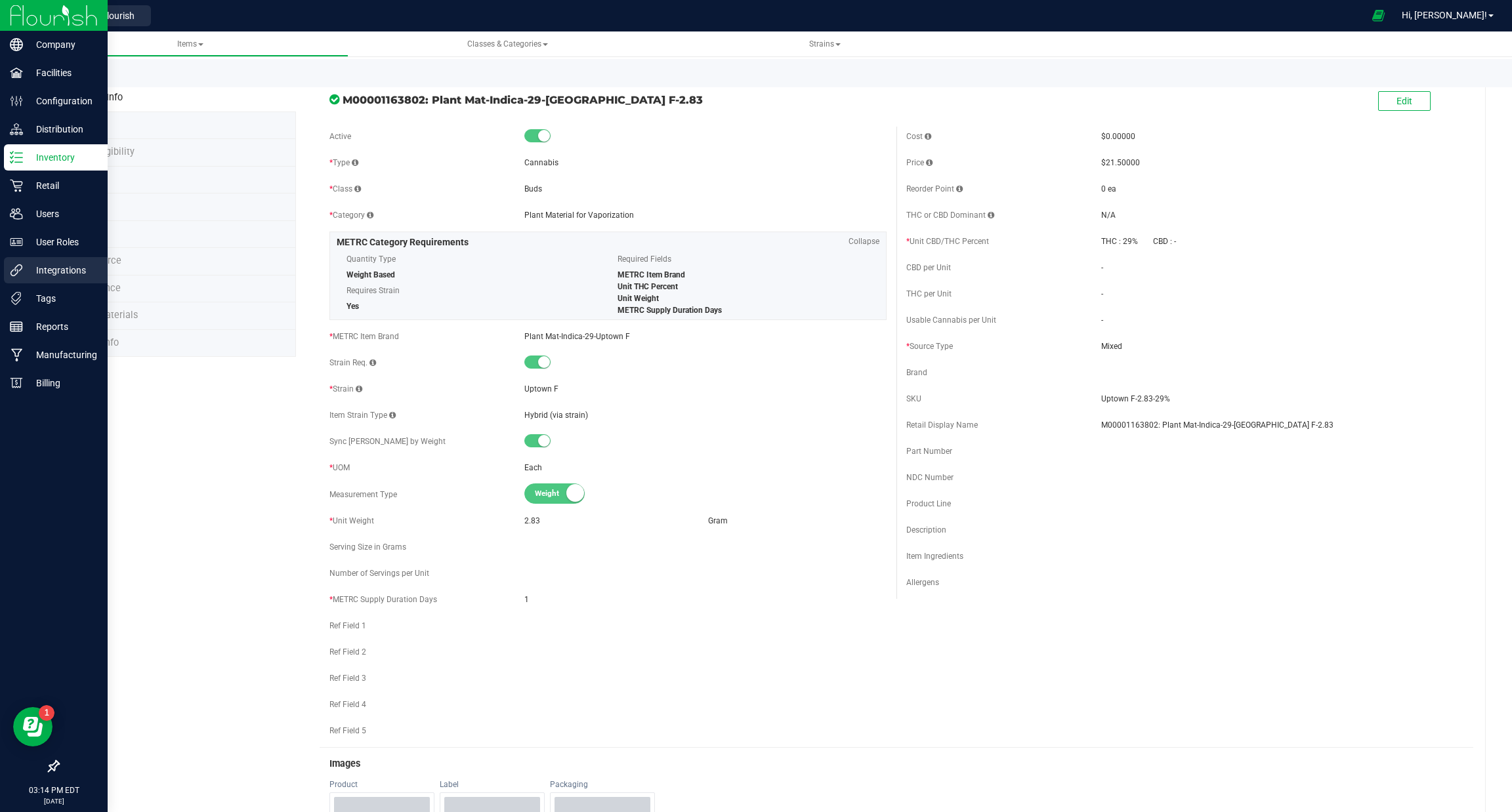
click at [21, 276] on icon at bounding box center [15, 270] width 13 height 13
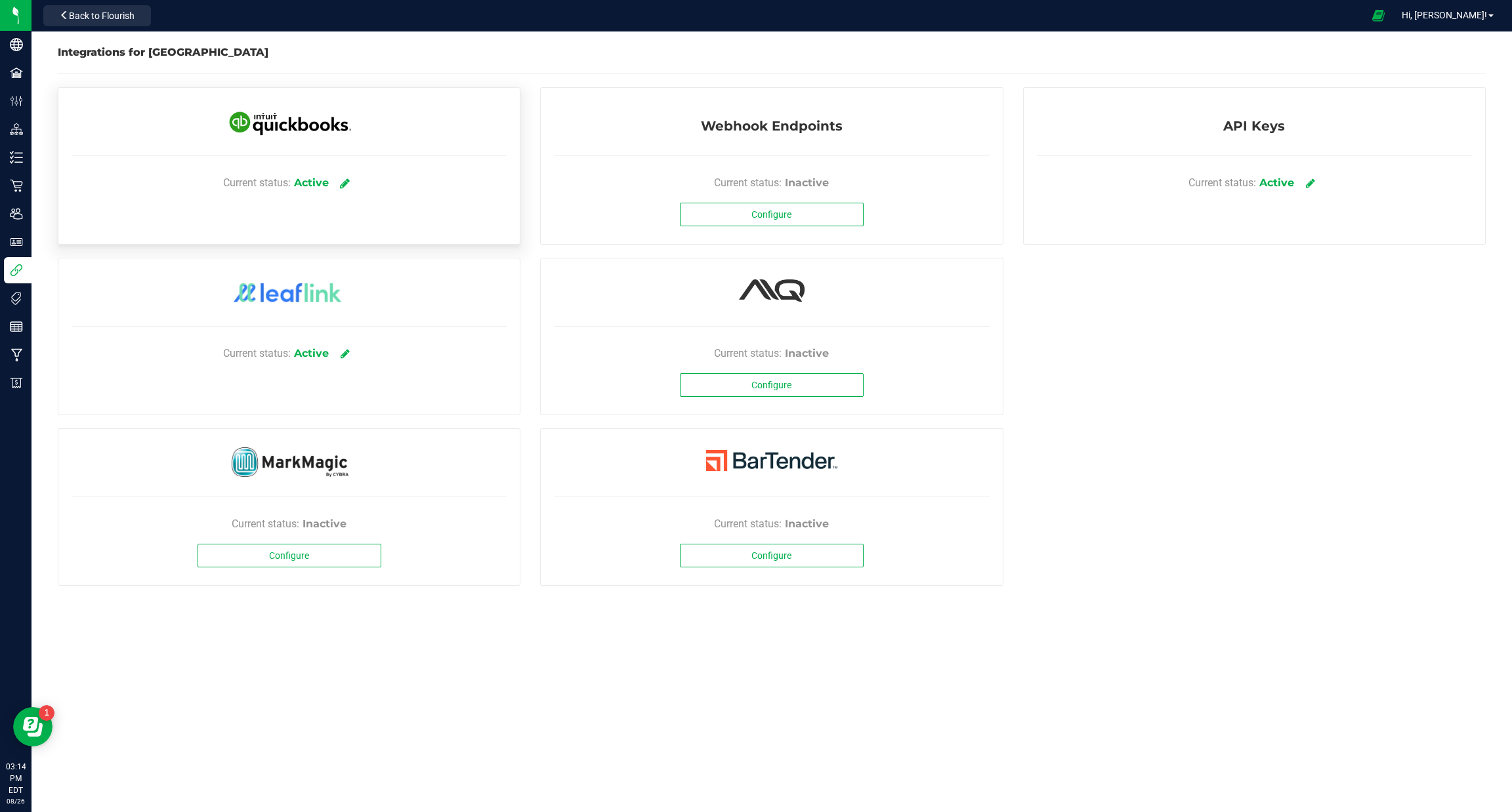
click at [339, 185] on link at bounding box center [345, 182] width 22 height 23
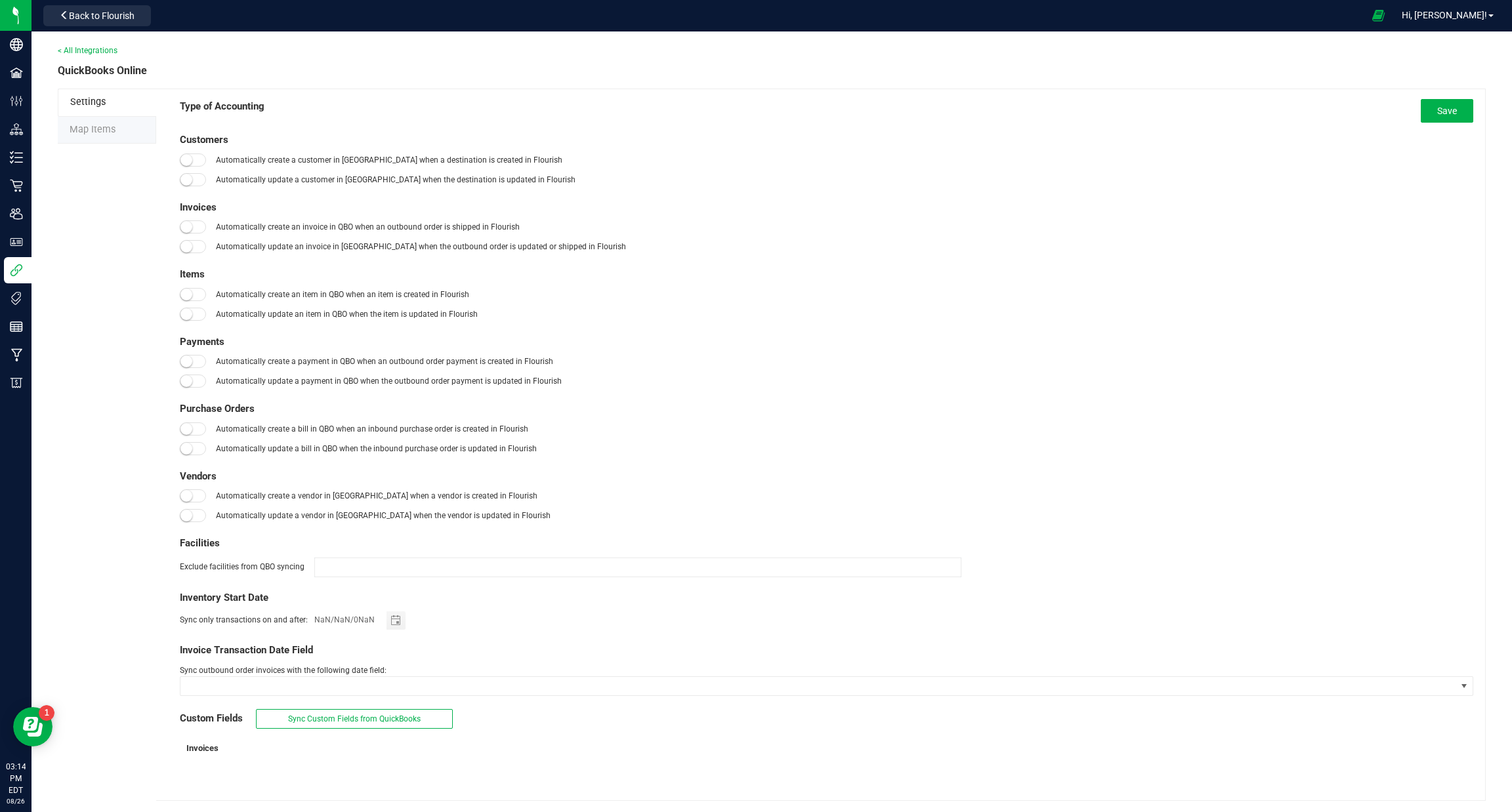
type input "01/01/2019"
click at [89, 124] on span "Map Items" at bounding box center [92, 129] width 46 height 11
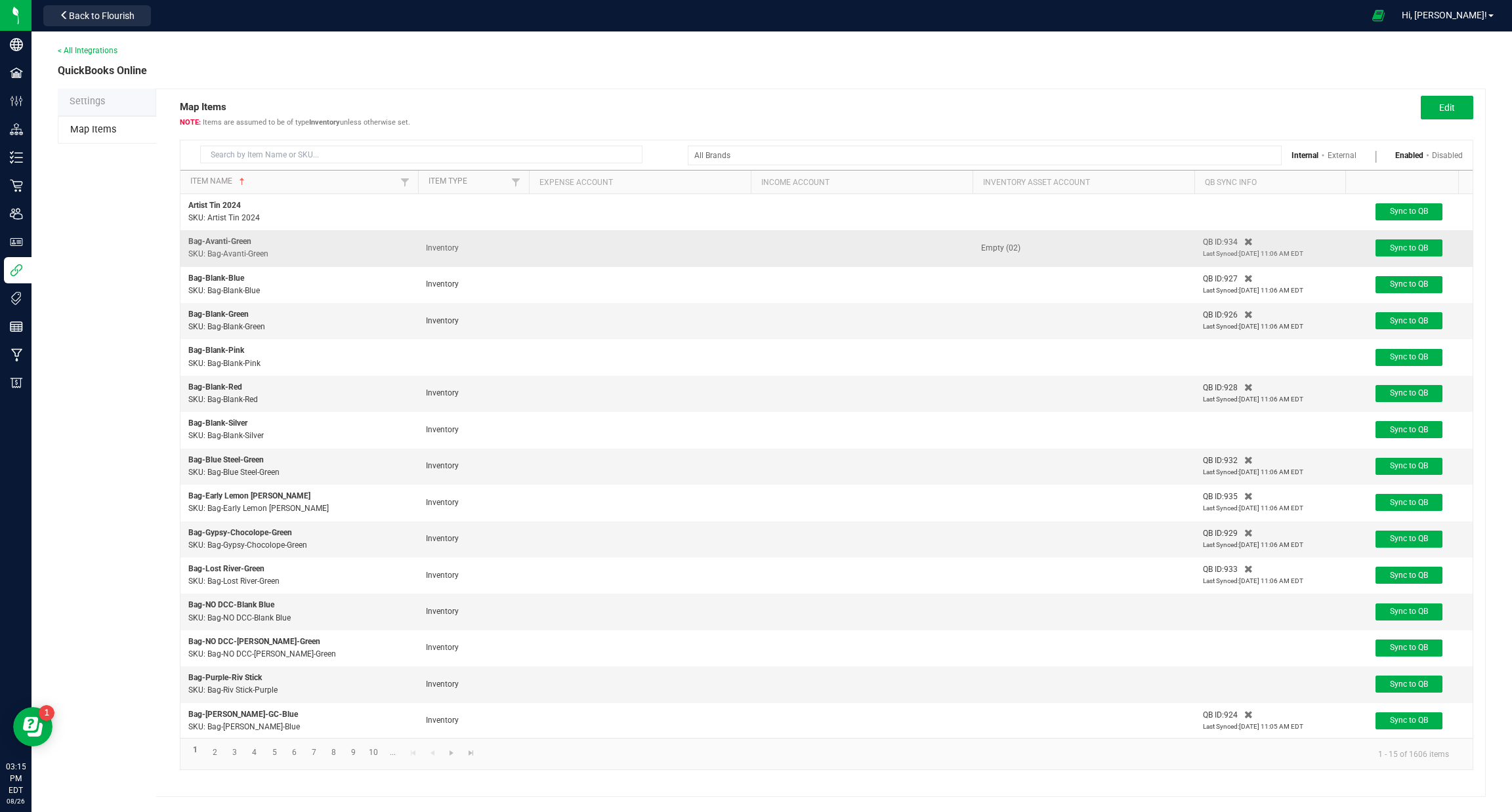
click at [219, 248] on td "Bag-Avanti-Green SKU: Bag-Avanti-Green" at bounding box center [299, 249] width 238 height 36
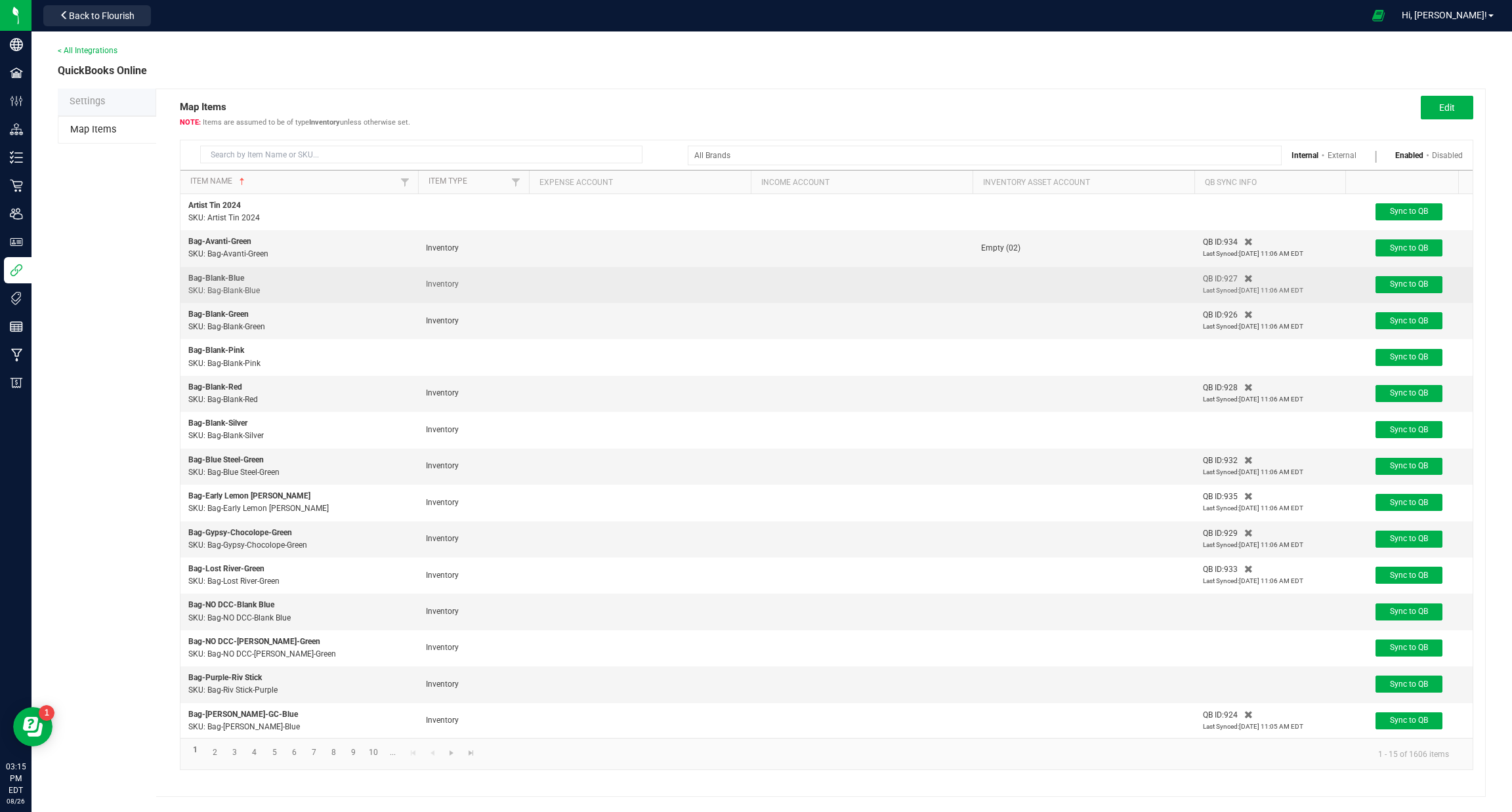
click at [256, 280] on td "Bag-Blank-Blue SKU: Bag-Blank-Blue" at bounding box center [299, 285] width 238 height 36
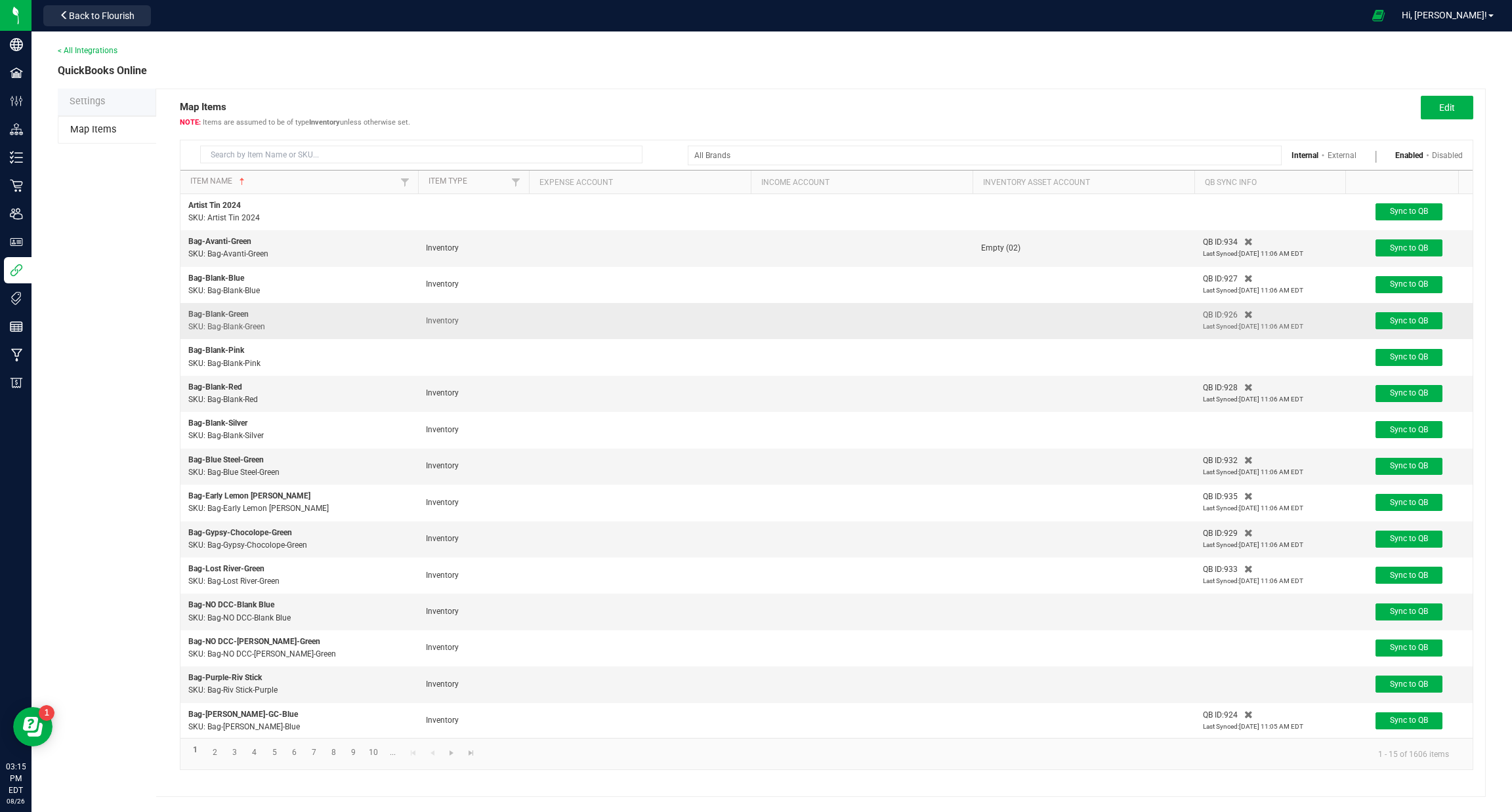
click at [245, 330] on p "SKU: Bag-Blank-Green" at bounding box center [299, 327] width 222 height 12
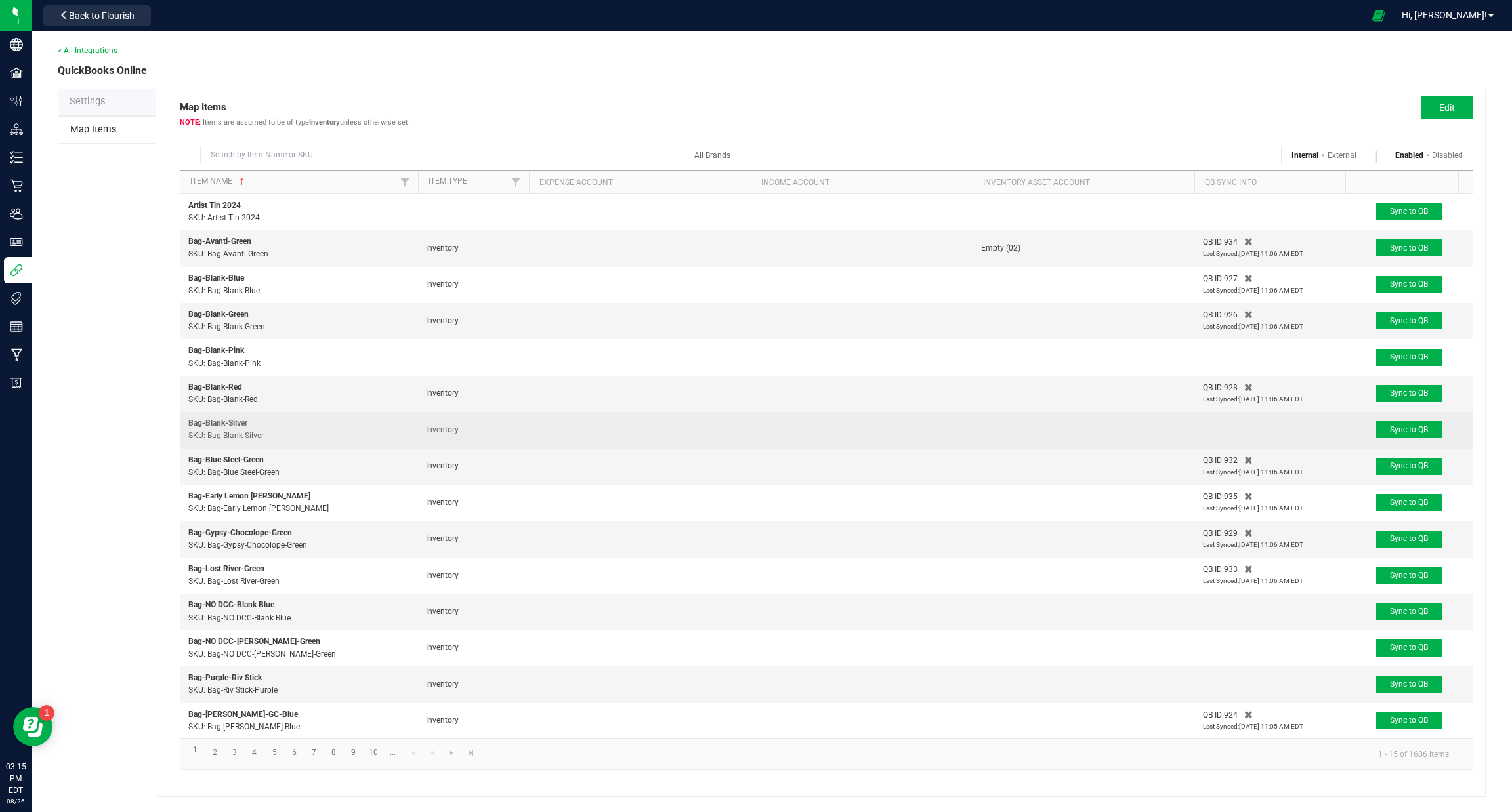
click at [258, 442] on p "SKU: Bag-Blank-Silver" at bounding box center [299, 435] width 222 height 12
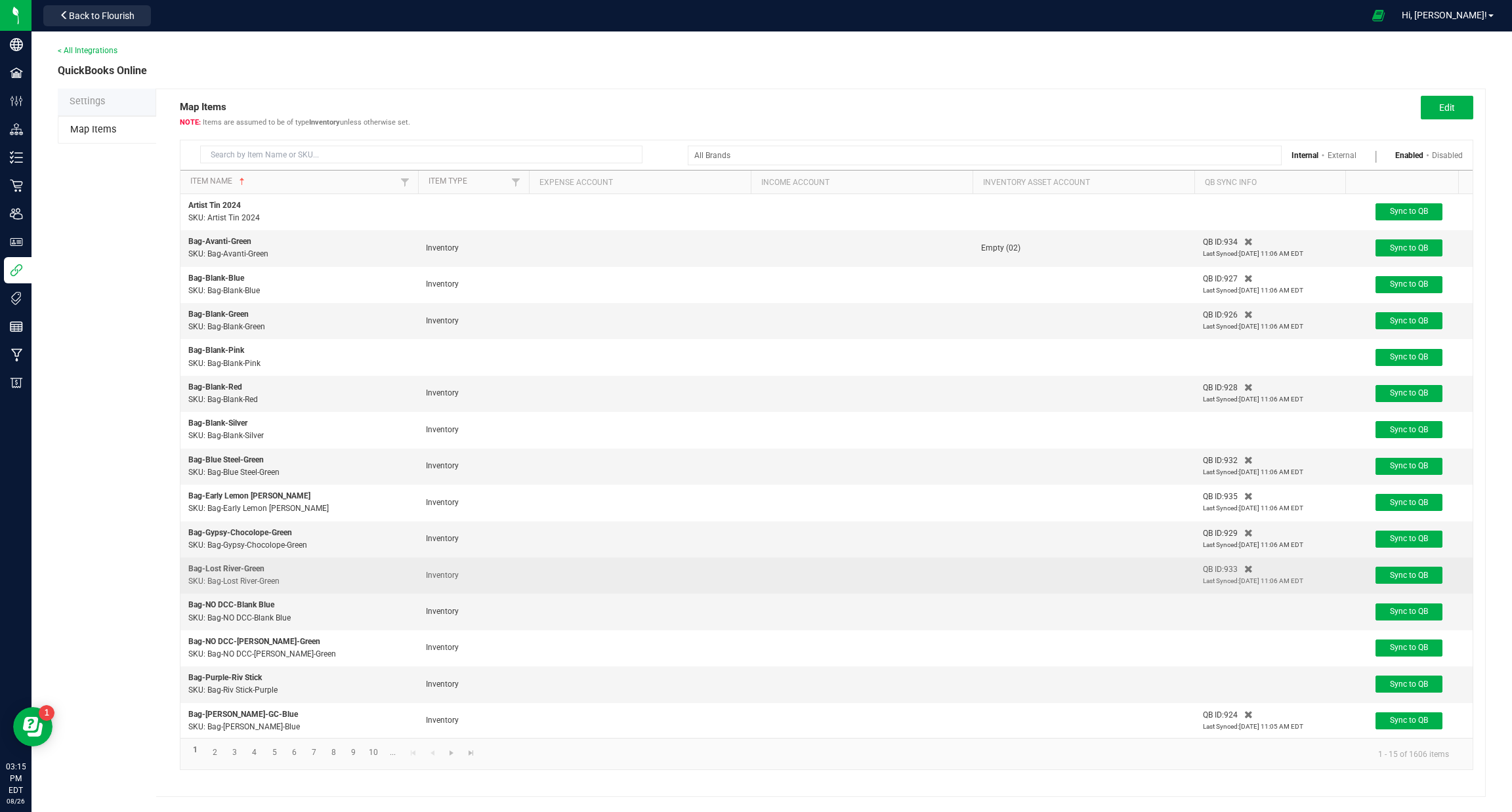
click at [264, 581] on p "SKU: Bag-Lost River-Green" at bounding box center [299, 581] width 222 height 12
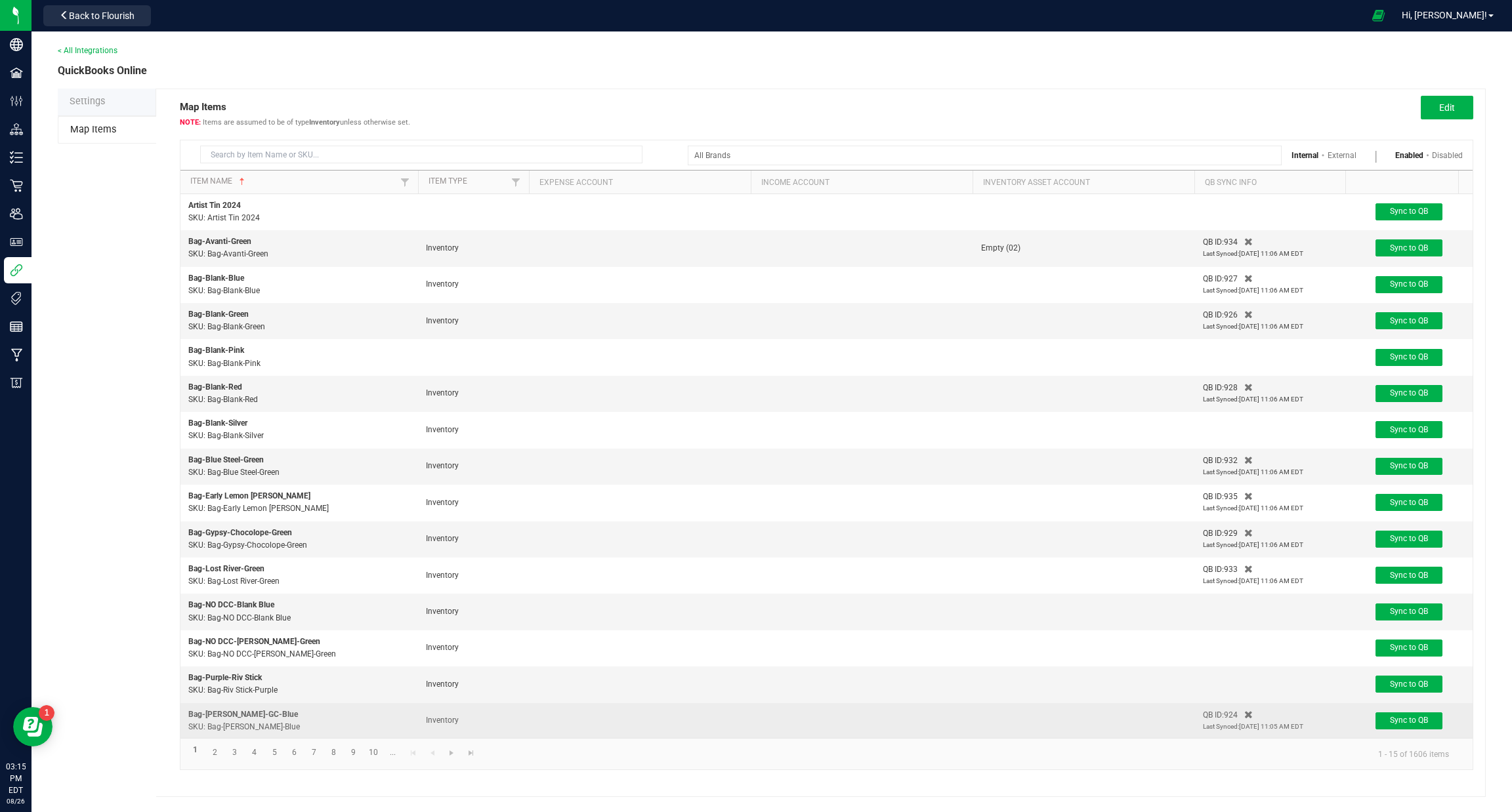
click at [254, 705] on td "Bag-Stambaugh-GC-Blue SKU: Bag-Stambaugh GC-Blue" at bounding box center [299, 720] width 238 height 35
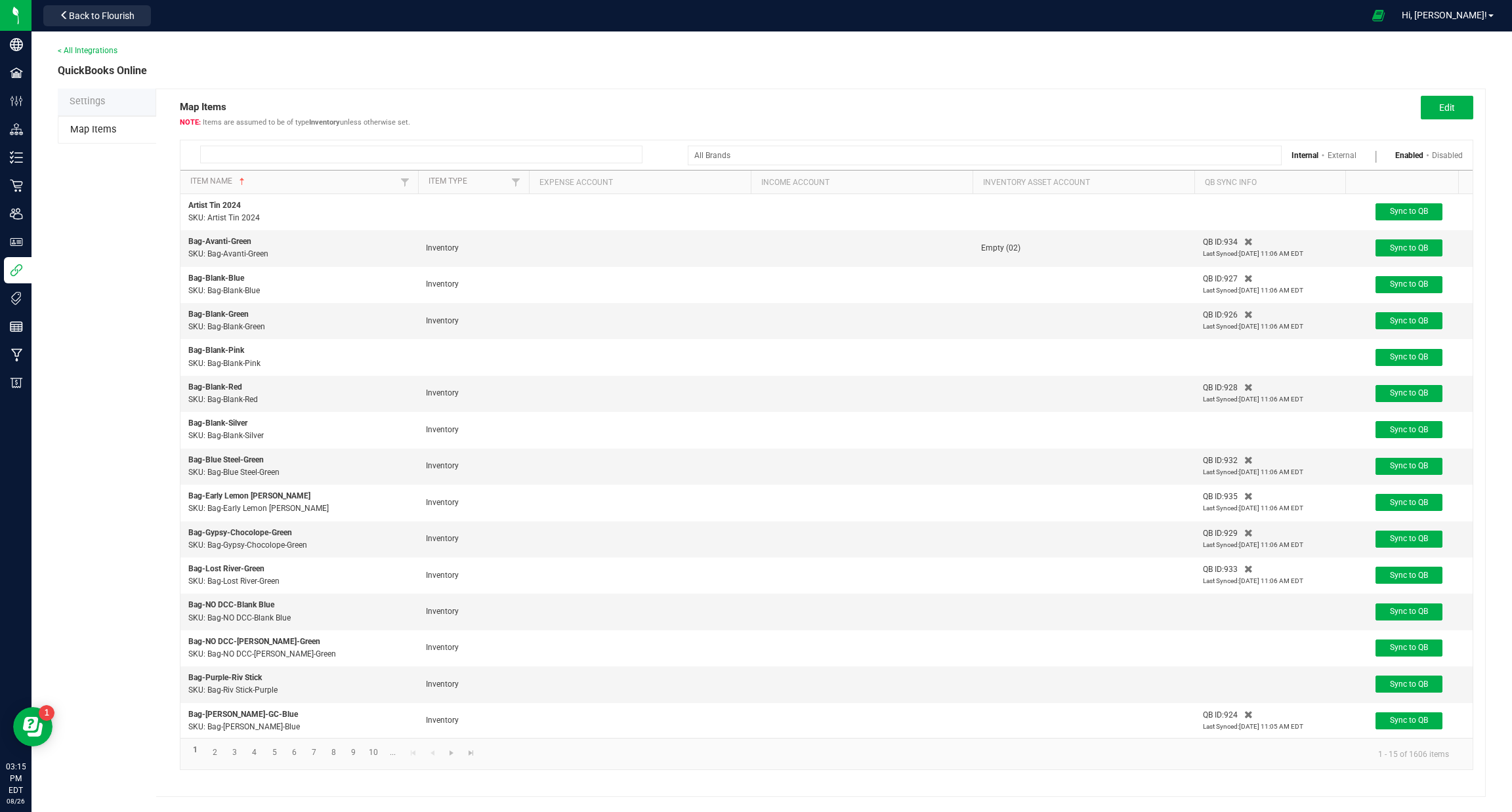
click at [250, 148] on input at bounding box center [422, 154] width 442 height 18
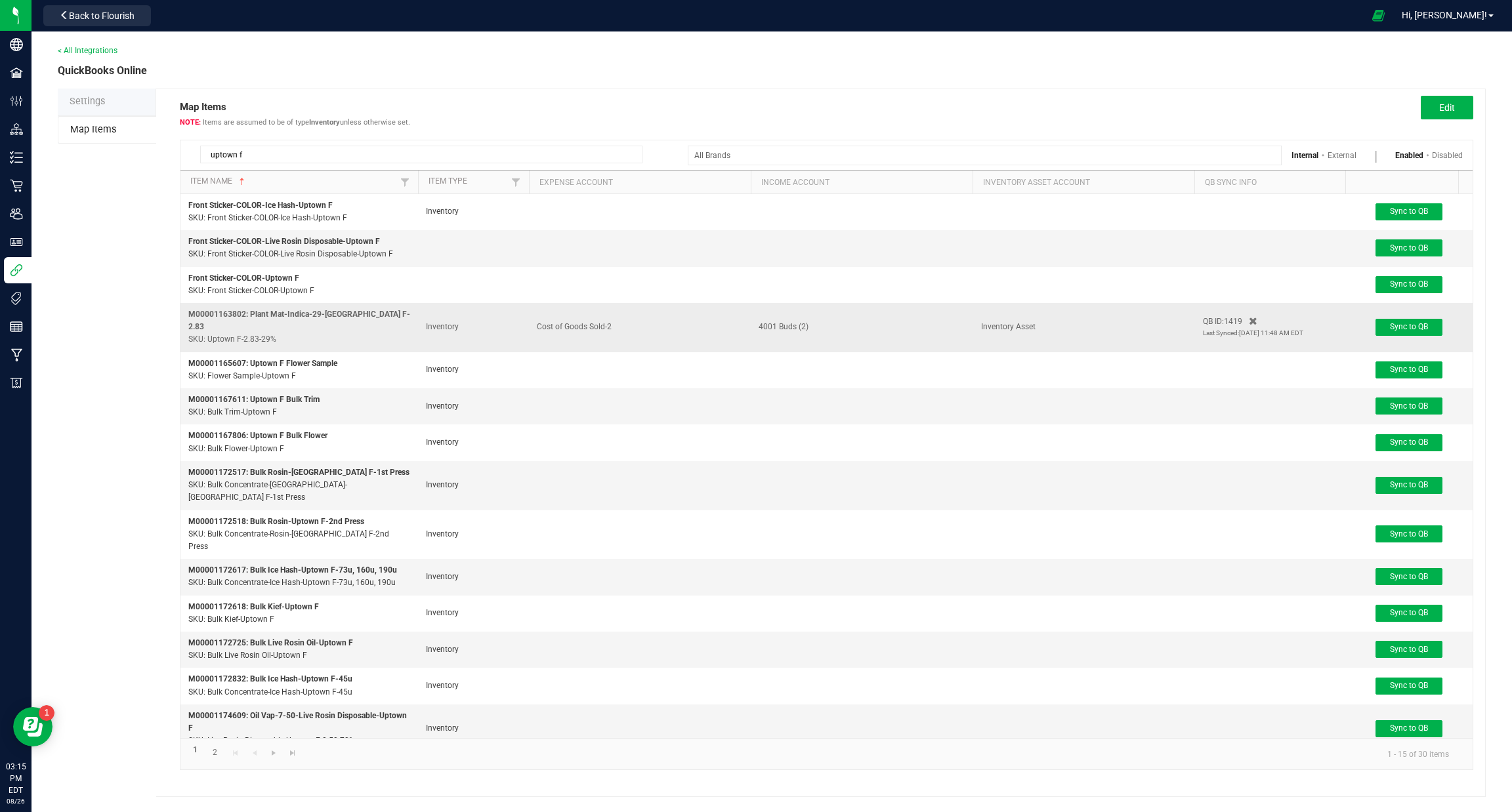
type input "uptown f"
click at [365, 333] on p "SKU: Uptown F-2.83-29%" at bounding box center [299, 339] width 222 height 12
click at [340, 311] on span "M00001163802: Plant Mat-Indica-29-Uptown F-2.83" at bounding box center [299, 320] width 222 height 22
click at [1030, 333] on td "Inventory Asset" at bounding box center [1084, 327] width 222 height 49
click at [1030, 326] on span "Inventory Asset" at bounding box center [1008, 326] width 54 height 9
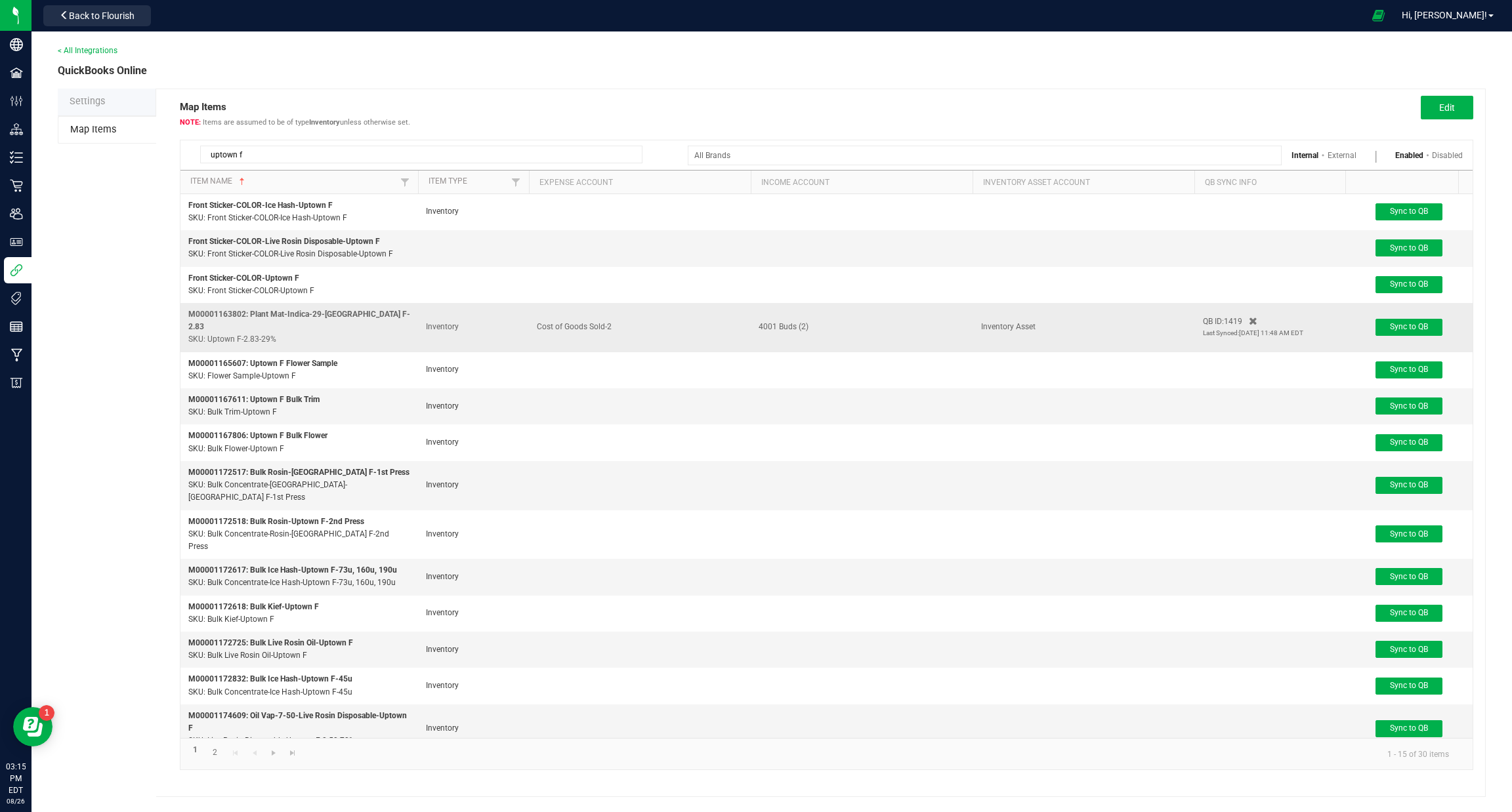
click at [1302, 317] on span "QB ID: 1419" at bounding box center [1270, 322] width 135 height 12
click at [1291, 329] on span "5/5/25 11:48 AM EDT" at bounding box center [1271, 333] width 65 height 7
click at [1450, 112] on span "Edit" at bounding box center [1447, 108] width 15 height 10
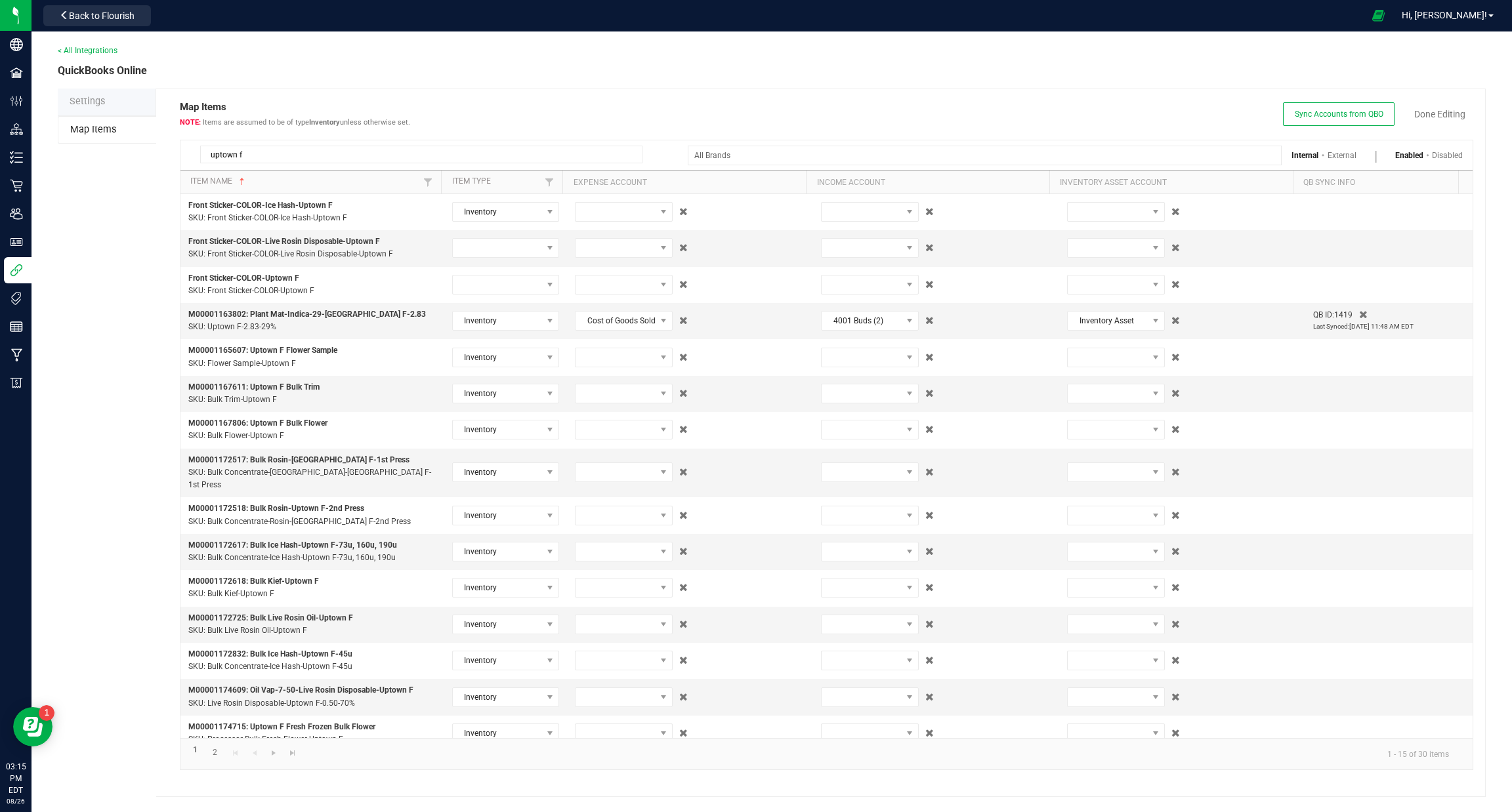
click at [112, 95] on li "Settings" at bounding box center [107, 102] width 98 height 28
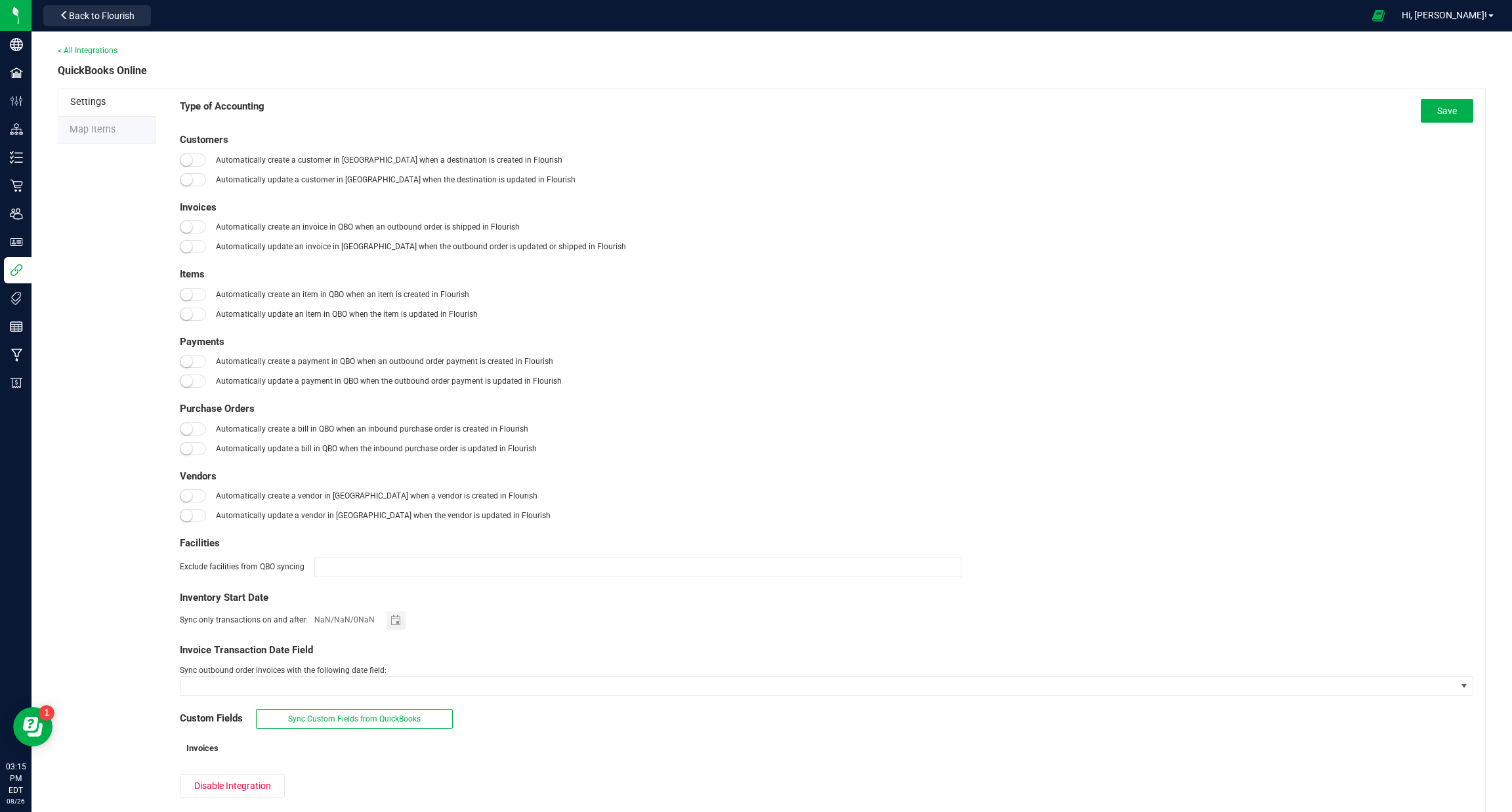
type input "01/01/2019"
drag, startPoint x: 247, startPoint y: 446, endPoint x: 537, endPoint y: 460, distance: 290.3
click at [537, 460] on div "Customers Automatically create a customer in QBO when a destination is created …" at bounding box center [826, 414] width 1293 height 563
click at [538, 461] on div "Customers Automatically create a customer in QBO when a destination is created …" at bounding box center [826, 414] width 1293 height 563
drag, startPoint x: 270, startPoint y: 309, endPoint x: 467, endPoint y: 321, distance: 197.4
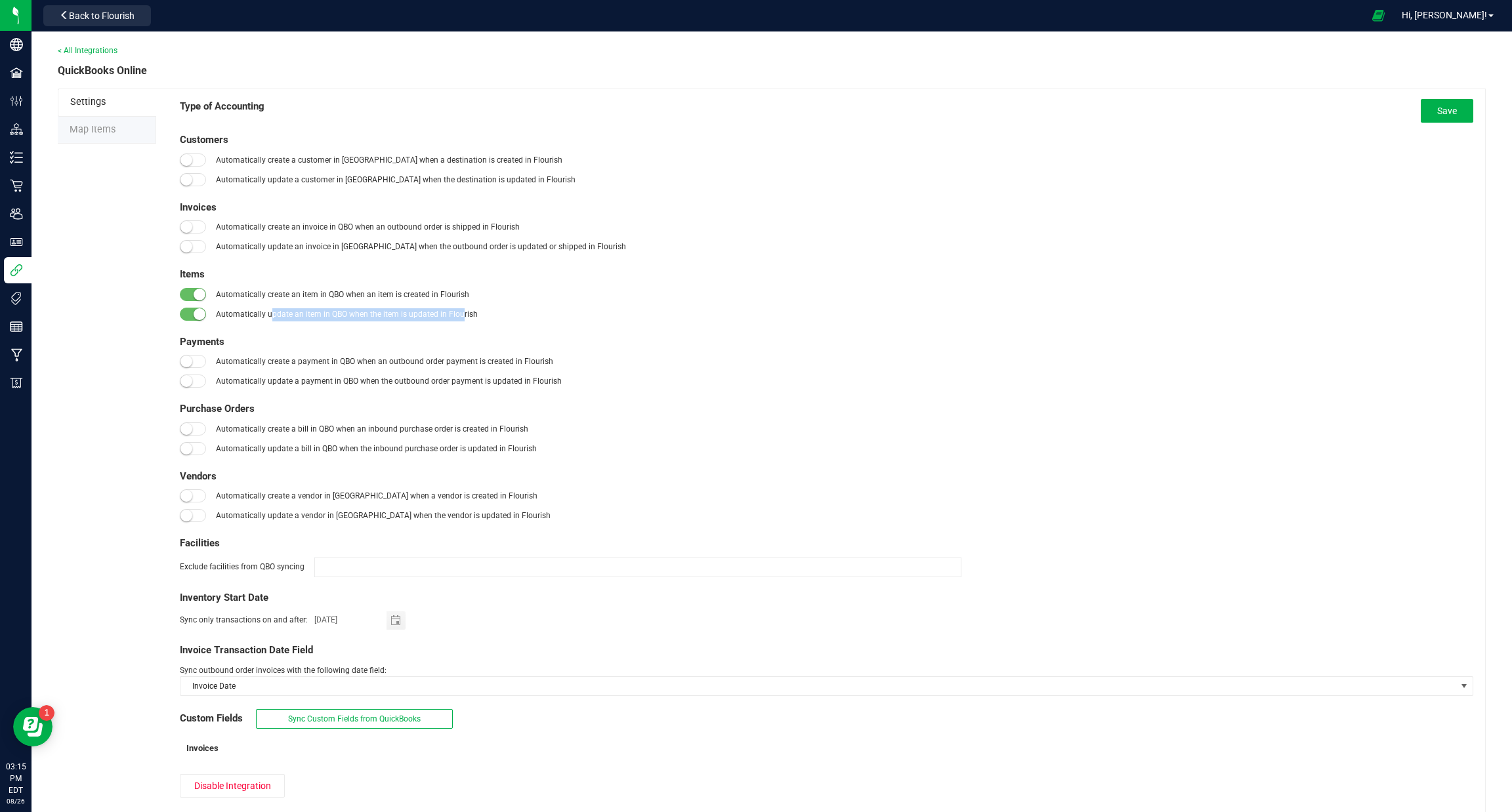
click at [464, 321] on div "Automatically update an item in QBO when the item is updated in Flourish" at bounding box center [826, 314] width 1293 height 13
click at [470, 319] on span "Automatically update an item in QBO when the item is updated in Flourish" at bounding box center [347, 314] width 262 height 9
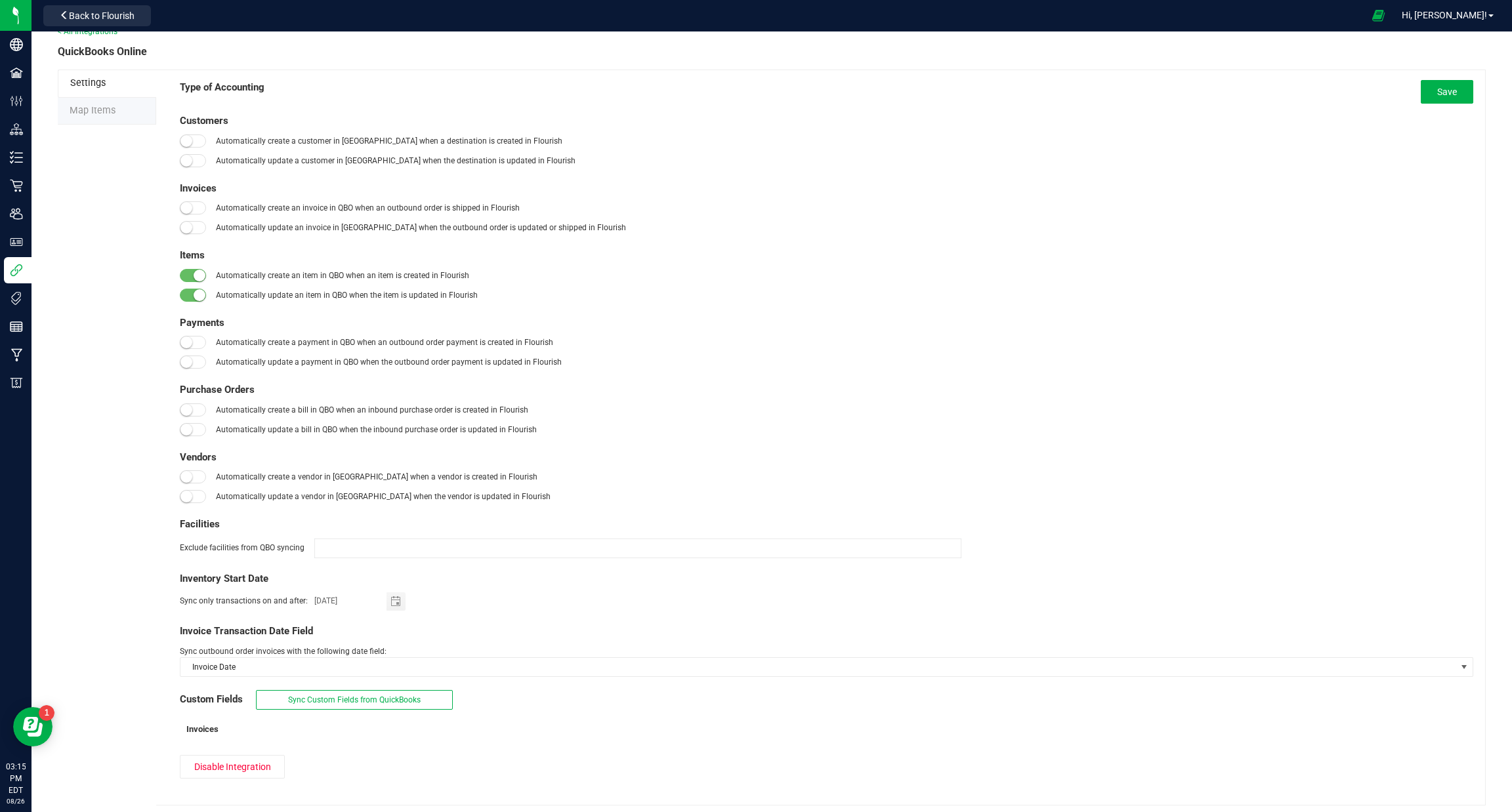
scroll to position [29, 0]
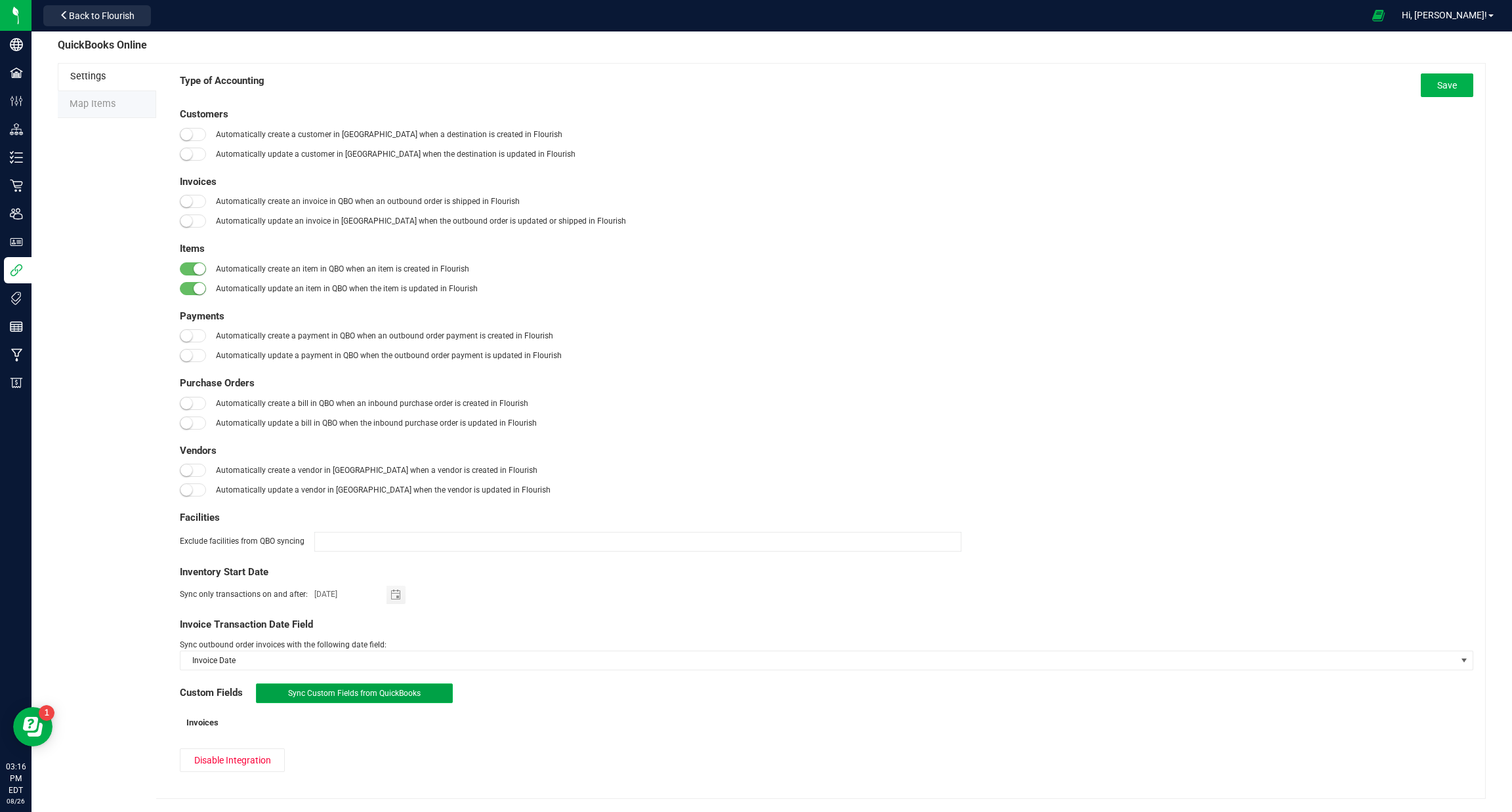
click at [372, 690] on span "Sync Custom Fields from QuickBooks" at bounding box center [355, 693] width 133 height 9
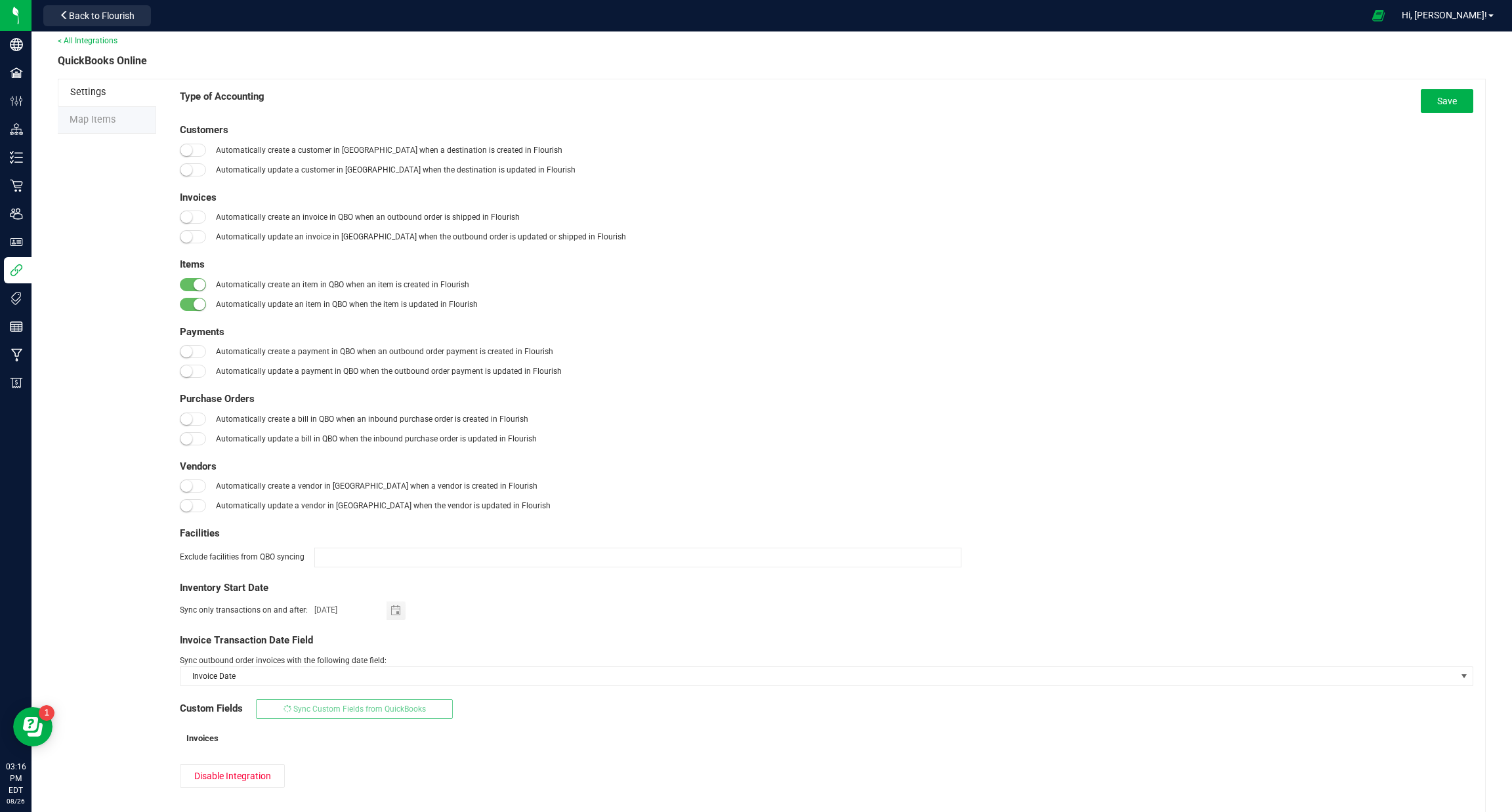
scroll to position [0, 0]
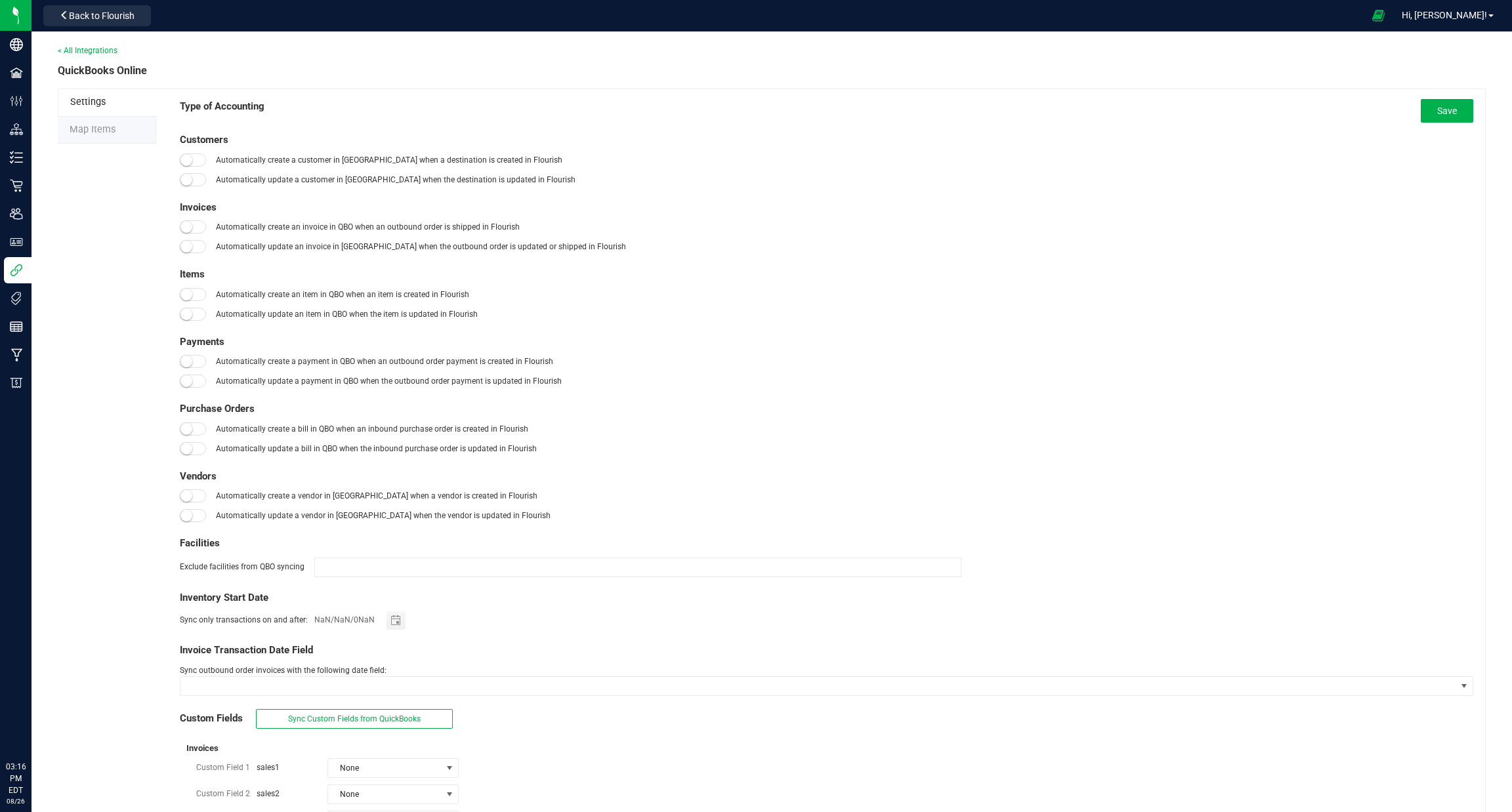
type input "[DATE]"
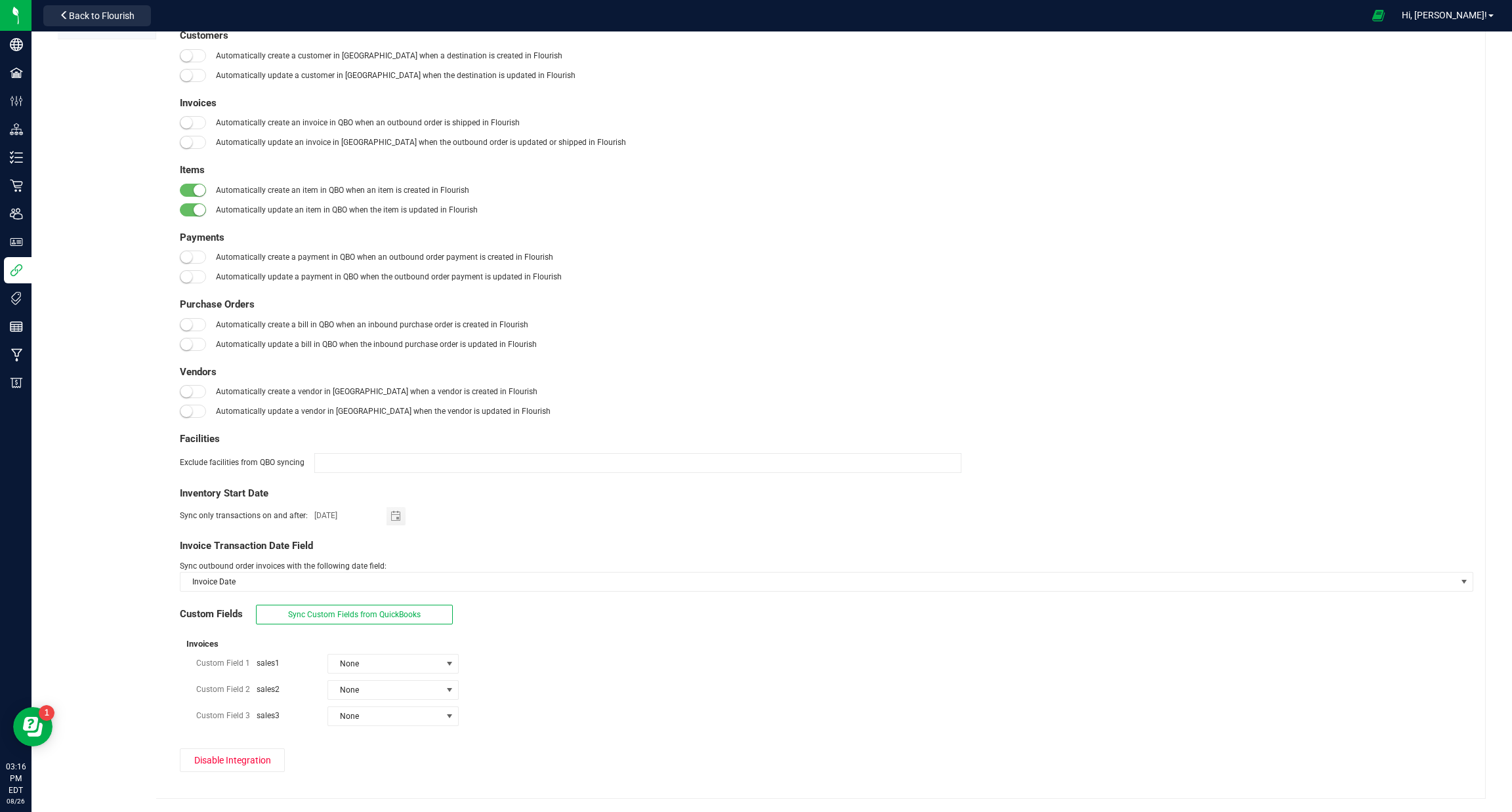
drag, startPoint x: 234, startPoint y: 645, endPoint x: 124, endPoint y: 639, distance: 110.2
click at [124, 639] on div "Settings Map Items Type of Accounting Save Customers Automatically create a cus…" at bounding box center [771, 391] width 1428 height 815
click at [125, 641] on div "Settings Map Items Type of Accounting Save Customers Automatically create a cus…" at bounding box center [771, 391] width 1428 height 815
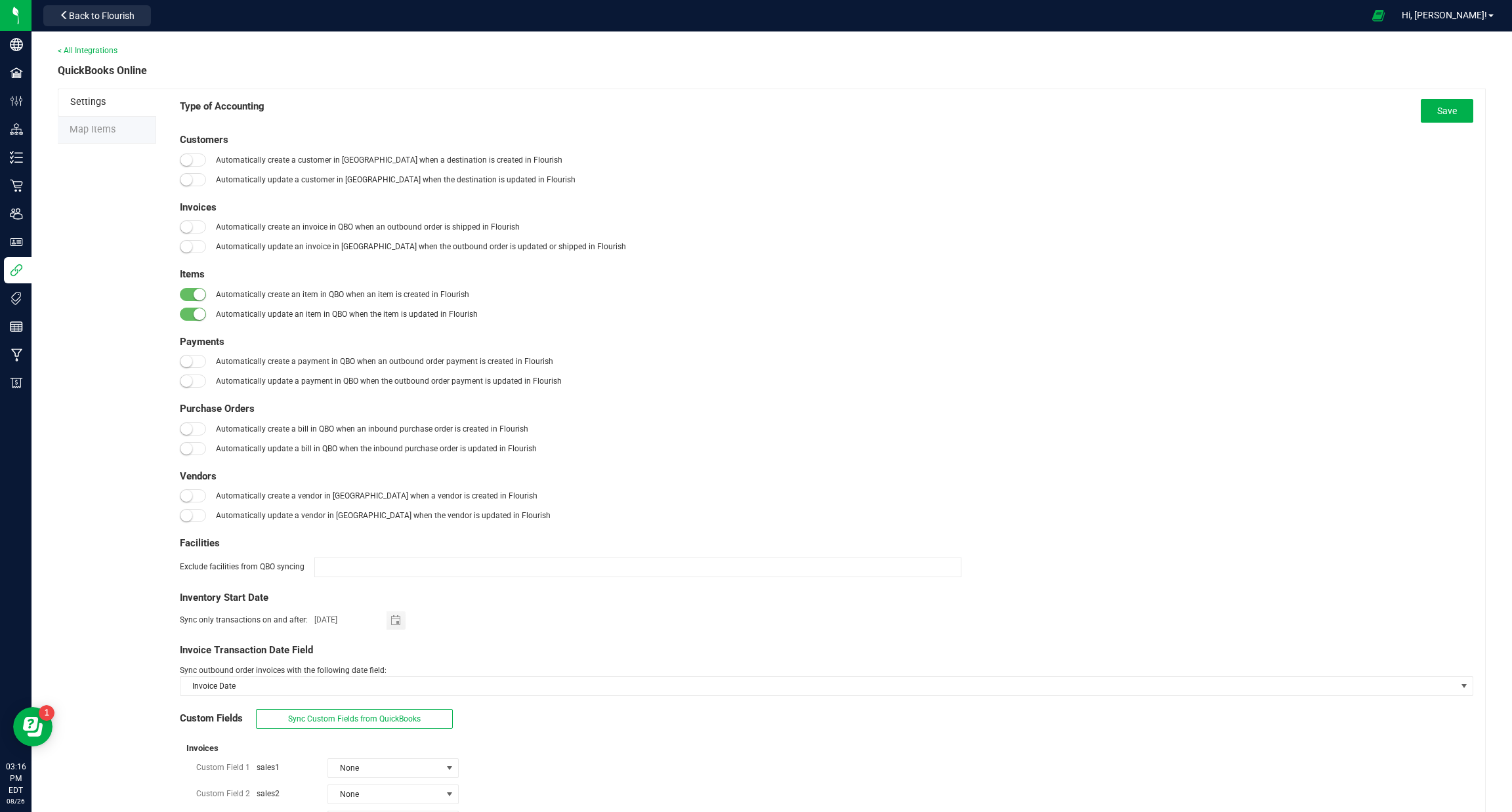
scroll to position [108, 0]
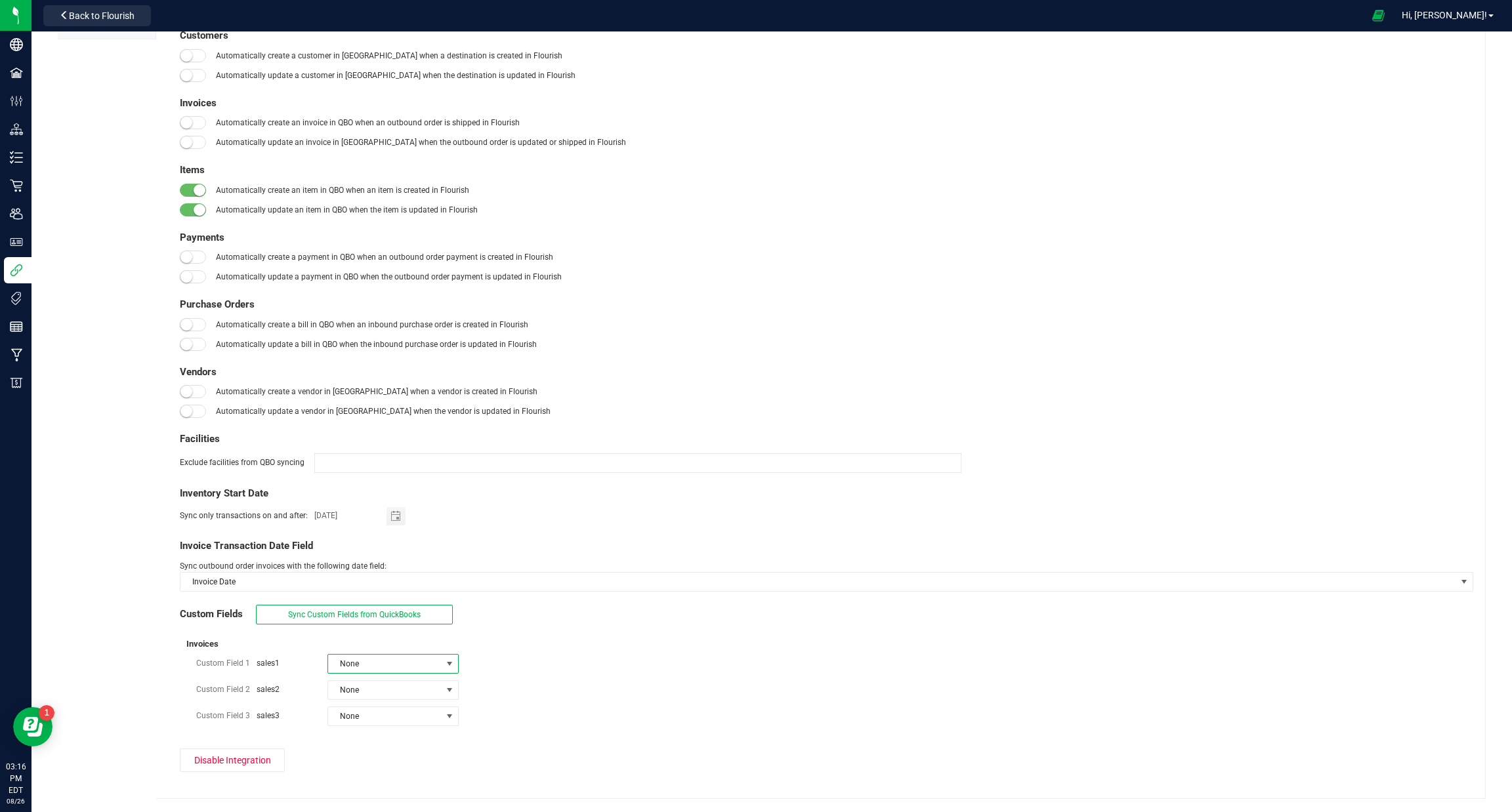
click at [404, 656] on span "None" at bounding box center [385, 663] width 114 height 18
click at [676, 519] on div "Sync only transactions on and after: 01/01/2019" at bounding box center [826, 515] width 1293 height 18
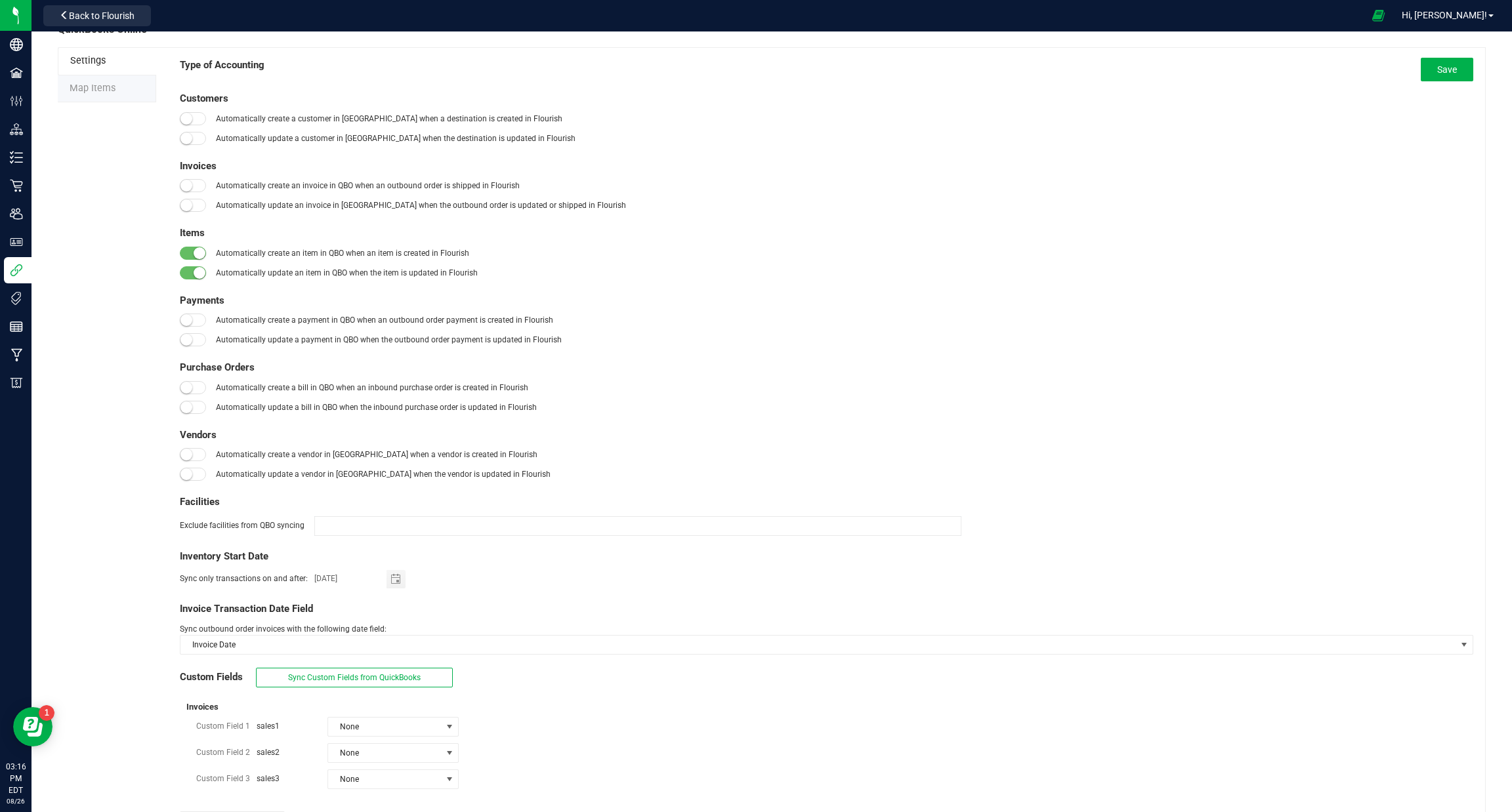
scroll to position [0, 0]
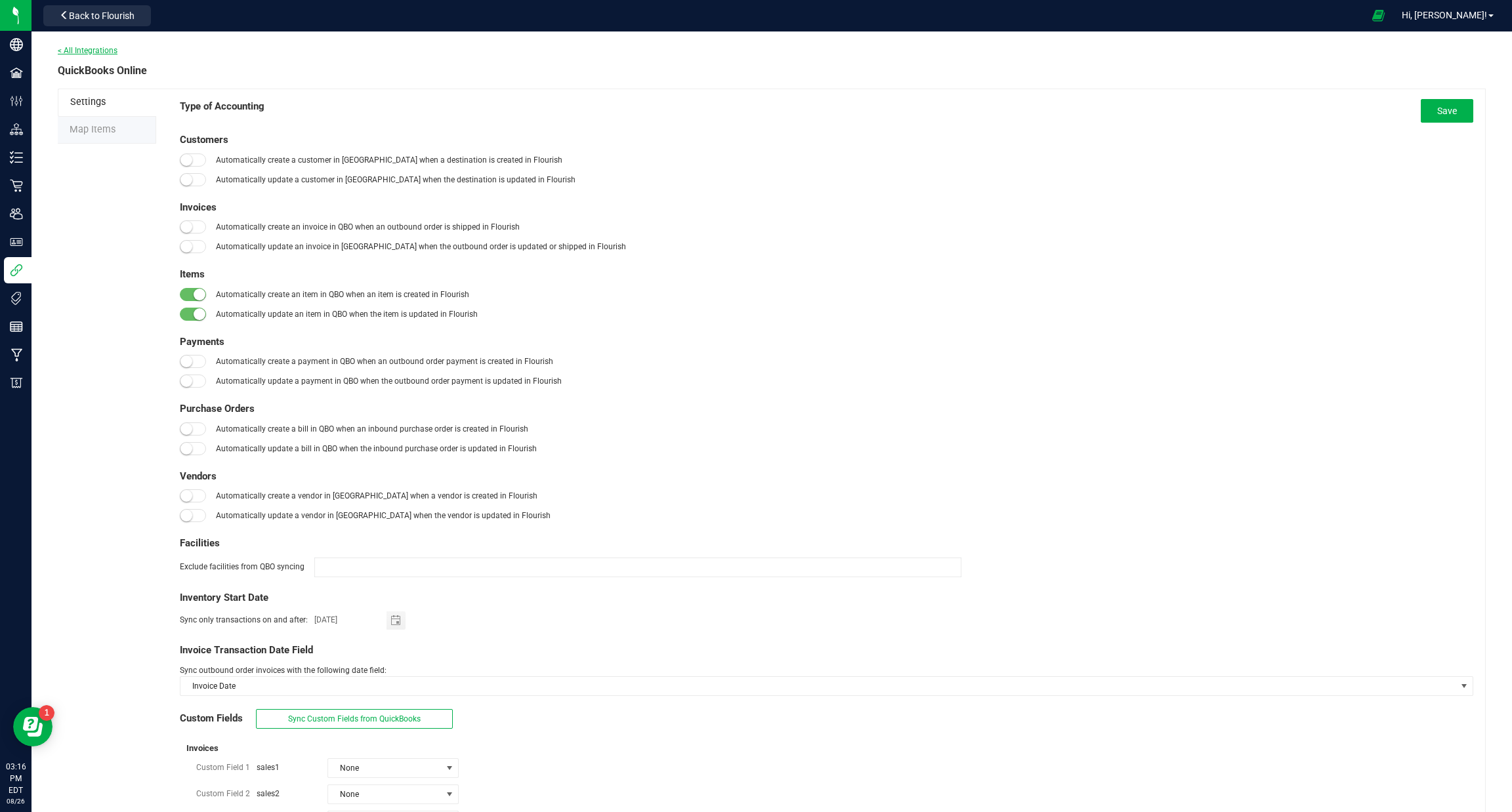
click at [82, 48] on link "< All Integrations" at bounding box center [87, 50] width 59 height 9
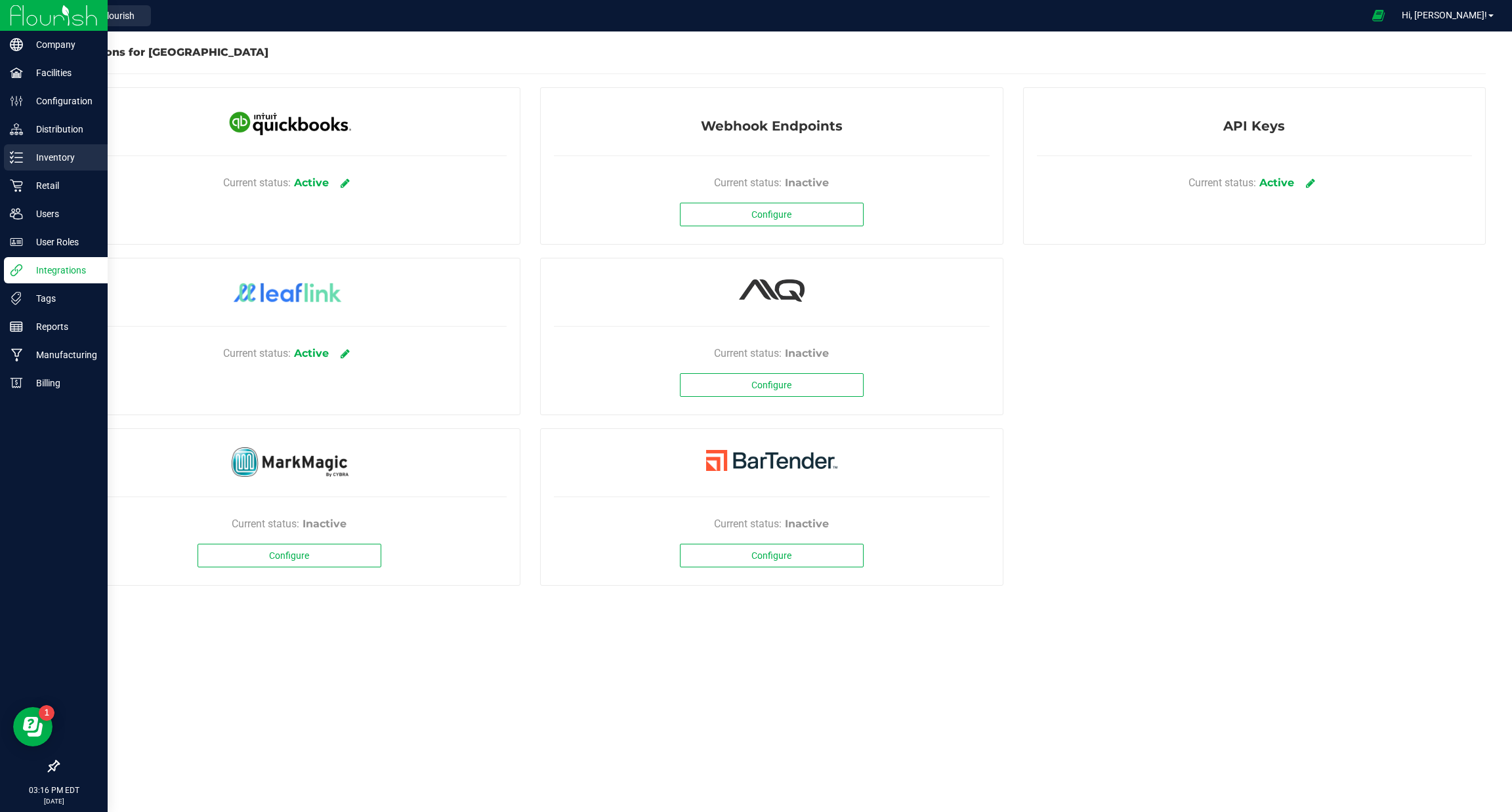
click at [28, 159] on p "Inventory" at bounding box center [63, 157] width 79 height 15
